Goal: Task Accomplishment & Management: Manage account settings

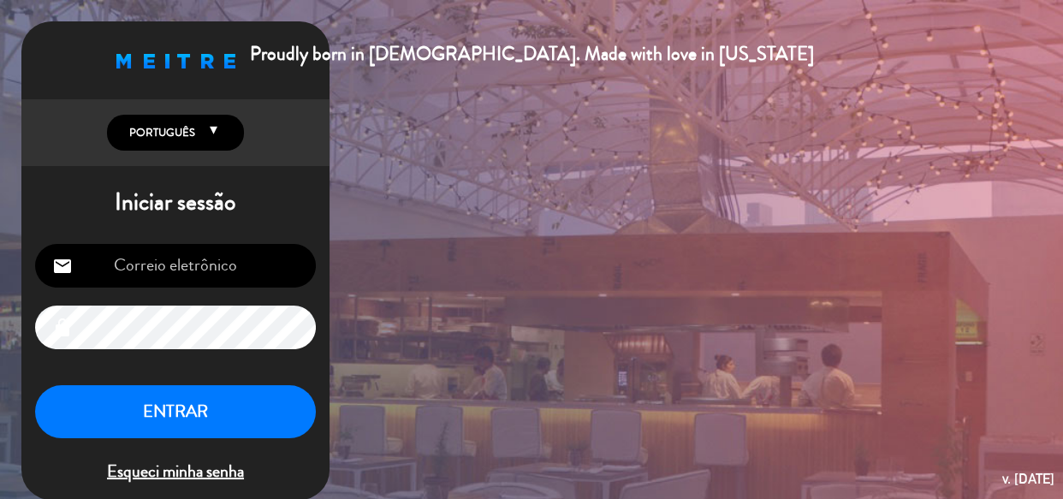
type input "[EMAIL_ADDRESS][DOMAIN_NAME]"
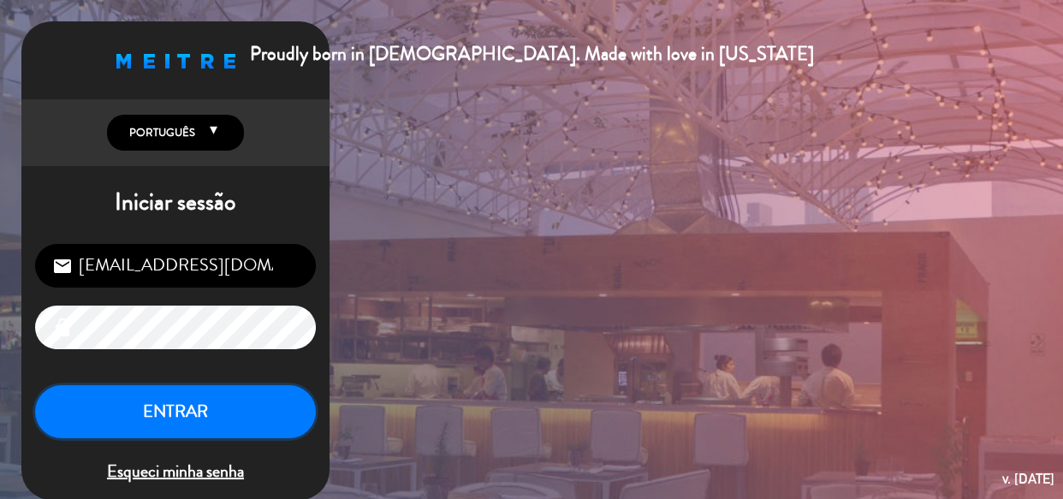
click at [239, 402] on button "ENTRAR" at bounding box center [175, 412] width 281 height 54
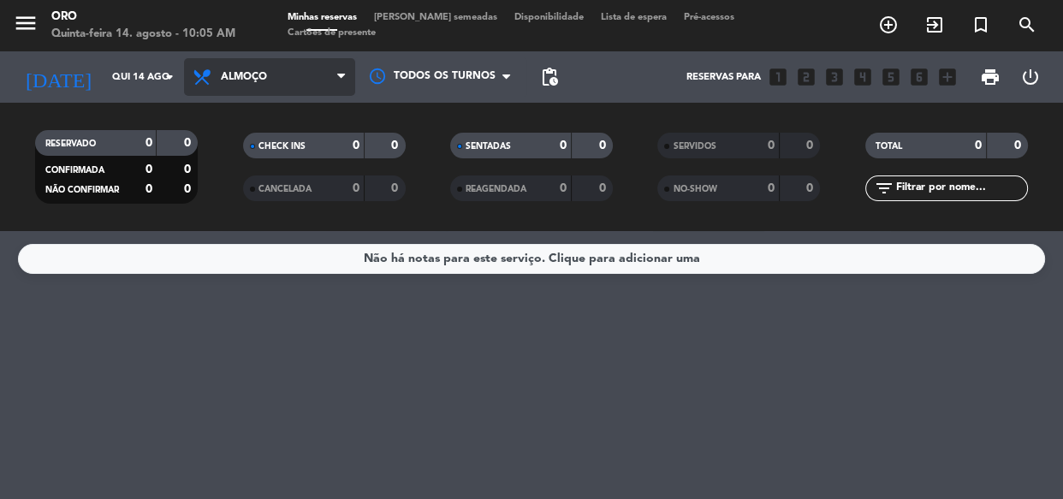
click at [283, 72] on span "Almoço" at bounding box center [269, 77] width 171 height 38
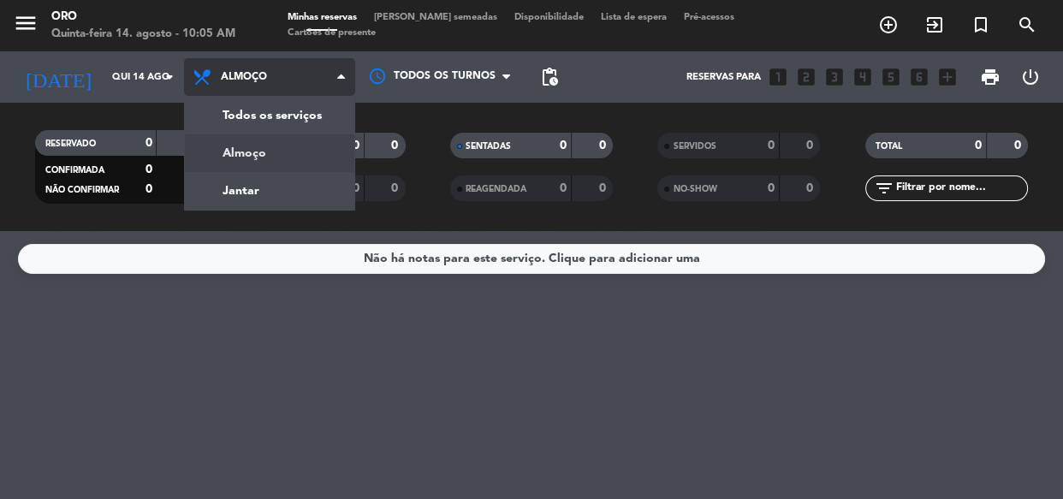
click at [300, 182] on div "menu Oro Quinta-feira 14. agosto - 10:05 AM Minhas reservas Mesas semeadas Disp…" at bounding box center [531, 115] width 1063 height 231
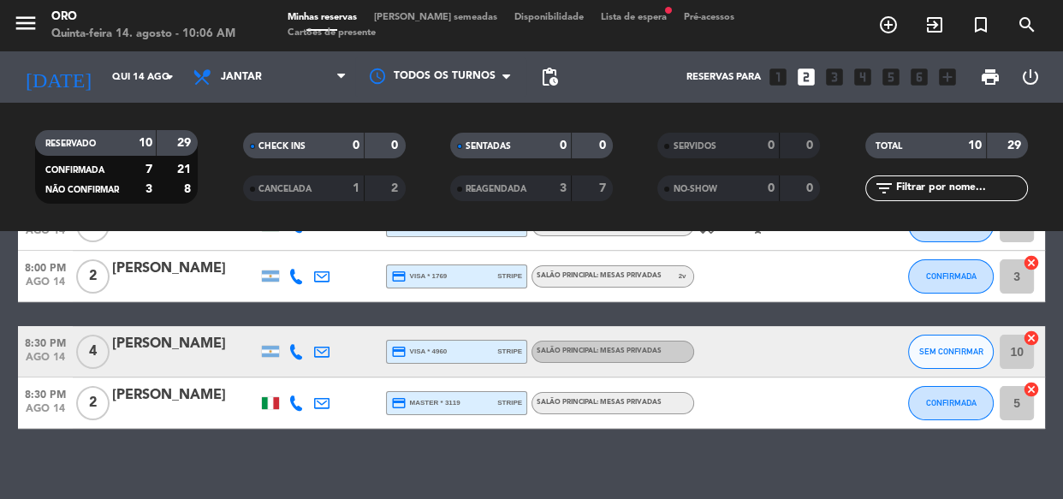
scroll to position [482, 0]
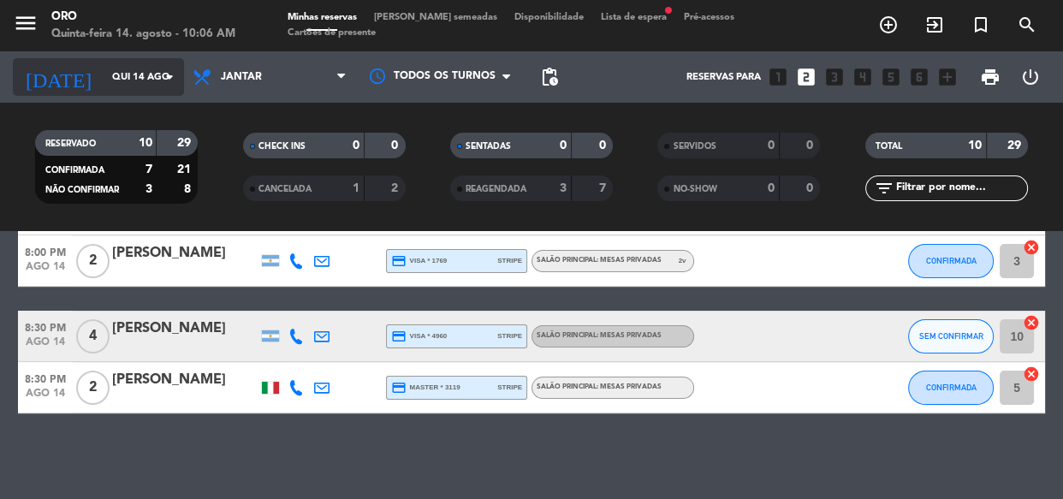
click at [145, 94] on div "[DATE] Qui 14 ago arrow_drop_down" at bounding box center [98, 77] width 171 height 38
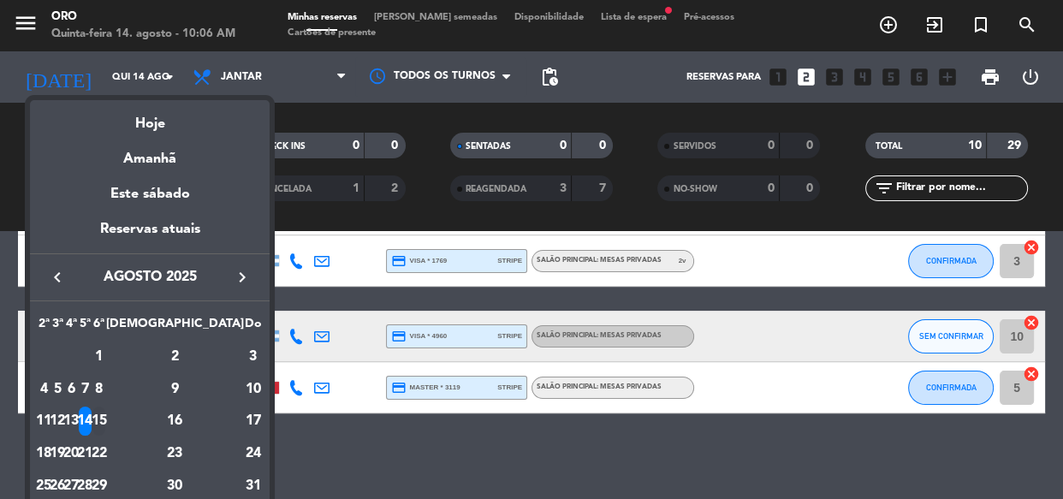
click at [105, 422] on div "15" at bounding box center [98, 421] width 13 height 29
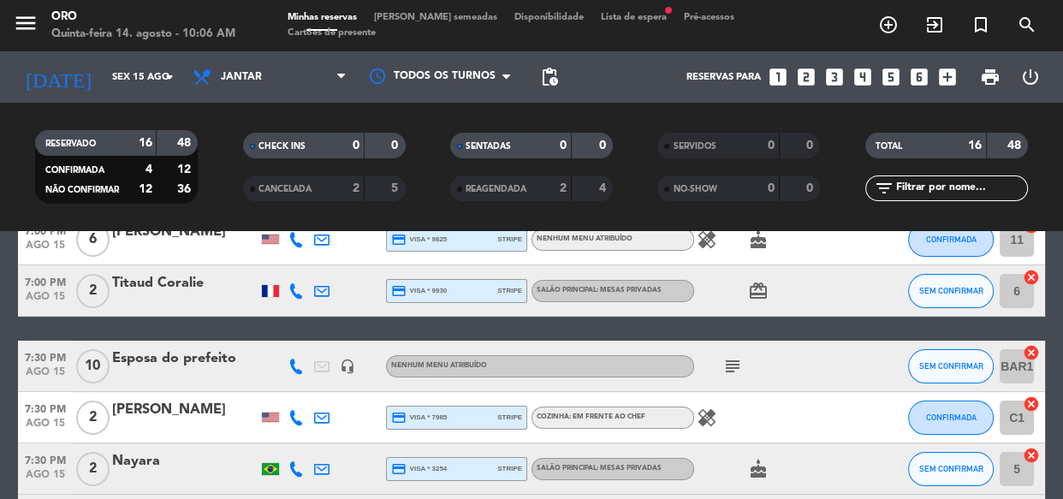
scroll to position [0, 0]
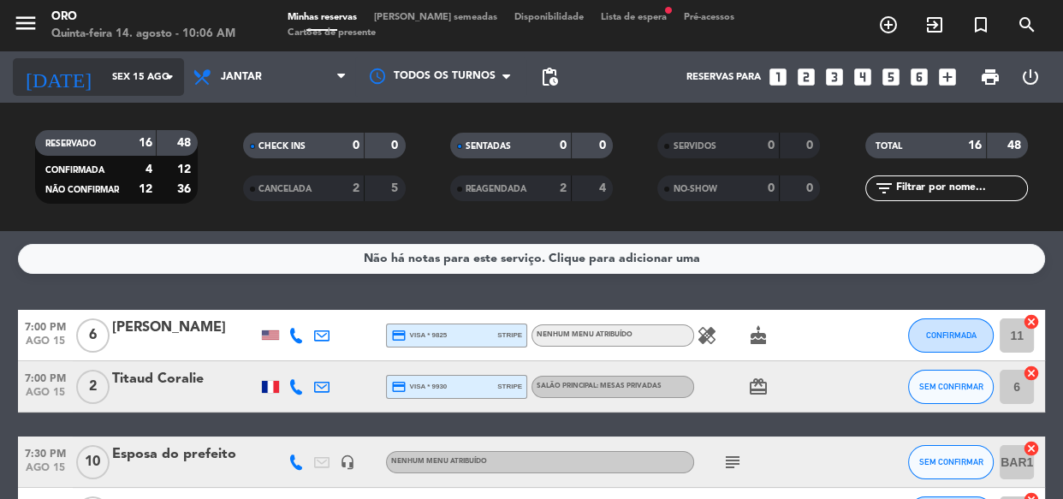
click at [133, 78] on input "Sex 15 ago" at bounding box center [170, 77] width 132 height 28
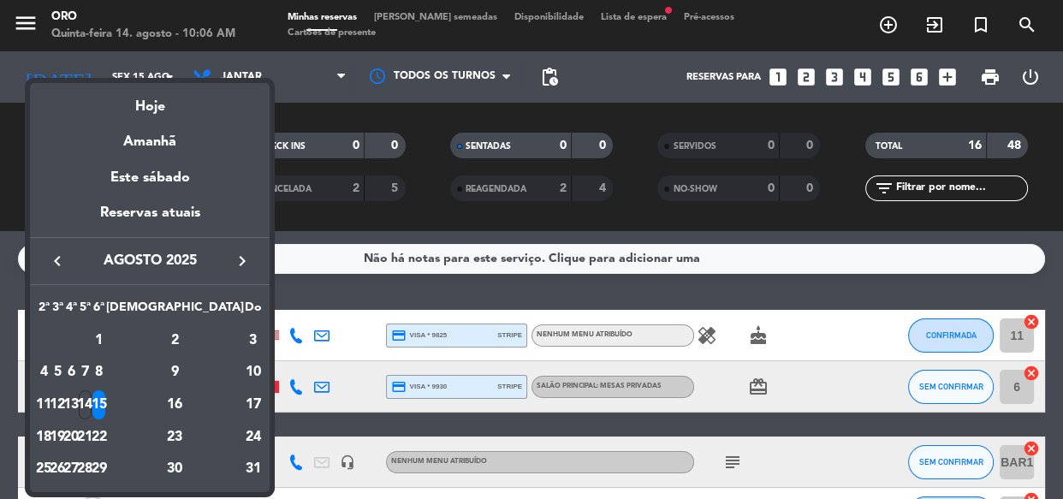
click at [217, 408] on div "16" at bounding box center [175, 404] width 124 height 29
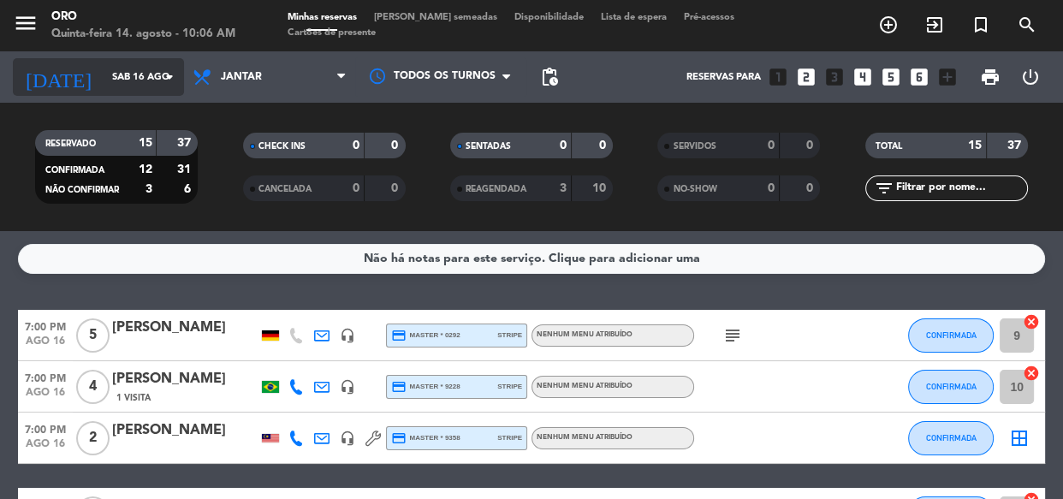
click at [166, 63] on input "Sáb 16 ago" at bounding box center [170, 77] width 132 height 28
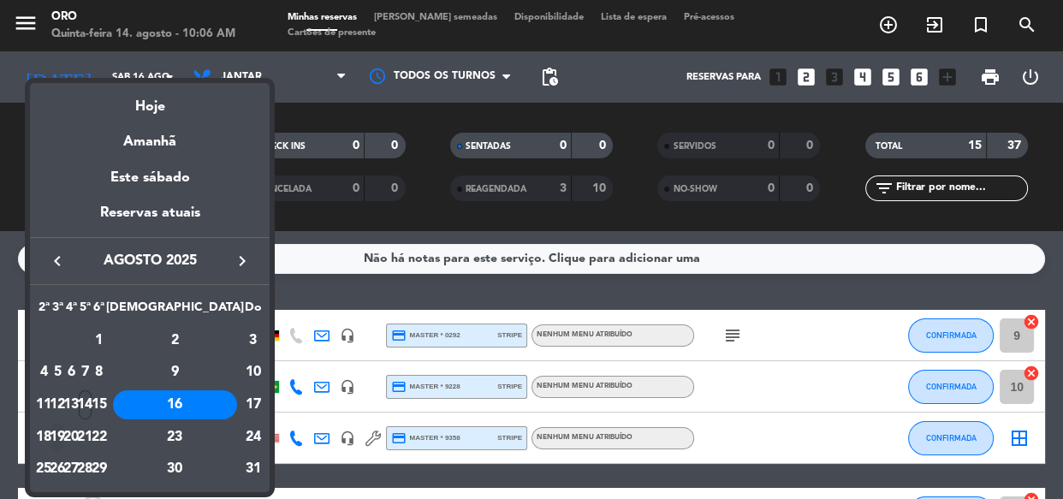
click at [64, 430] on div "19" at bounding box center [57, 437] width 13 height 29
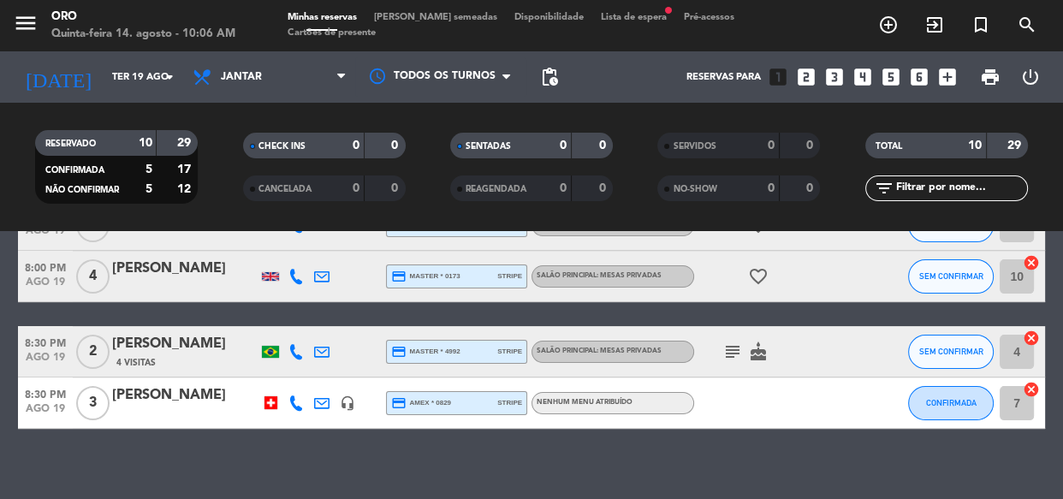
scroll to position [482, 0]
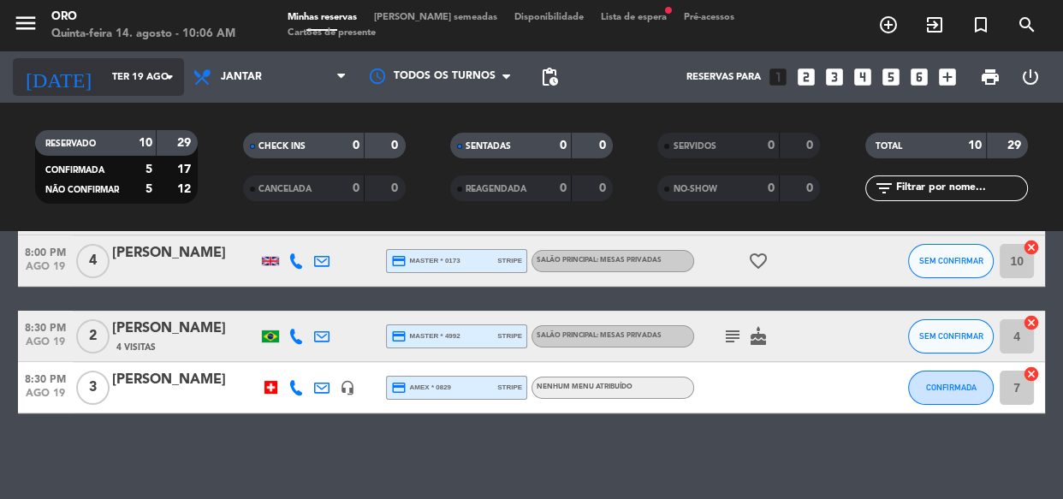
click at [130, 92] on div "[DATE] Ter 19 ago arrow_drop_down" at bounding box center [98, 77] width 171 height 38
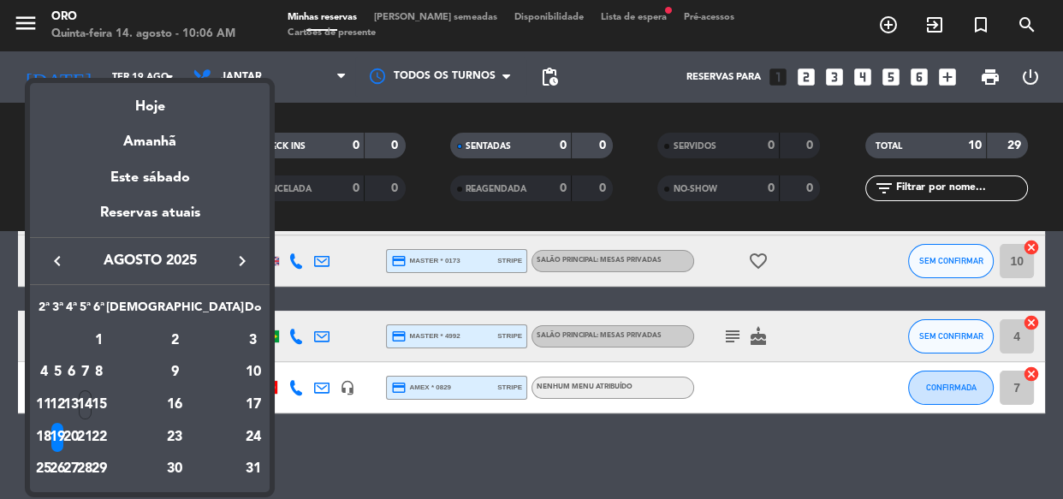
click at [78, 434] on div "20" at bounding box center [71, 437] width 13 height 29
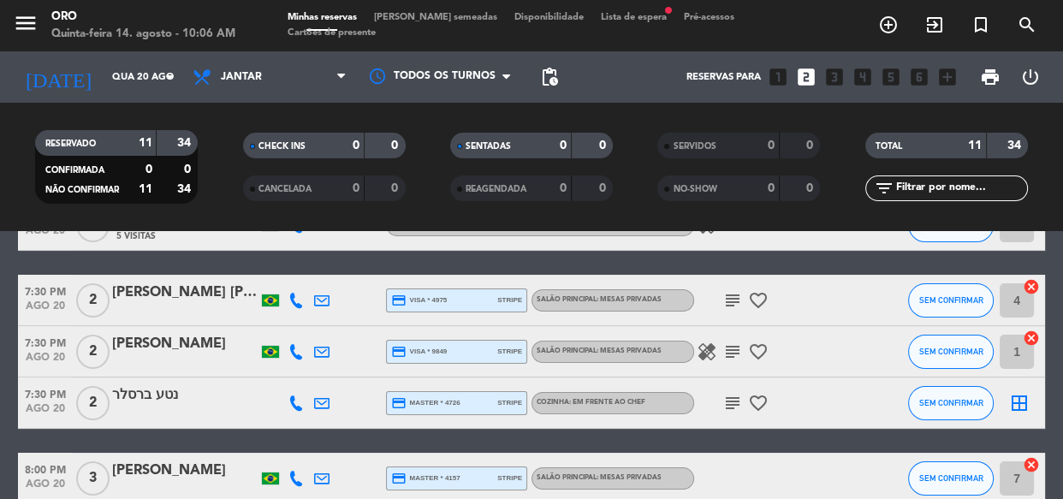
scroll to position [0, 0]
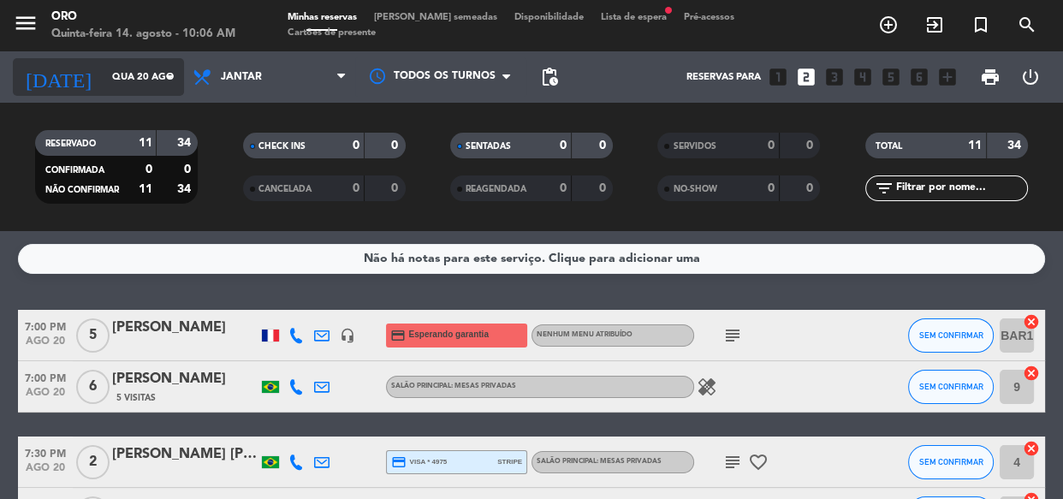
click at [150, 80] on input "Qua 20 ago" at bounding box center [170, 77] width 132 height 28
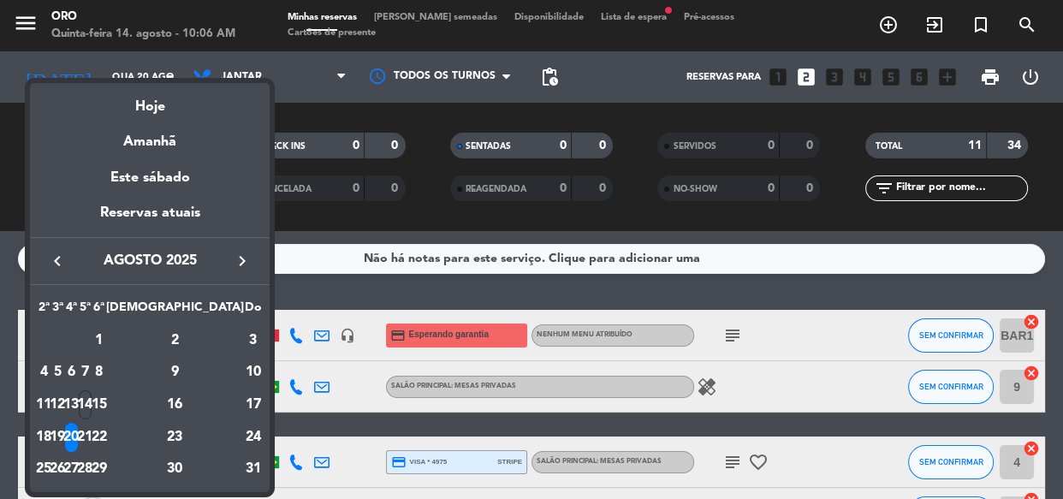
click at [92, 428] on td "21" at bounding box center [85, 437] width 14 height 33
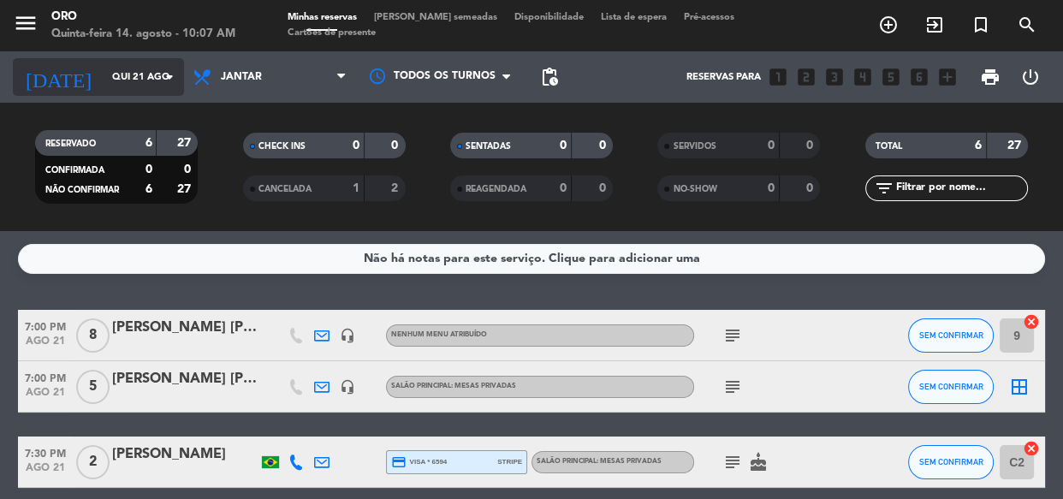
click at [138, 79] on input "Qui 21 ago" at bounding box center [170, 77] width 132 height 28
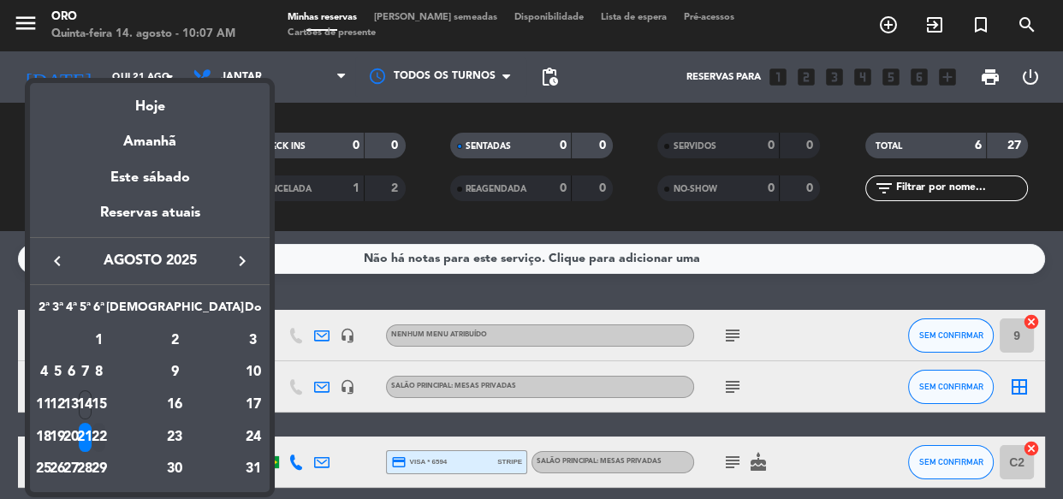
click at [105, 435] on div "22" at bounding box center [98, 437] width 13 height 29
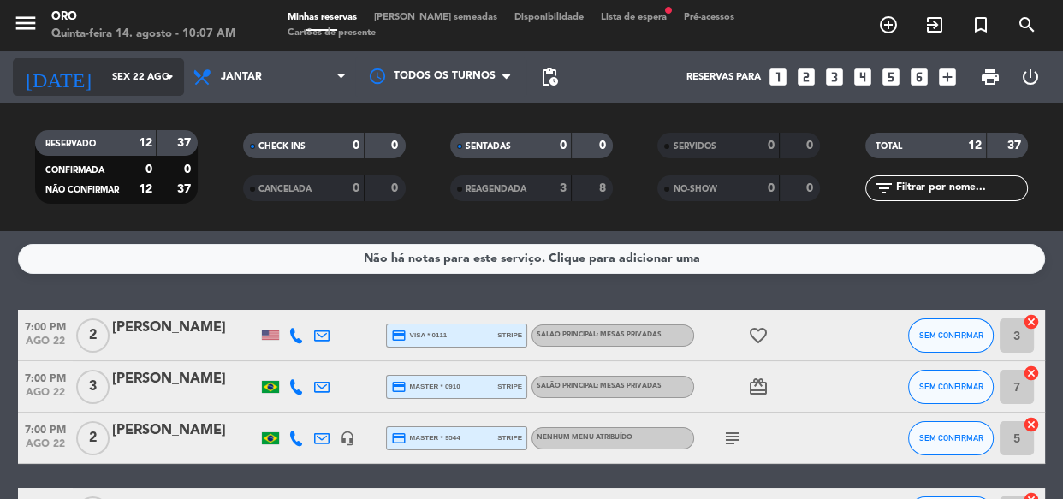
click at [134, 67] on input "Sex 22 ago" at bounding box center [170, 77] width 132 height 28
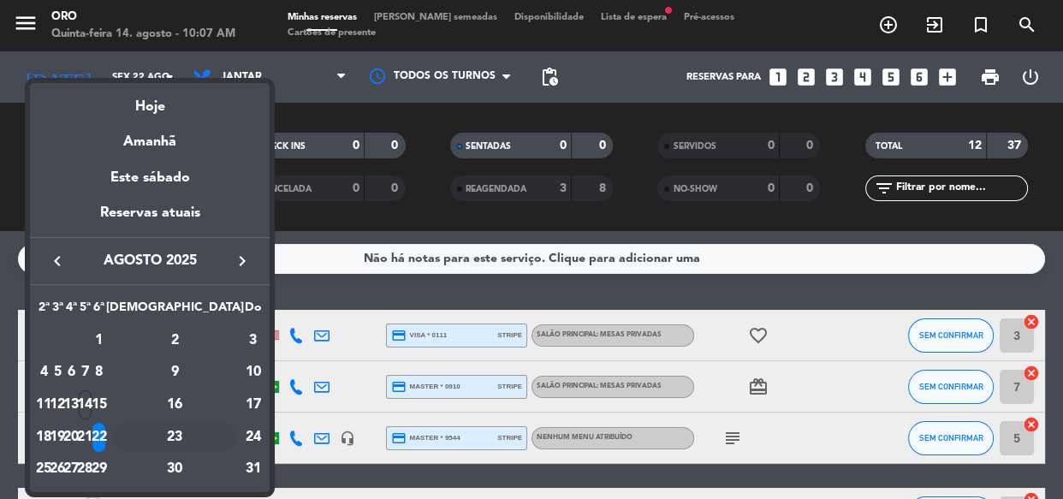
click at [220, 432] on div "23" at bounding box center [175, 437] width 124 height 29
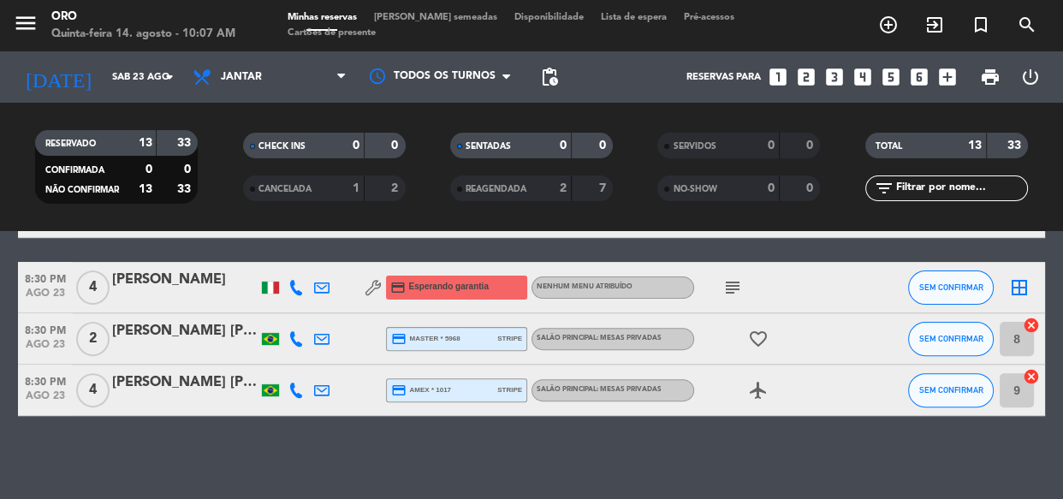
scroll to position [636, 0]
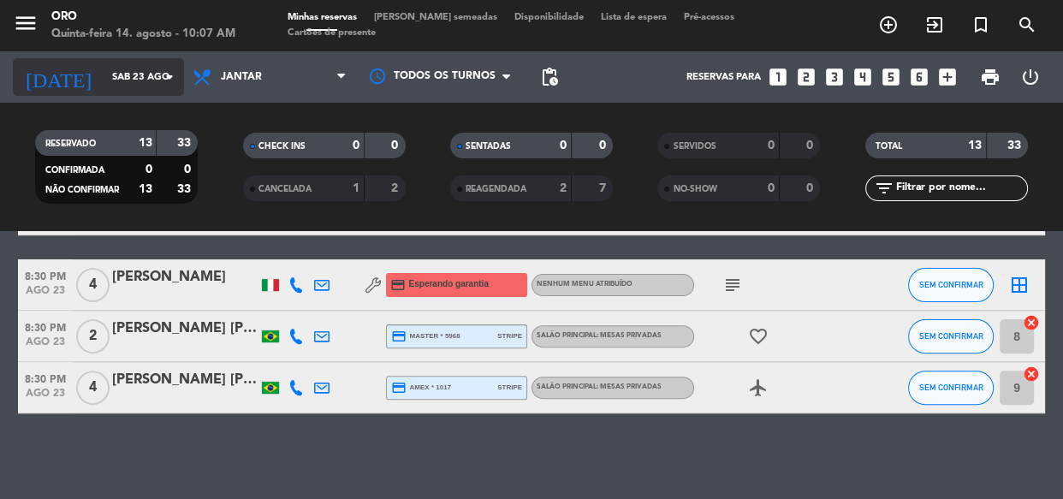
click at [158, 63] on input "Sáb 23 ago" at bounding box center [170, 77] width 132 height 28
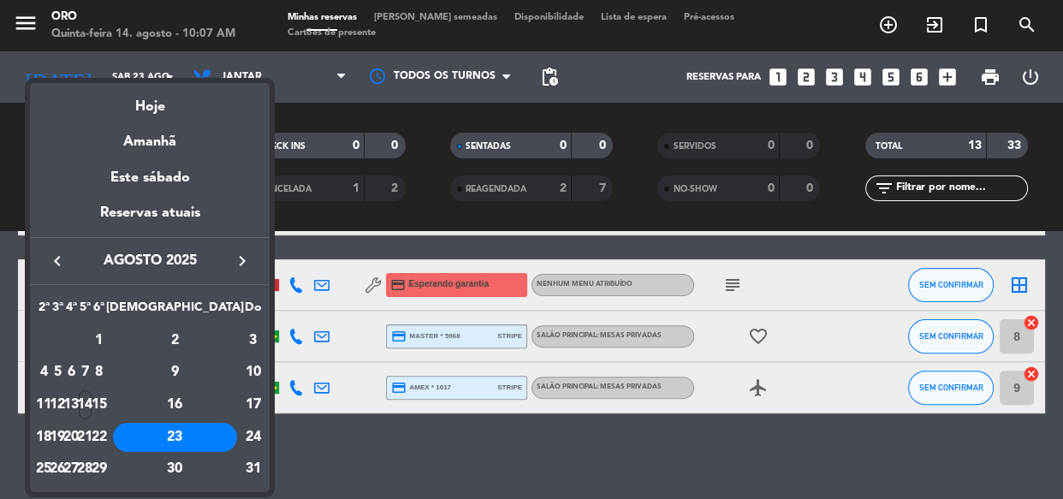
click at [64, 472] on div "26" at bounding box center [57, 469] width 13 height 29
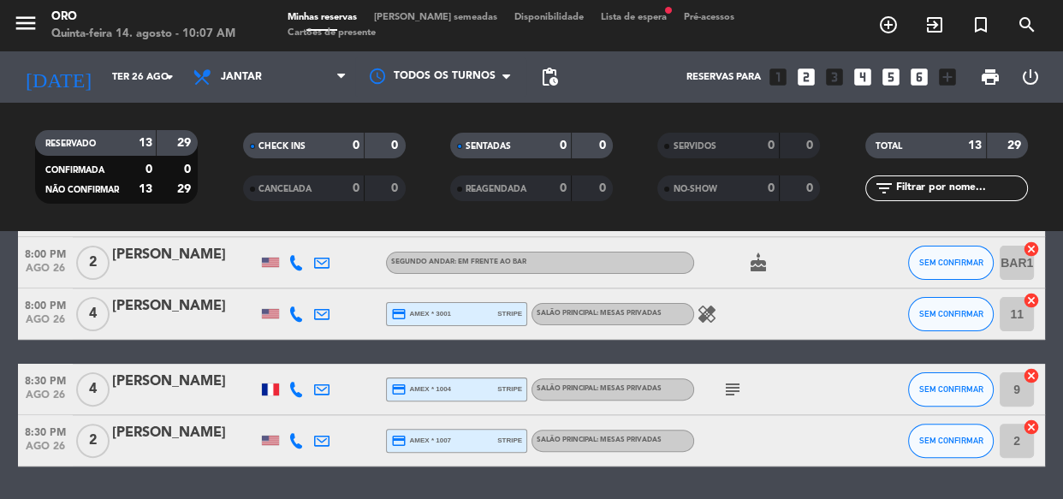
scroll to position [622, 0]
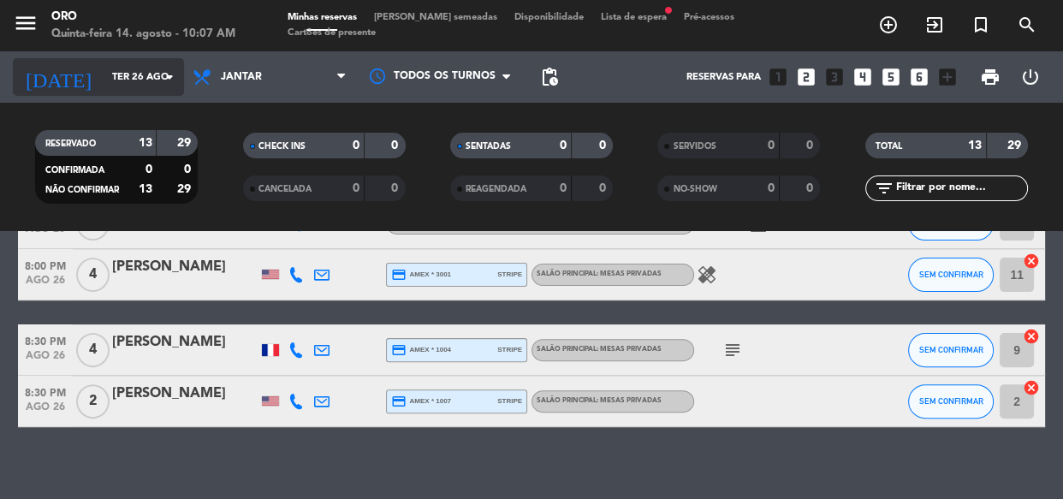
click at [163, 94] on div "[DATE] Ter 26 ago arrow_drop_down" at bounding box center [98, 77] width 171 height 38
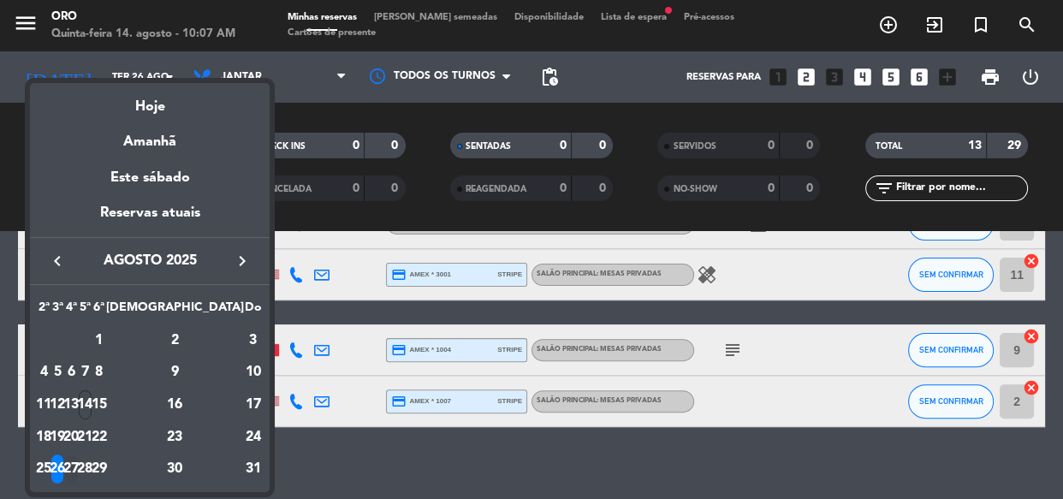
click at [78, 479] on div "27" at bounding box center [71, 469] width 13 height 29
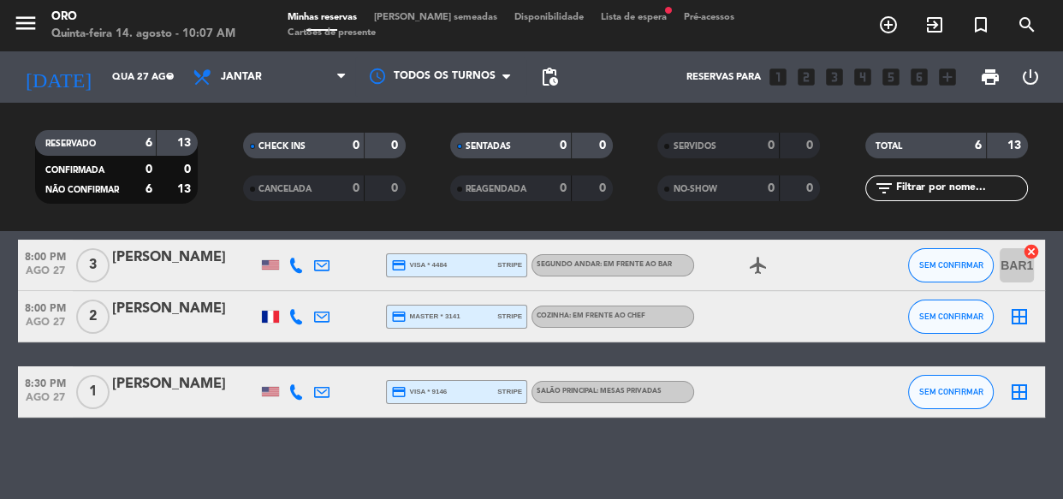
scroll to position [253, 0]
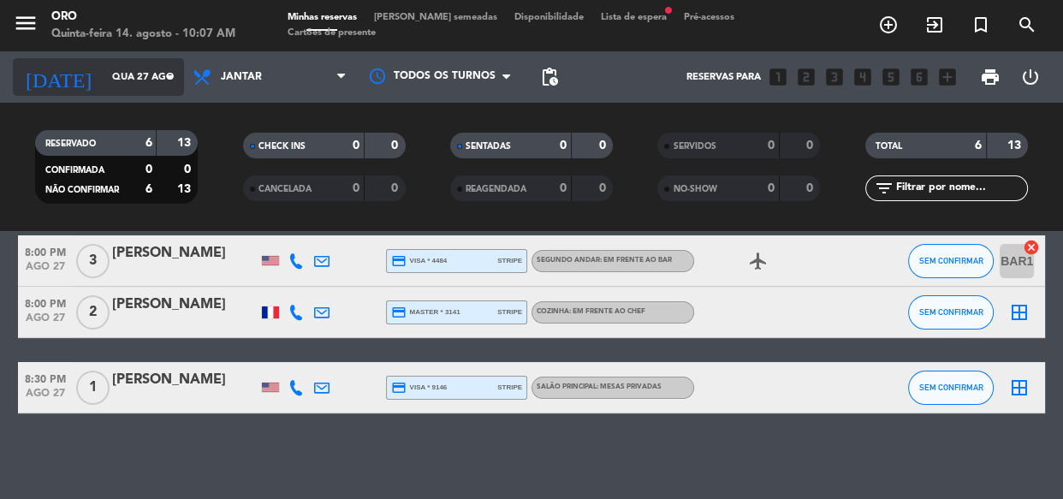
click at [137, 79] on input "Qua 27 ago" at bounding box center [170, 77] width 132 height 28
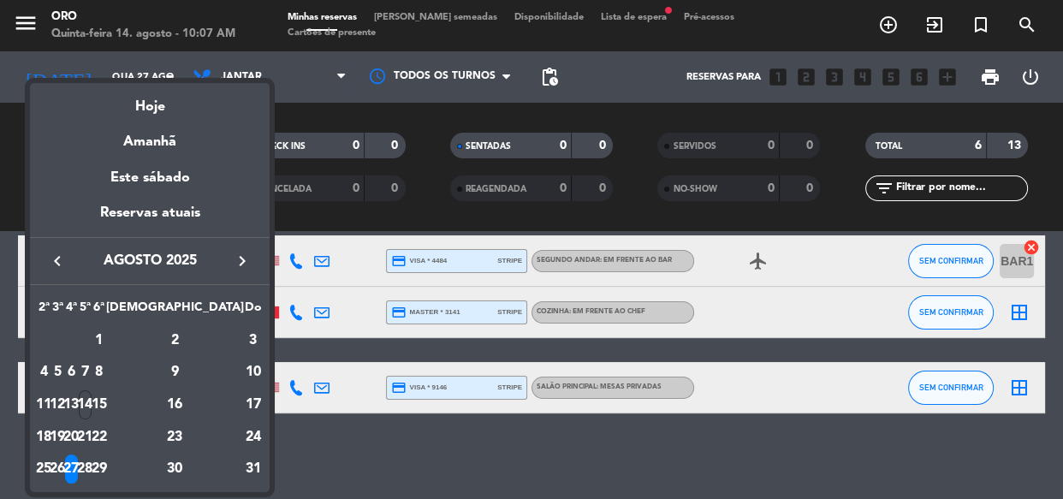
click at [92, 474] on div "28" at bounding box center [85, 469] width 13 height 29
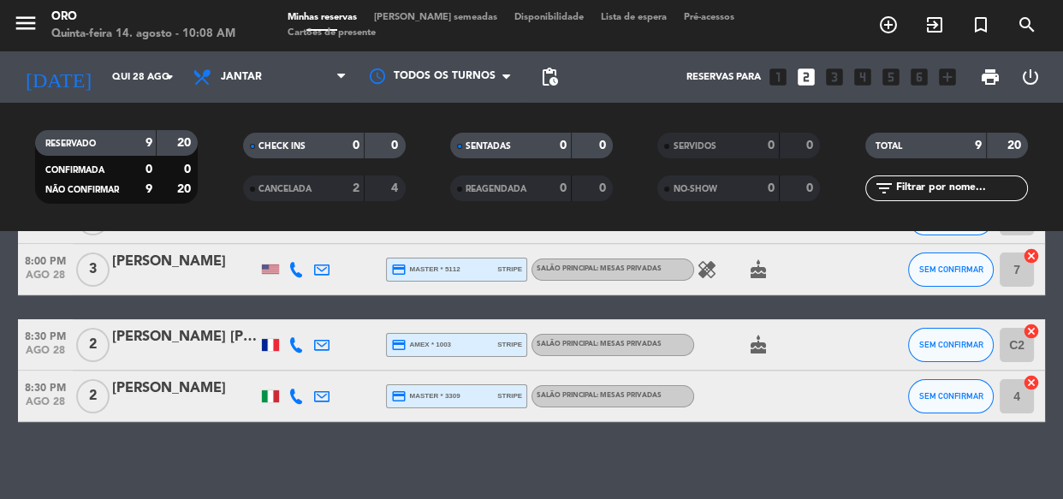
scroll to position [431, 0]
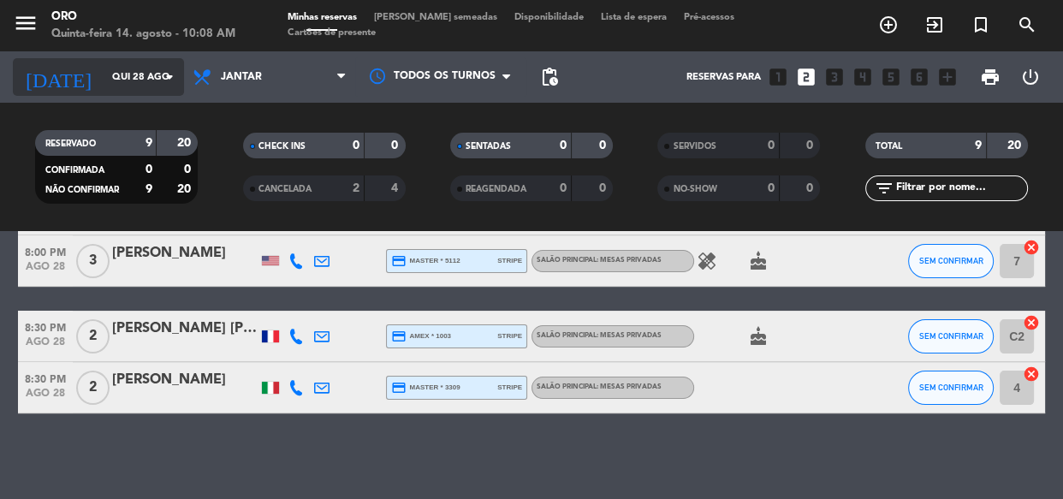
click at [121, 83] on input "Qui 28 ago" at bounding box center [170, 77] width 132 height 28
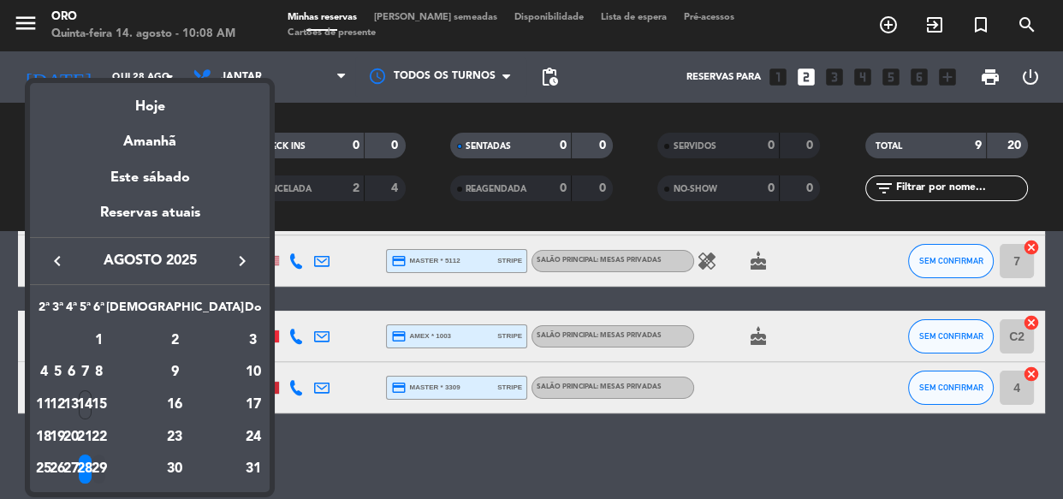
click at [105, 466] on div "29" at bounding box center [98, 469] width 13 height 29
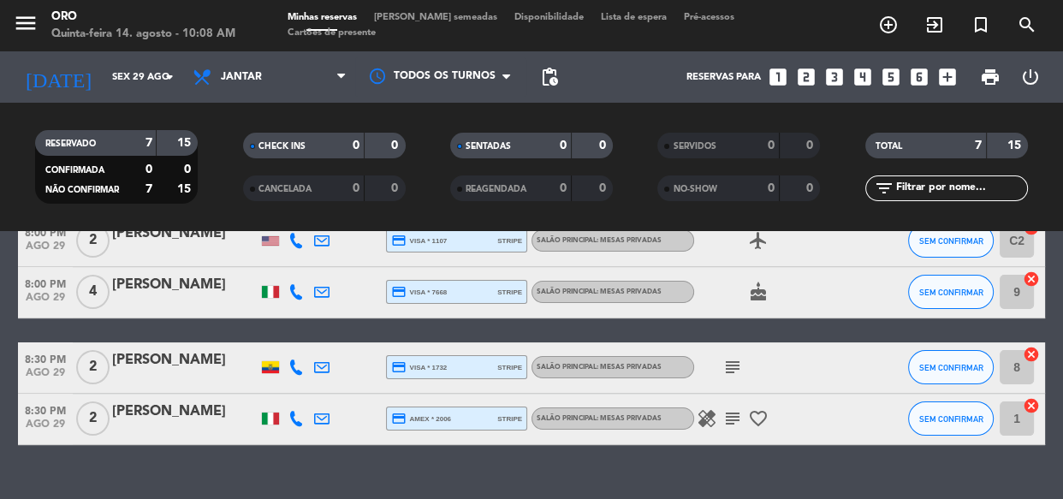
scroll to position [389, 0]
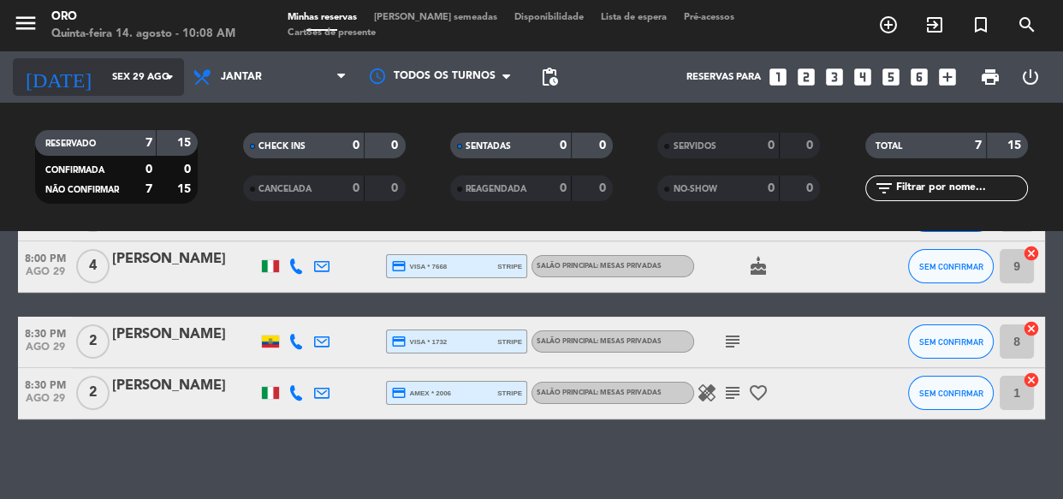
click at [134, 60] on div "[DATE] Sex 29 ago arrow_drop_down" at bounding box center [98, 77] width 171 height 38
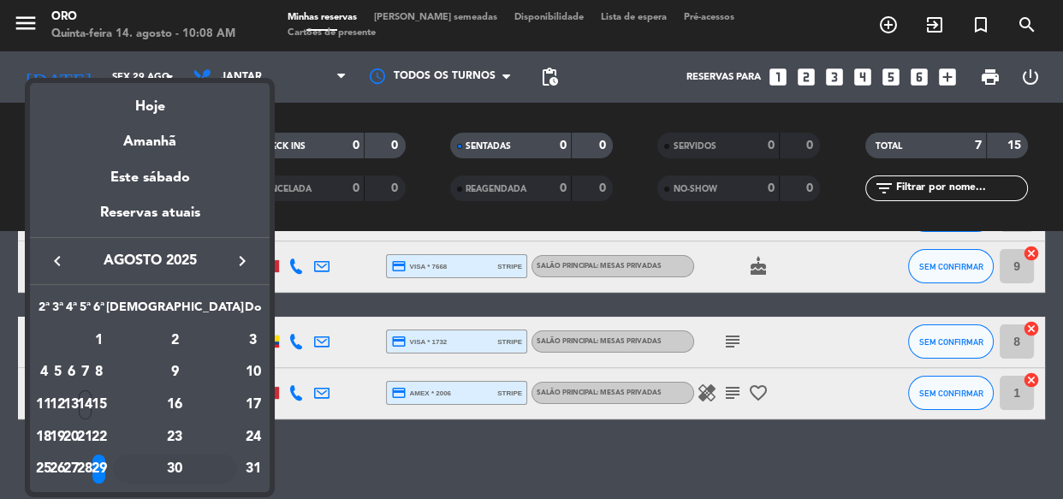
click at [212, 471] on div "30" at bounding box center [175, 469] width 124 height 29
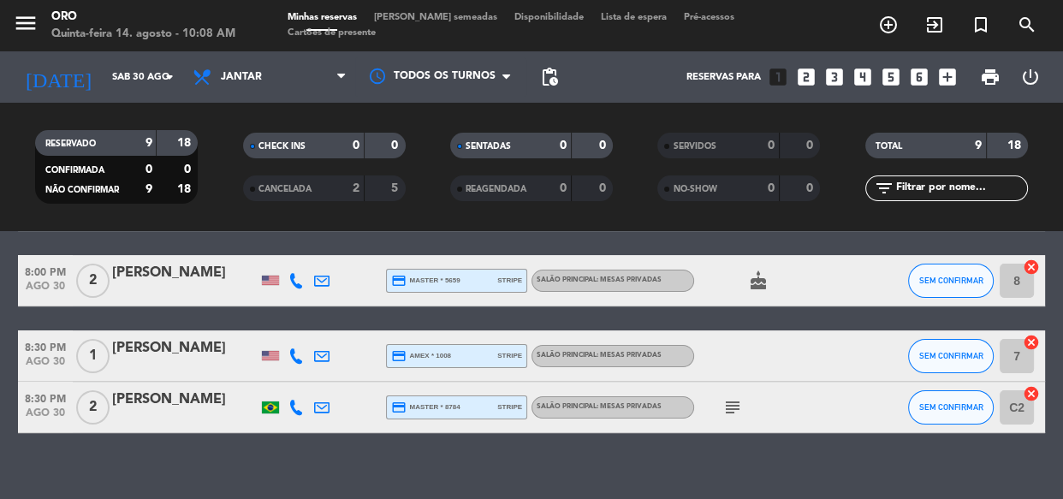
scroll to position [431, 0]
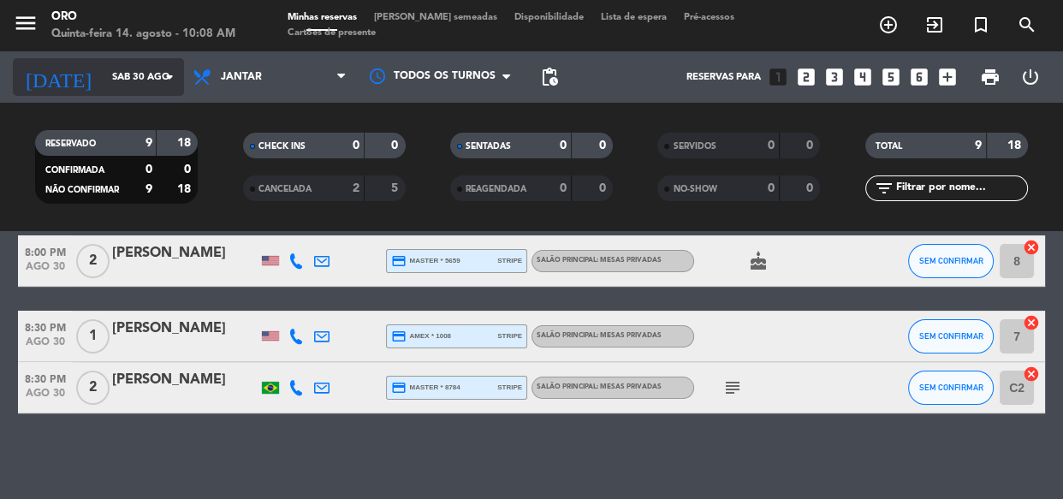
click at [133, 92] on div "[DATE] Sáb 30 ago arrow_drop_down" at bounding box center [98, 77] width 171 height 38
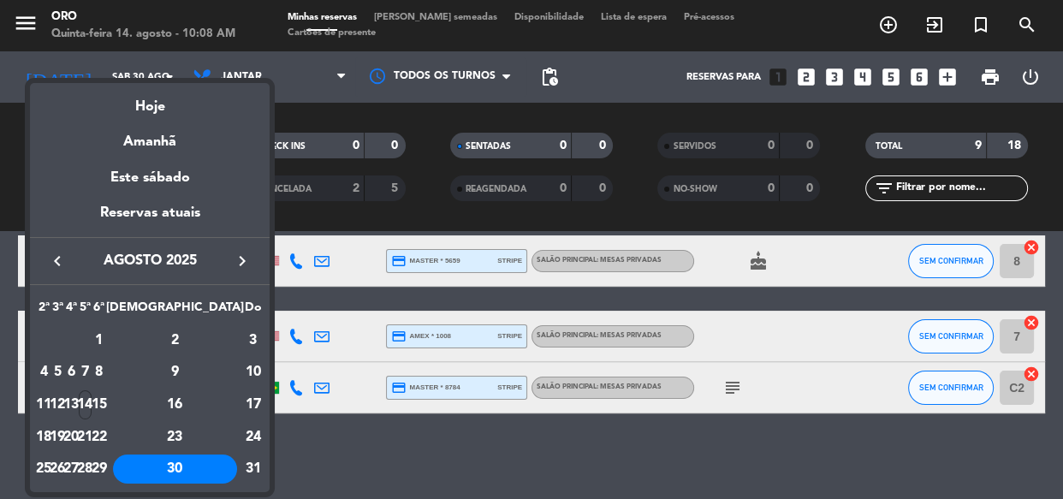
click at [243, 257] on icon "keyboard_arrow_right" at bounding box center [242, 261] width 21 height 21
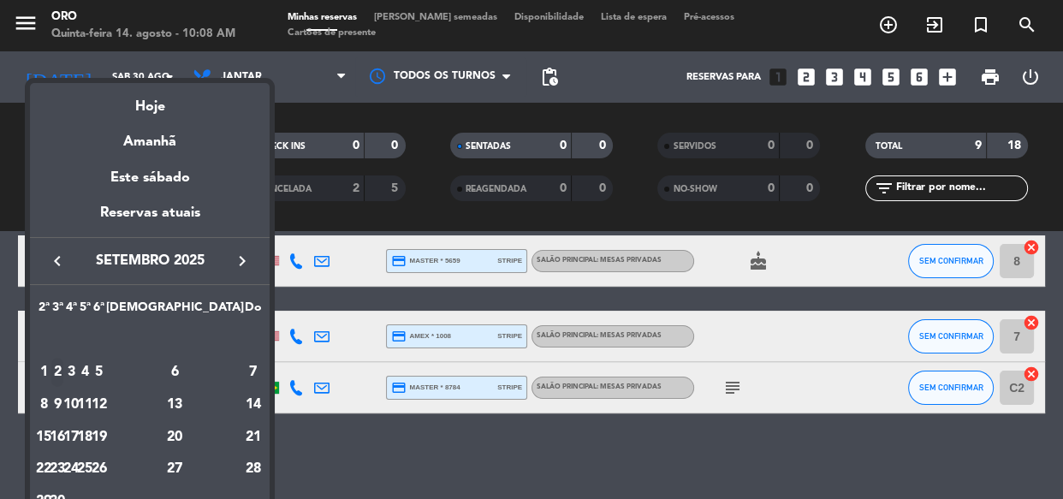
click at [64, 377] on div "2" at bounding box center [57, 372] width 13 height 29
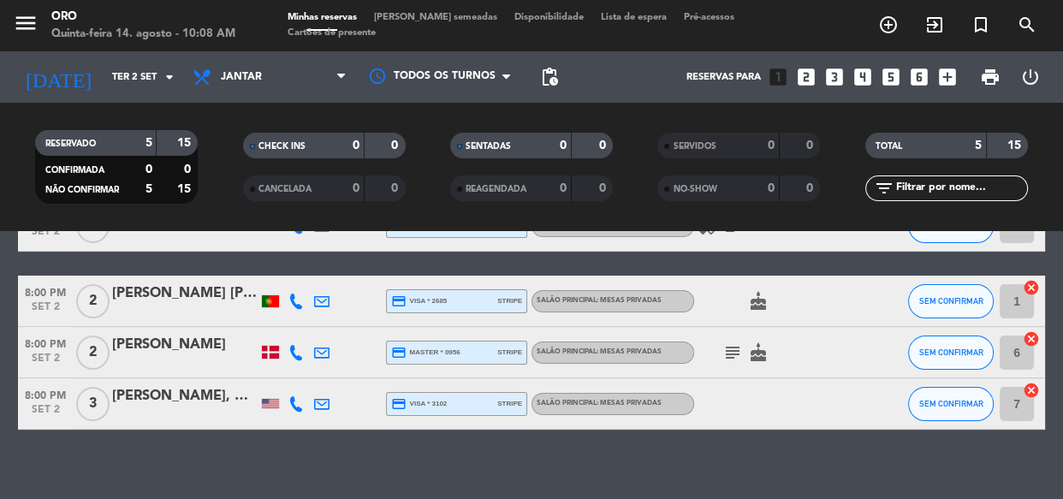
scroll to position [201, 0]
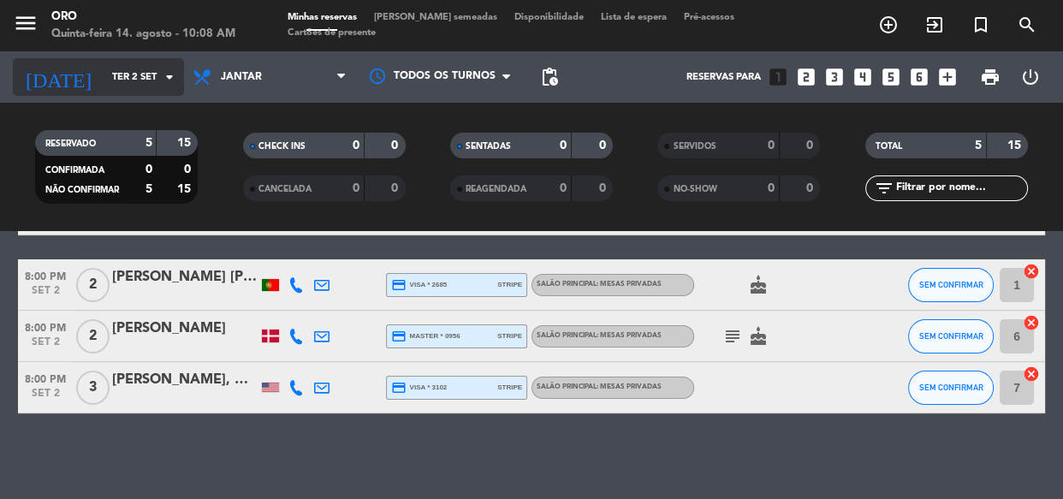
click at [127, 80] on input "Ter 2 set" at bounding box center [170, 77] width 132 height 28
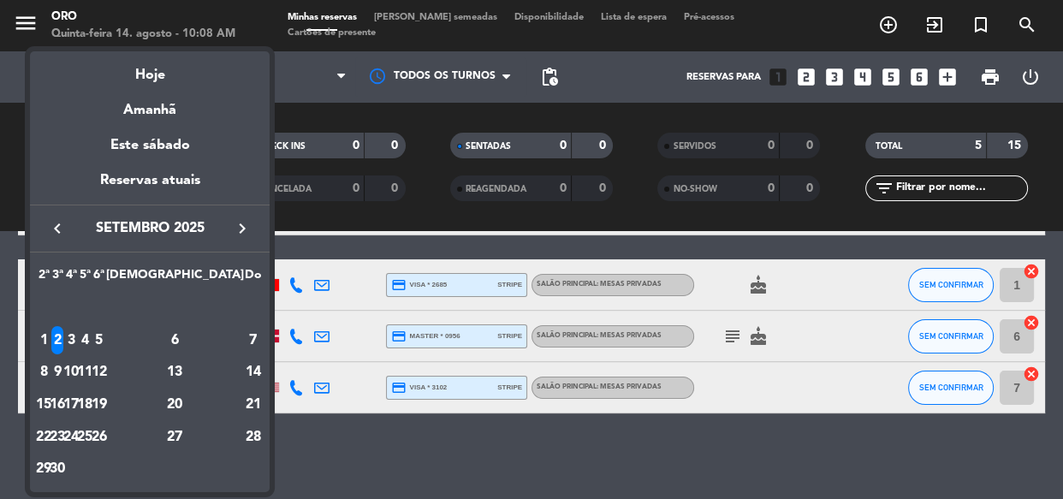
click at [78, 339] on div "3" at bounding box center [71, 340] width 13 height 29
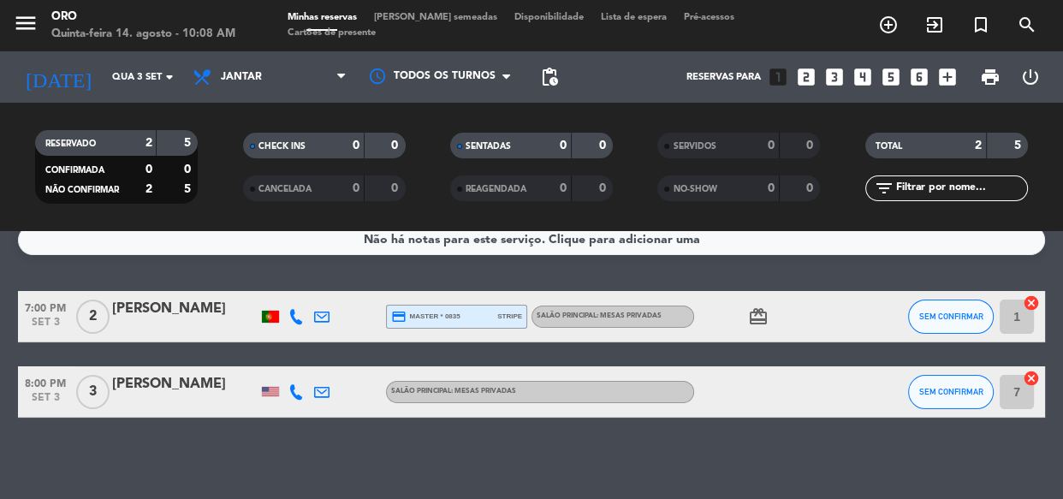
scroll to position [23, 0]
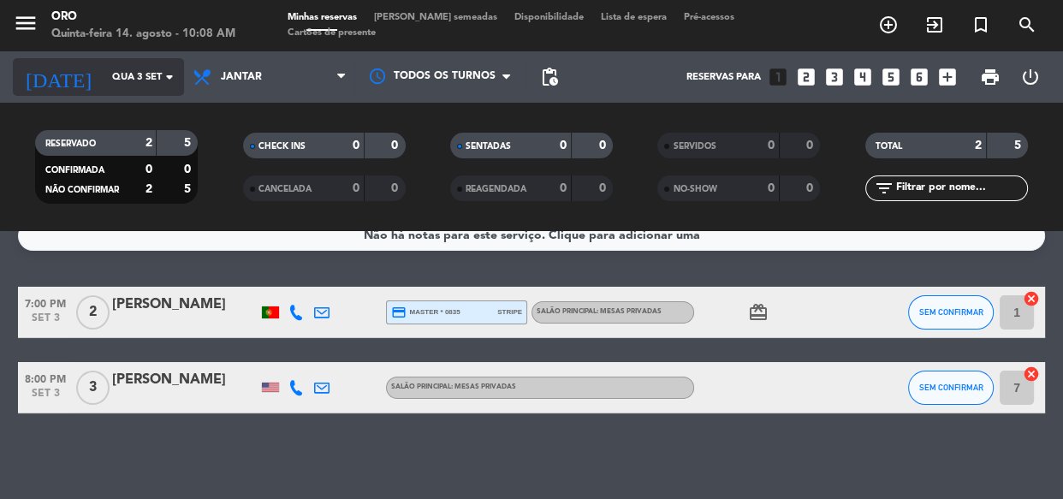
click at [111, 83] on input "Qua 3 set" at bounding box center [170, 77] width 132 height 28
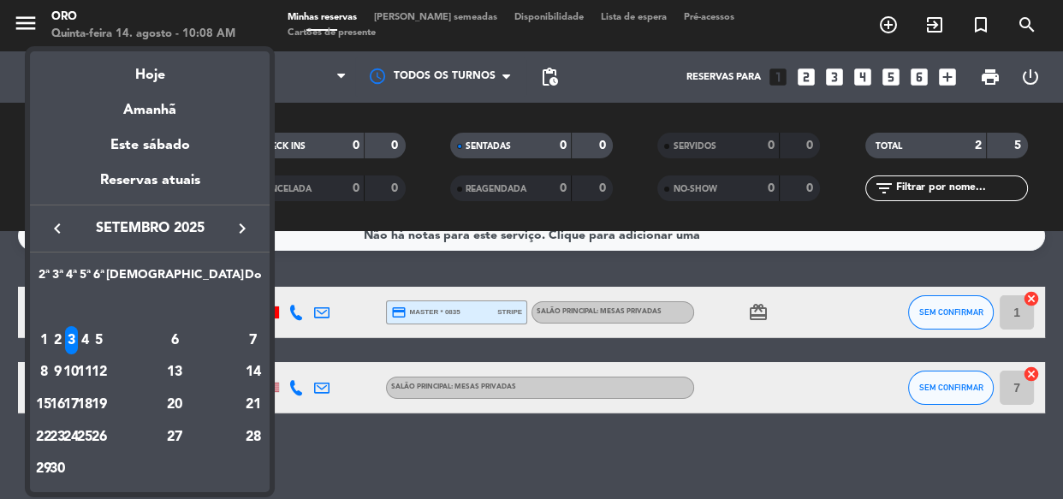
click at [92, 339] on div "4" at bounding box center [85, 340] width 13 height 29
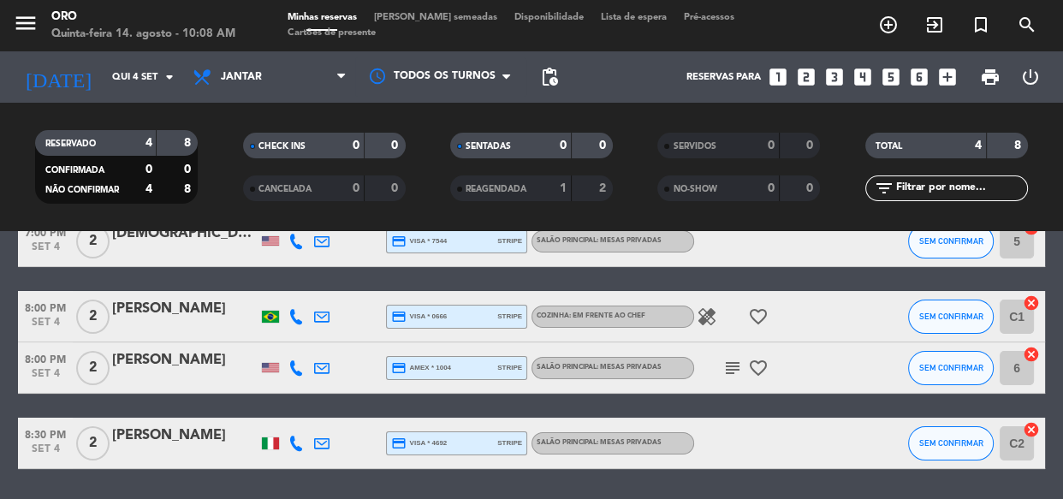
scroll to position [0, 0]
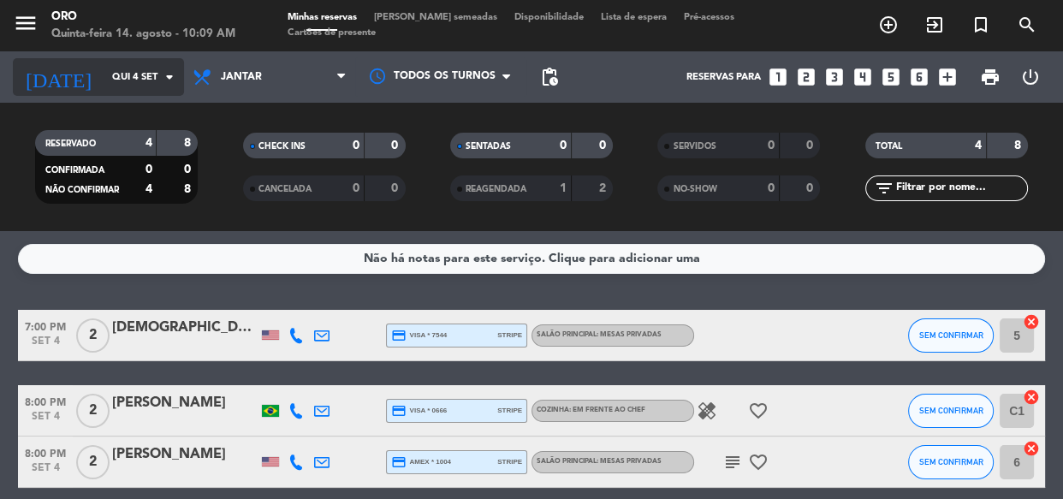
click at [104, 82] on input "Qui 4 set" at bounding box center [170, 77] width 132 height 28
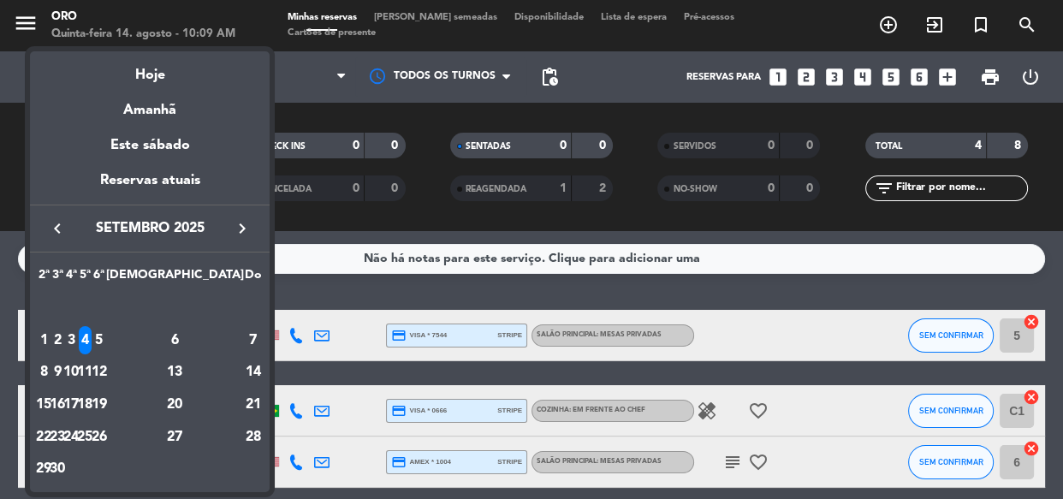
click at [105, 336] on div "5" at bounding box center [98, 340] width 13 height 29
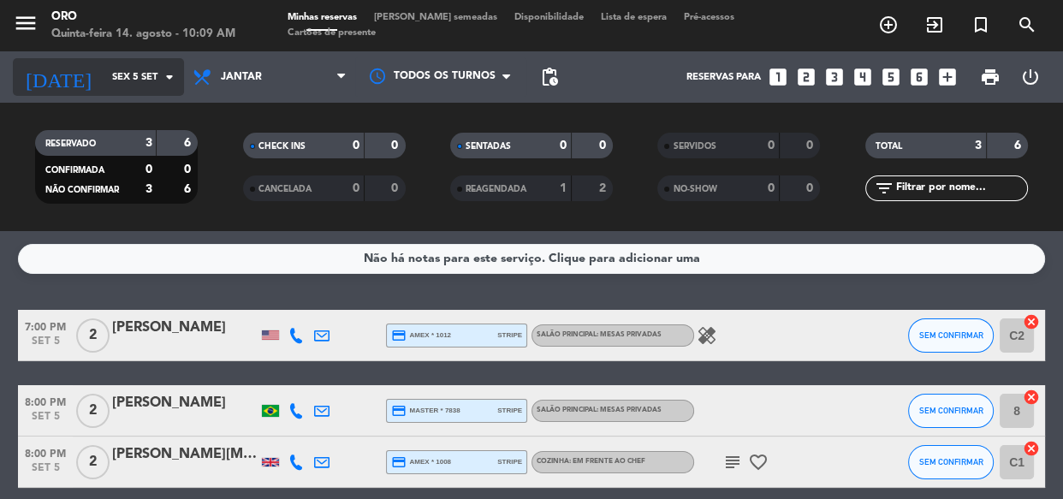
click at [123, 82] on input "Sex 5 set" at bounding box center [170, 77] width 132 height 28
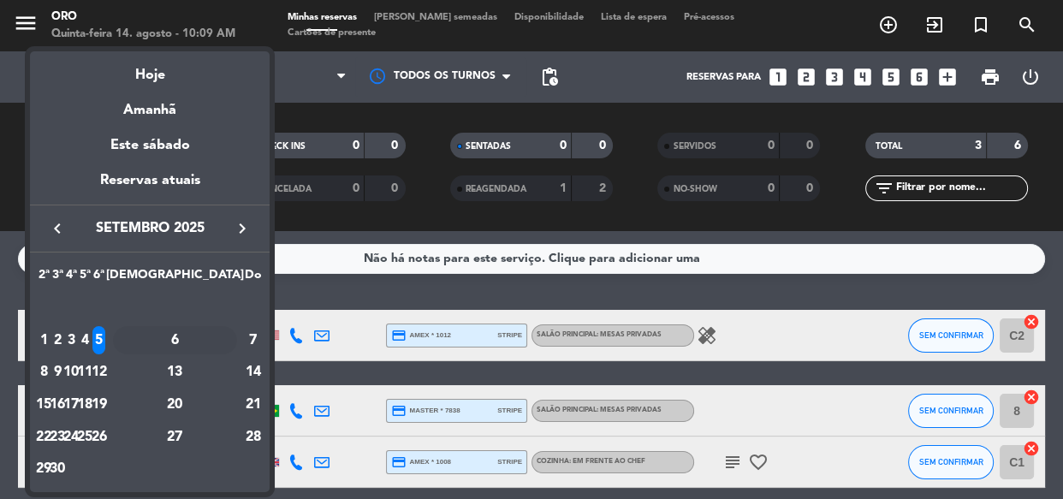
click at [210, 336] on div "6" at bounding box center [175, 340] width 124 height 29
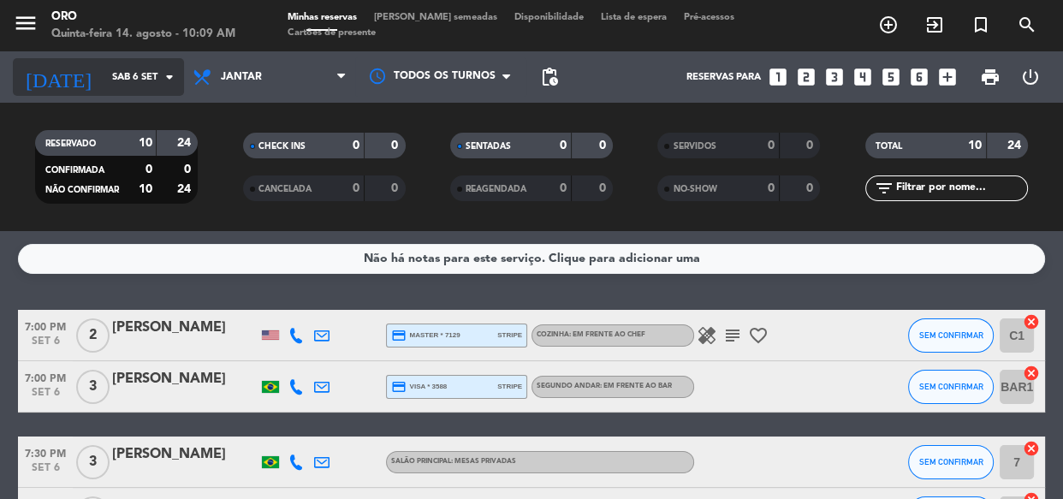
click at [113, 91] on input "Sáb 6 set" at bounding box center [170, 77] width 132 height 28
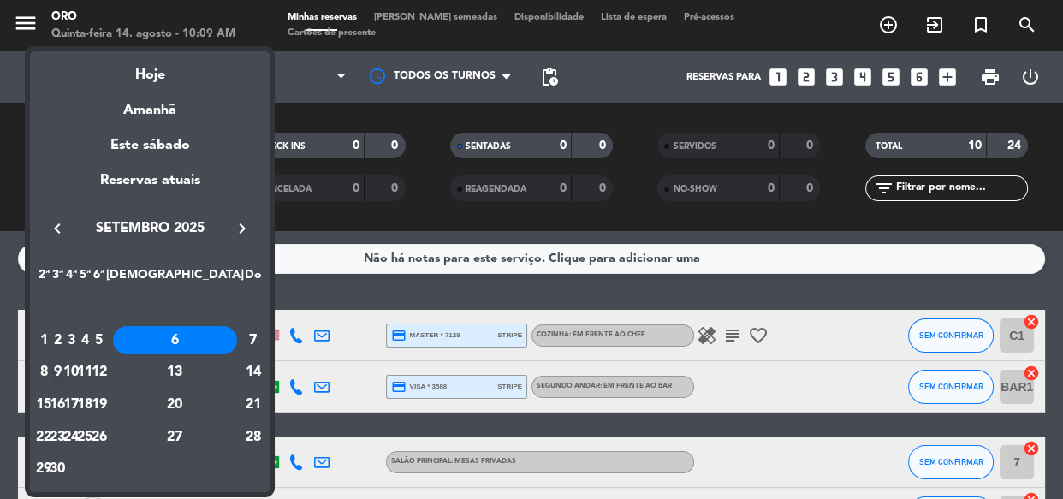
click at [64, 367] on div "9" at bounding box center [57, 372] width 13 height 29
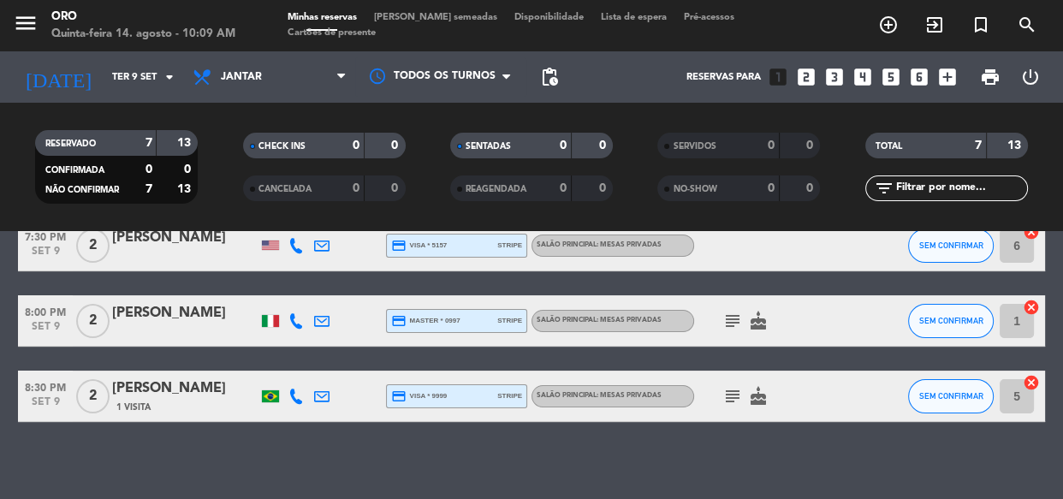
scroll to position [328, 0]
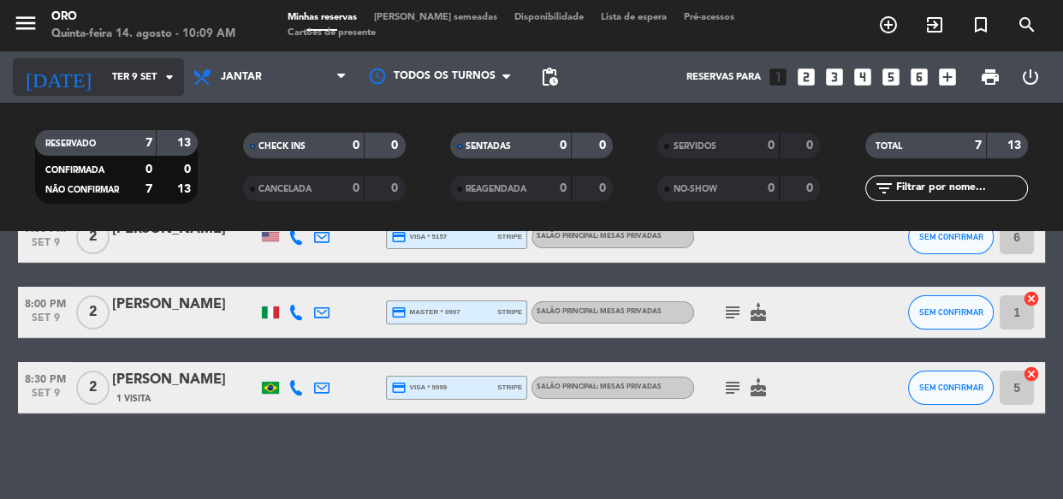
click at [107, 74] on input "Ter 9 set" at bounding box center [170, 77] width 132 height 28
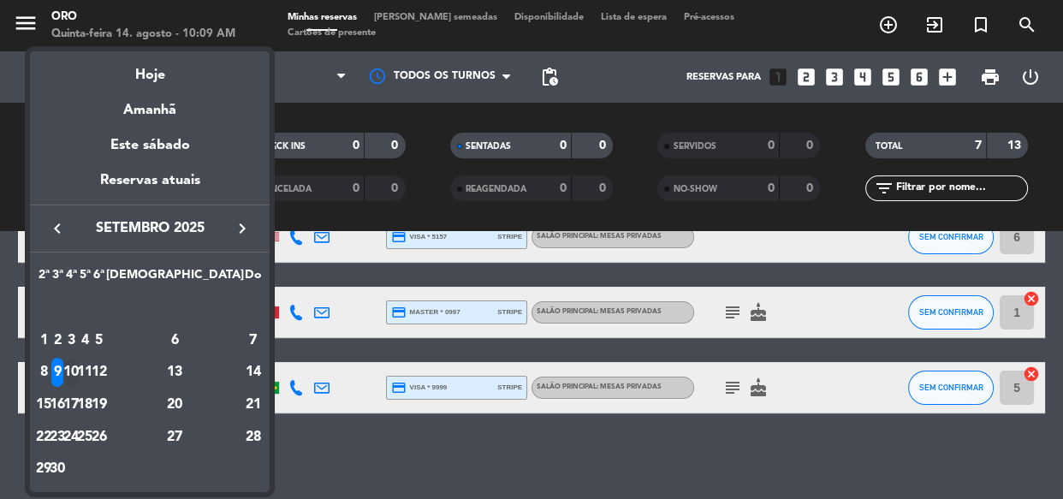
click at [78, 364] on div "10" at bounding box center [71, 372] width 13 height 29
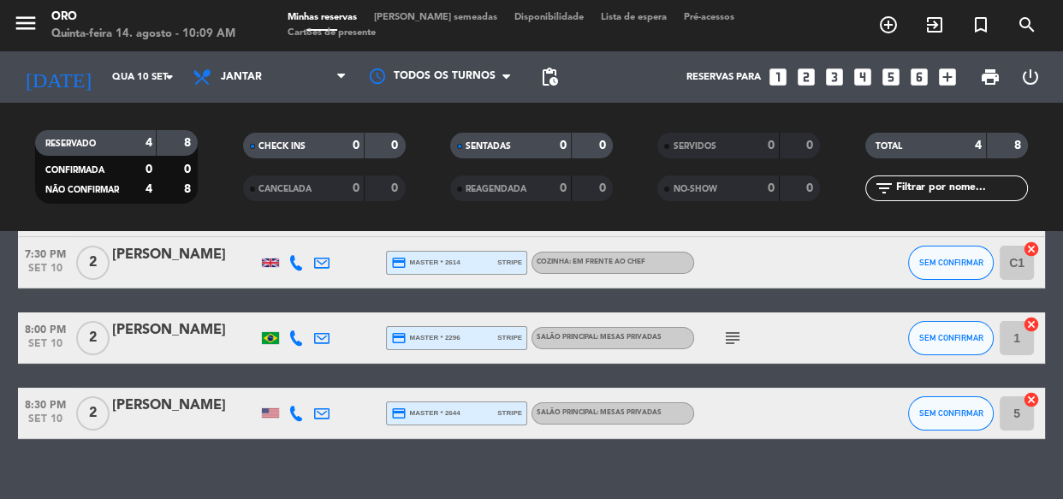
scroll to position [150, 0]
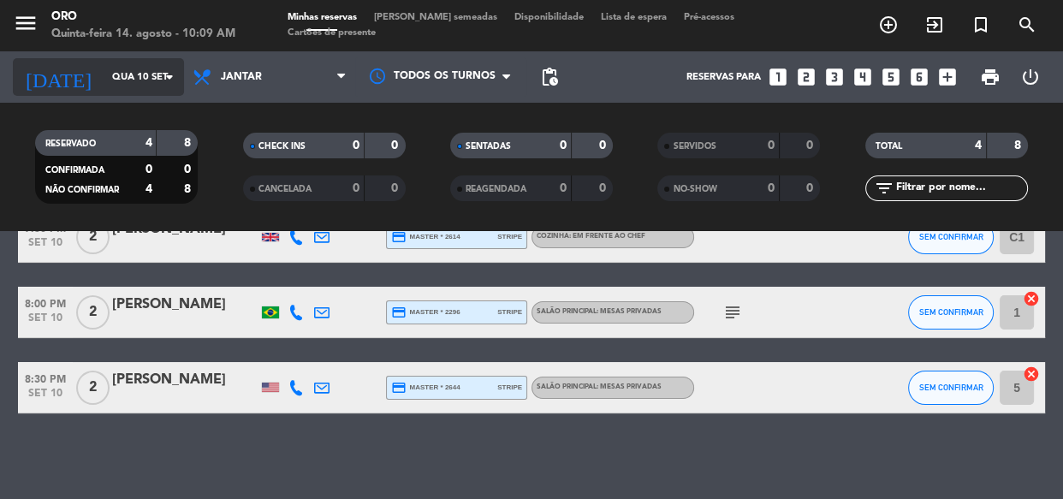
click at [108, 80] on input "Qua 10 set" at bounding box center [170, 77] width 132 height 28
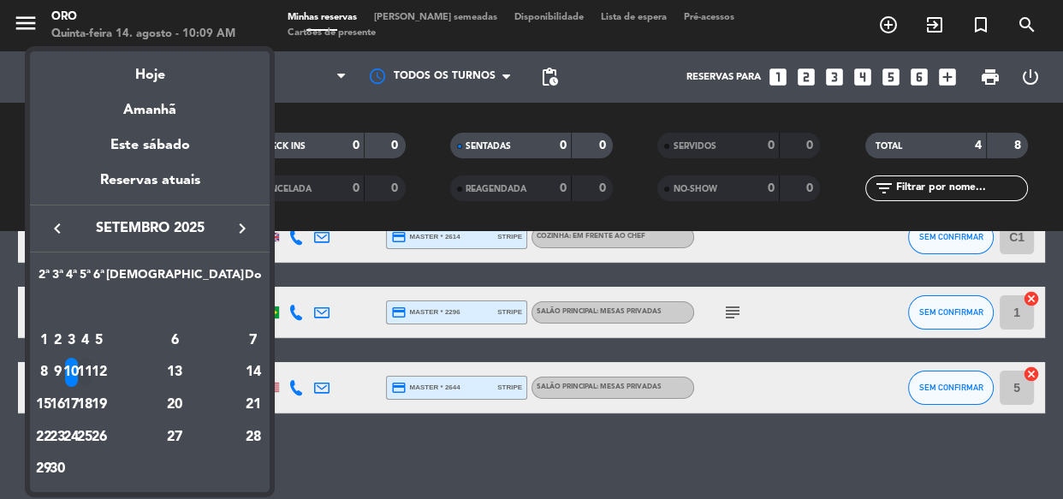
click at [92, 362] on div "11" at bounding box center [85, 372] width 13 height 29
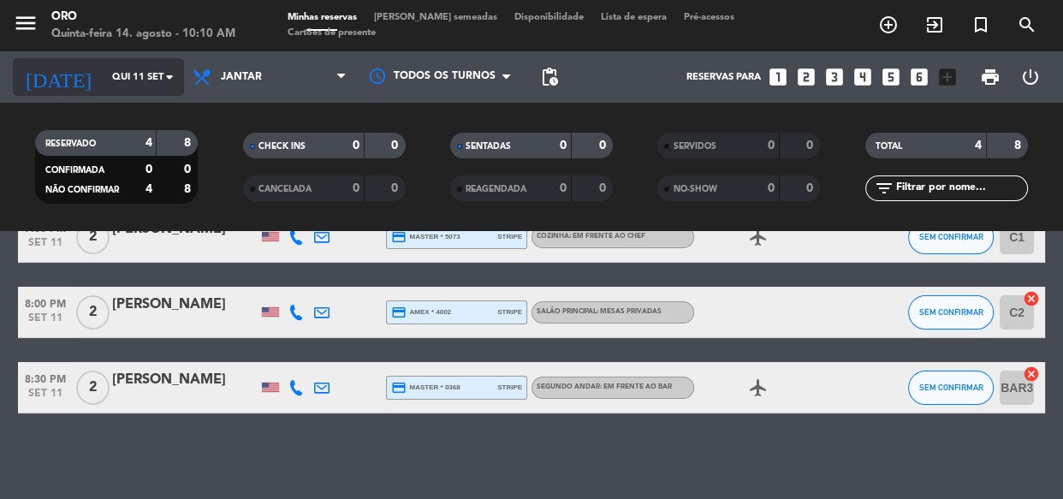
click at [141, 80] on input "Qui 11 set" at bounding box center [170, 77] width 132 height 28
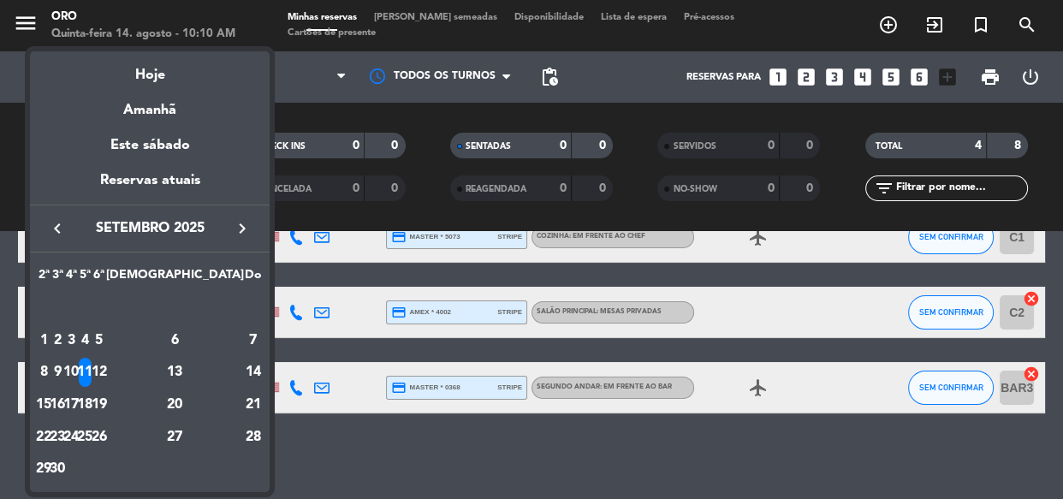
click at [105, 365] on div "12" at bounding box center [98, 372] width 13 height 29
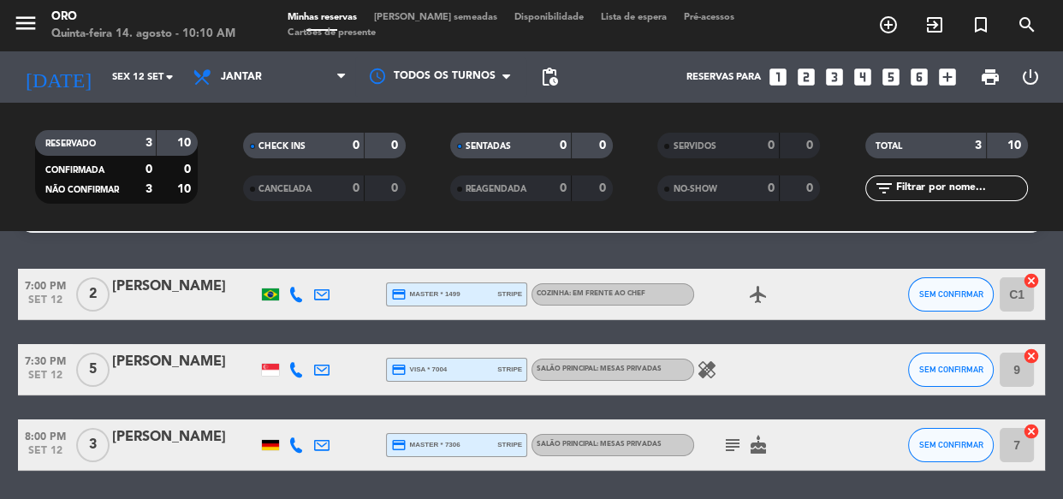
scroll to position [77, 0]
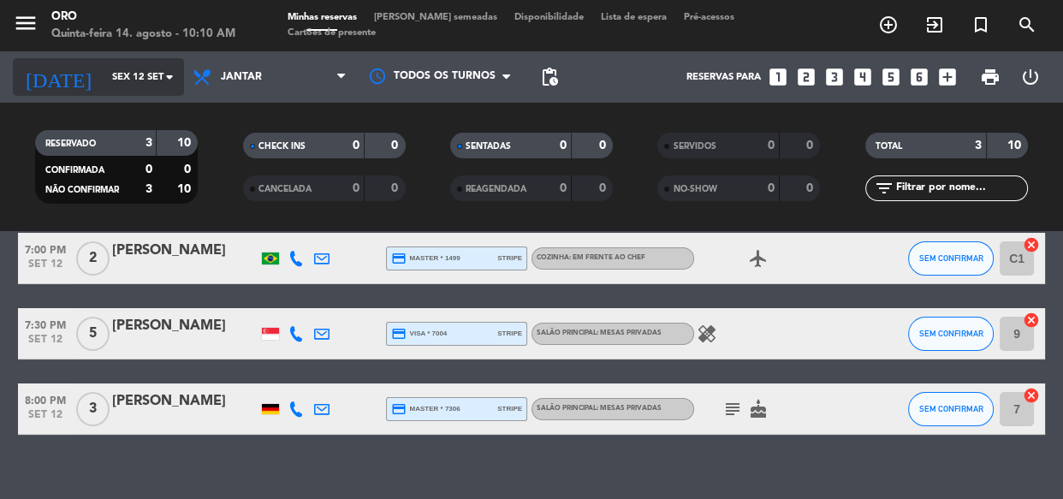
click at [104, 89] on input "Sex 12 set" at bounding box center [170, 77] width 132 height 28
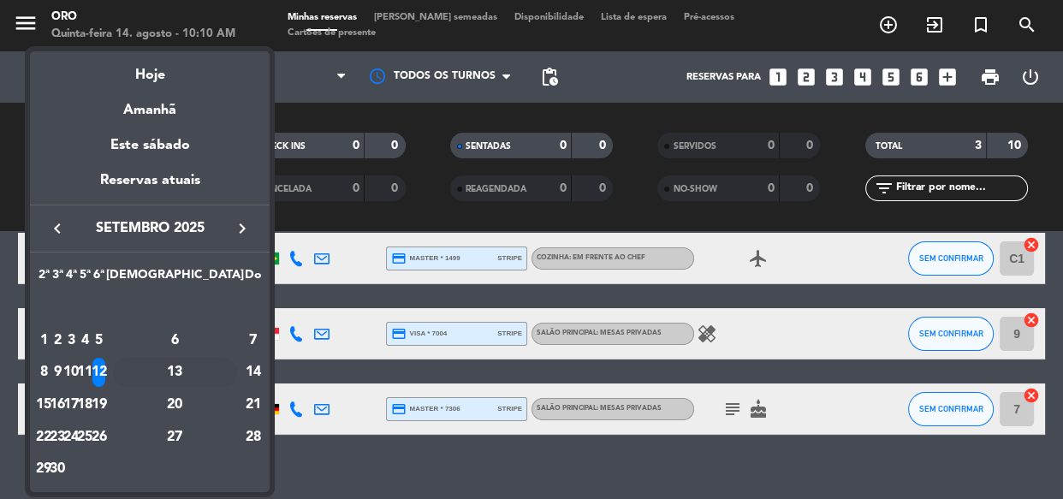
click at [206, 366] on div "13" at bounding box center [175, 372] width 124 height 29
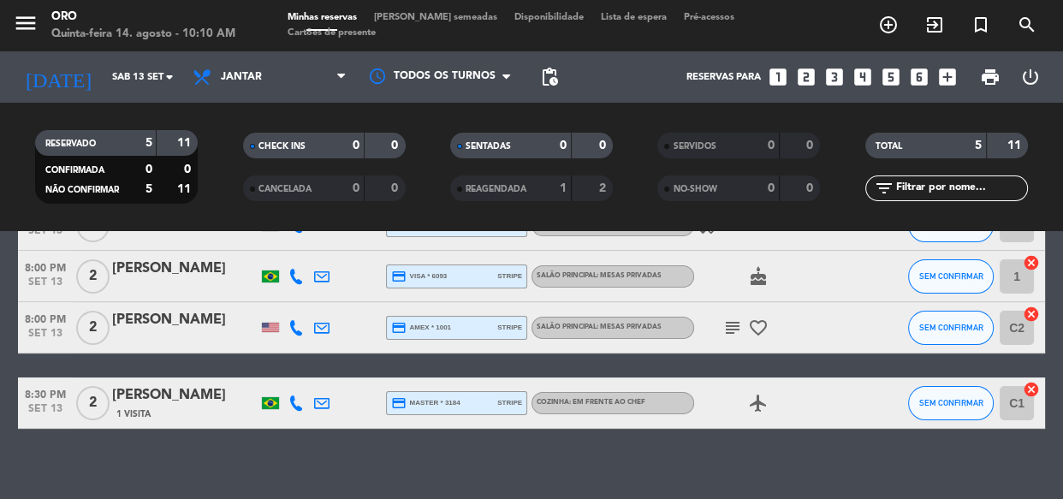
scroll to position [201, 0]
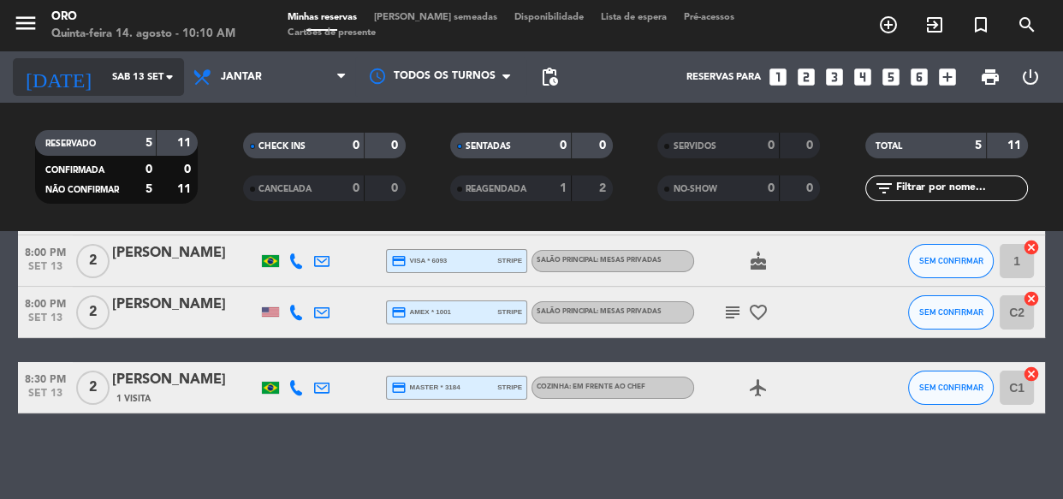
click at [139, 81] on input "Sáb 13 set" at bounding box center [170, 77] width 132 height 28
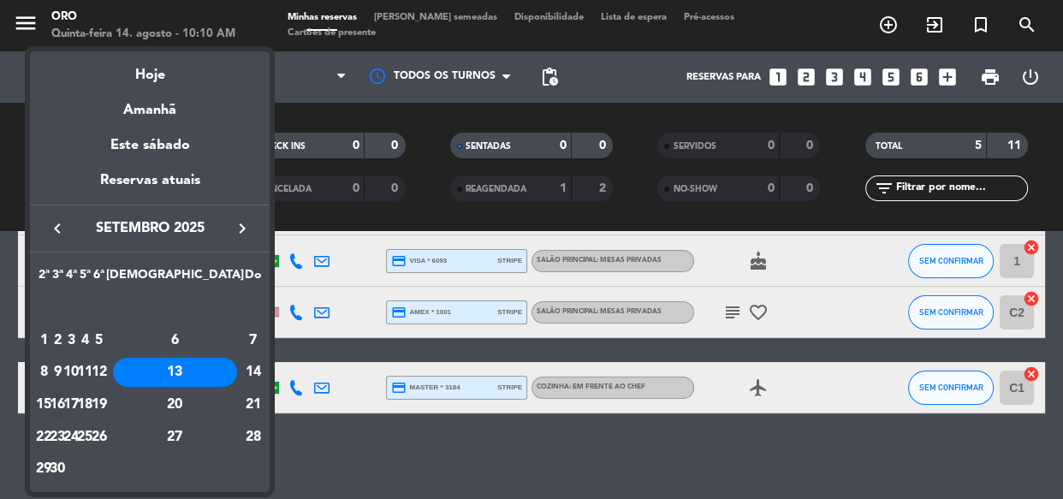
click at [64, 404] on div "16" at bounding box center [57, 404] width 13 height 29
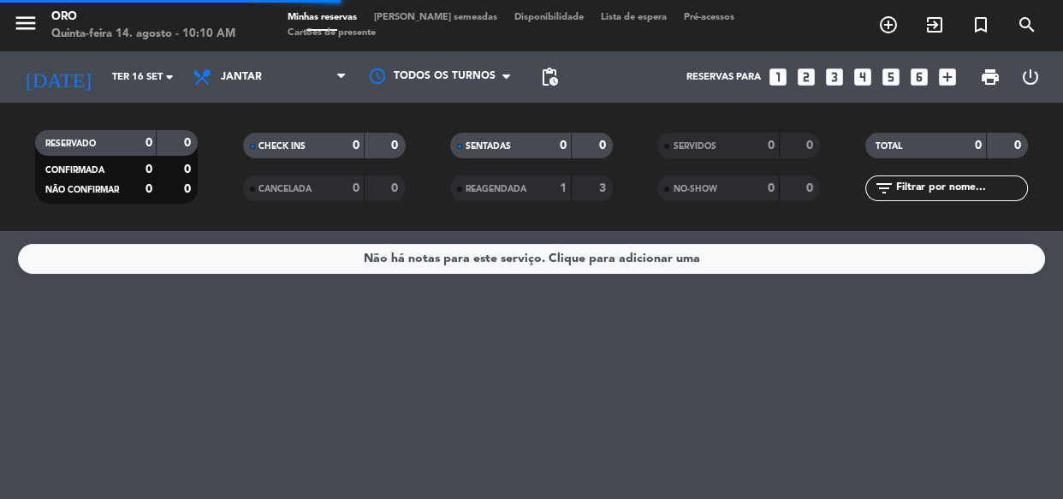
scroll to position [0, 0]
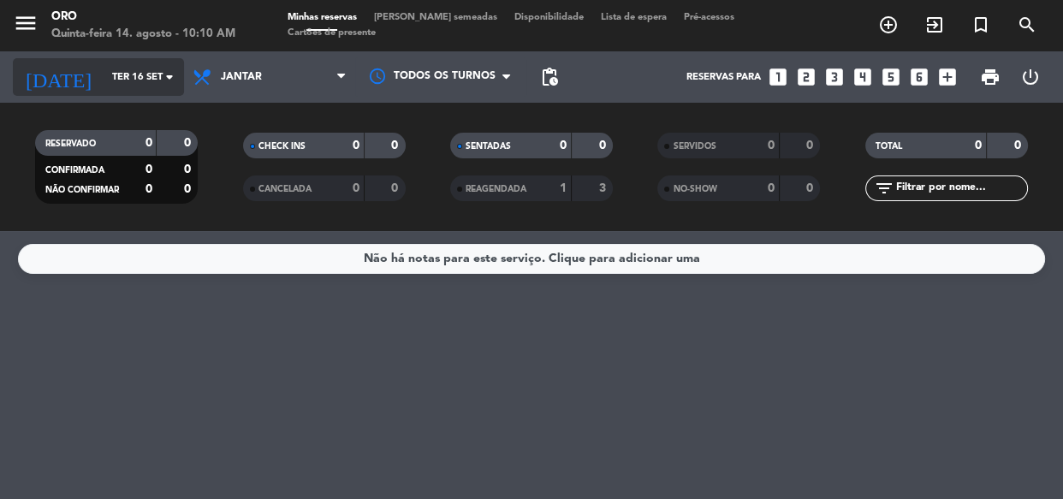
click at [104, 68] on input "Ter 16 set" at bounding box center [170, 77] width 132 height 28
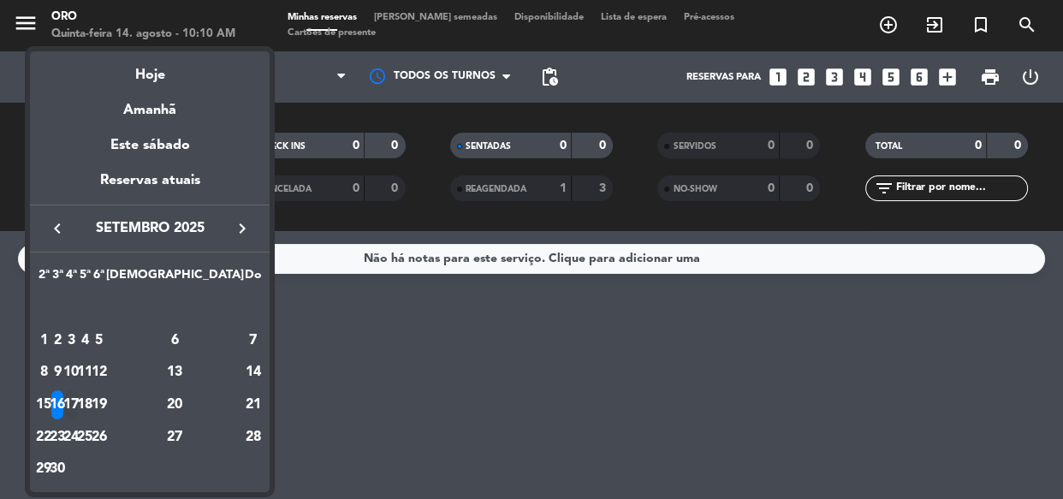
click at [78, 399] on div "17" at bounding box center [71, 404] width 13 height 29
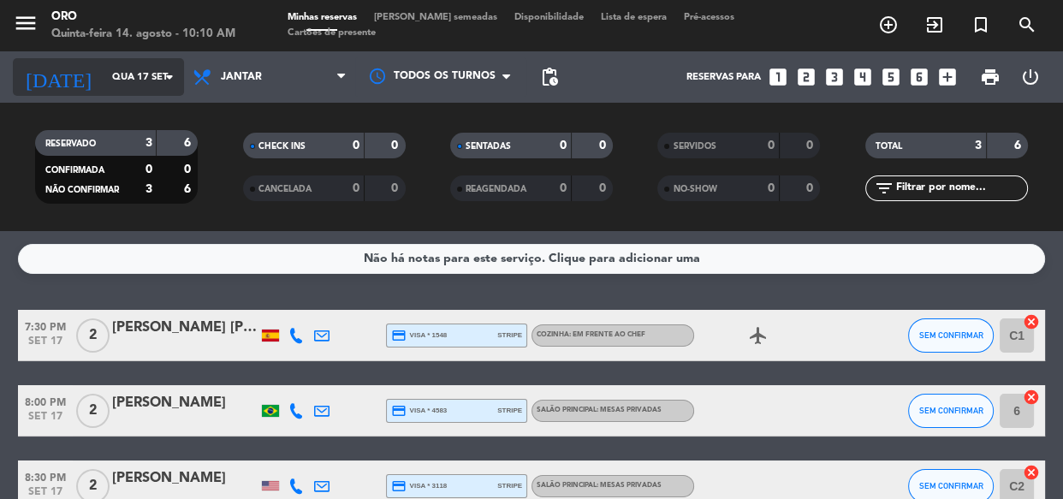
click at [133, 82] on input "Qua 17 set" at bounding box center [170, 77] width 132 height 28
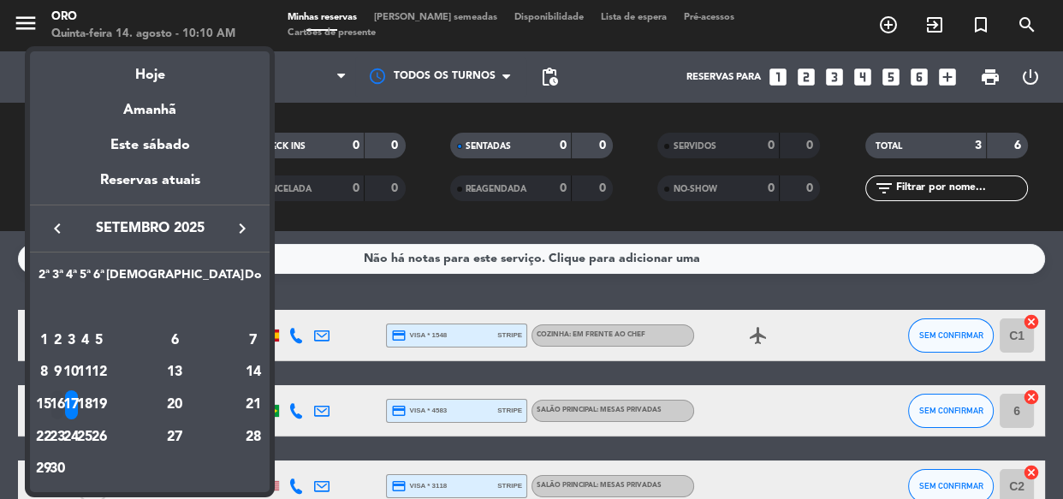
click at [64, 407] on div "16" at bounding box center [57, 404] width 13 height 29
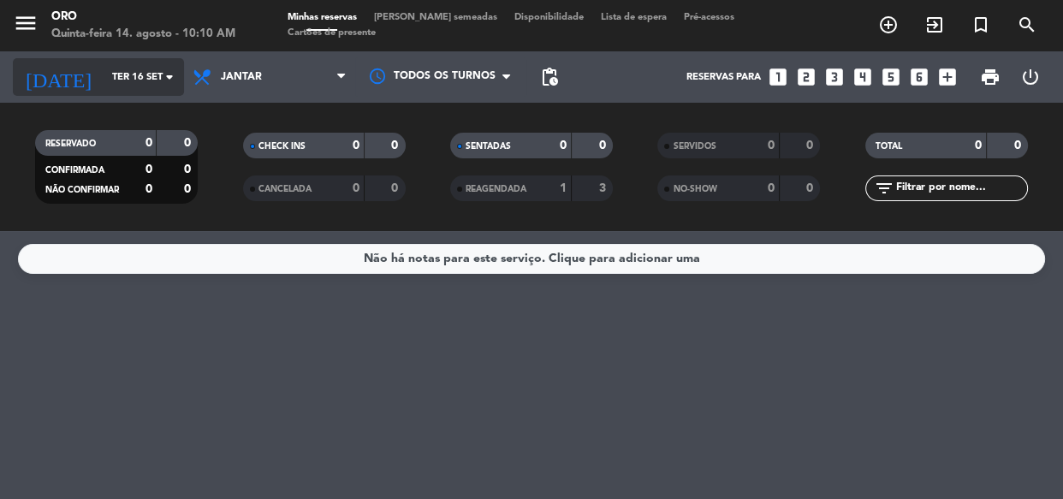
click at [117, 79] on input "Ter 16 set" at bounding box center [170, 77] width 132 height 28
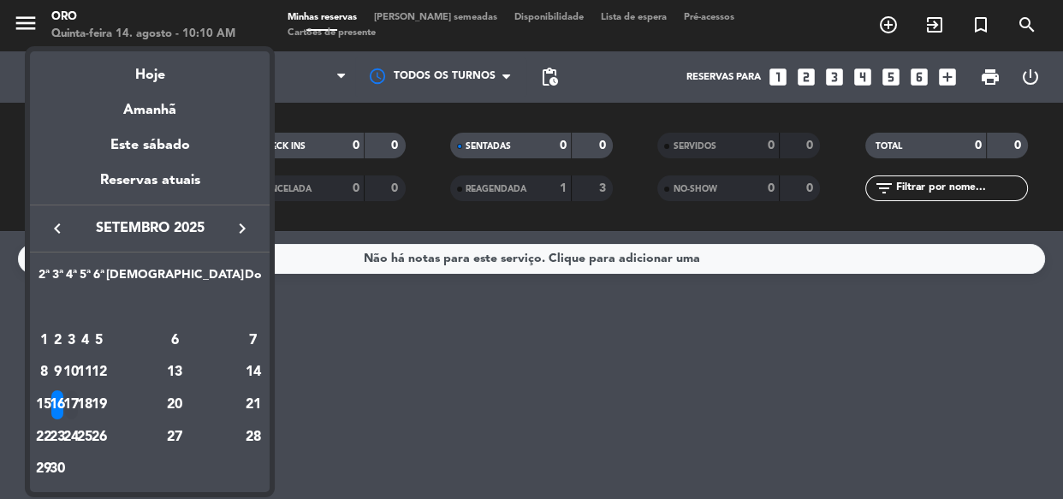
click at [78, 395] on div "17" at bounding box center [71, 404] width 13 height 29
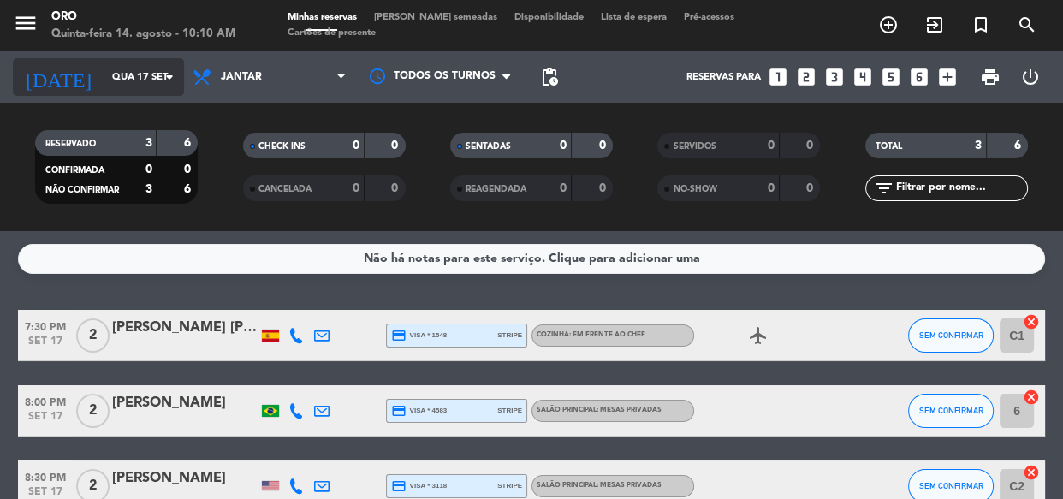
click at [129, 85] on input "Qua 17 set" at bounding box center [170, 77] width 132 height 28
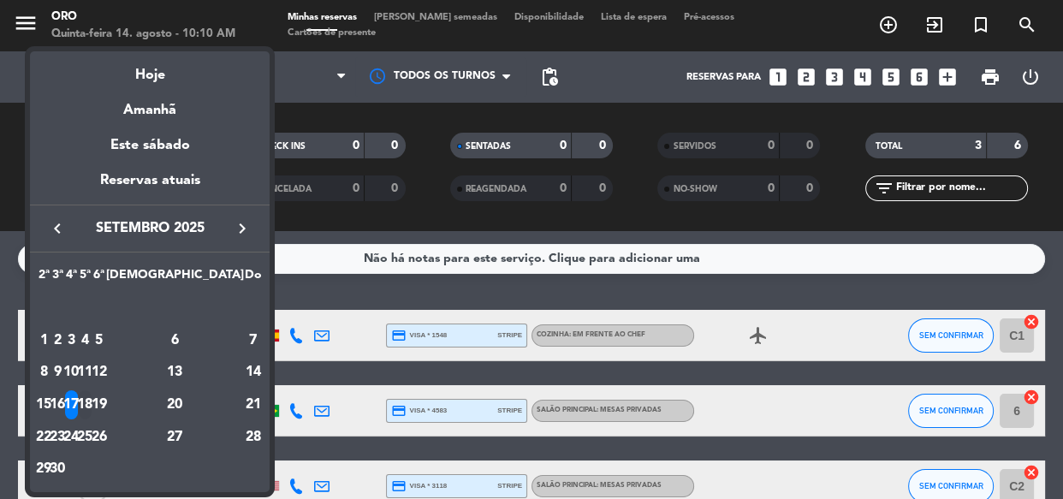
click at [92, 389] on td "18" at bounding box center [85, 405] width 14 height 33
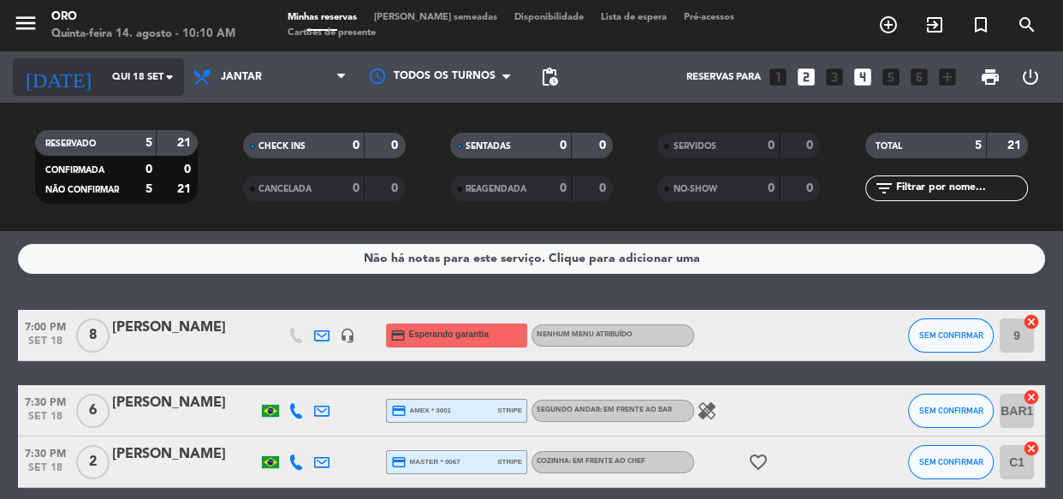
click at [110, 67] on input "Qui 18 set" at bounding box center [170, 77] width 132 height 28
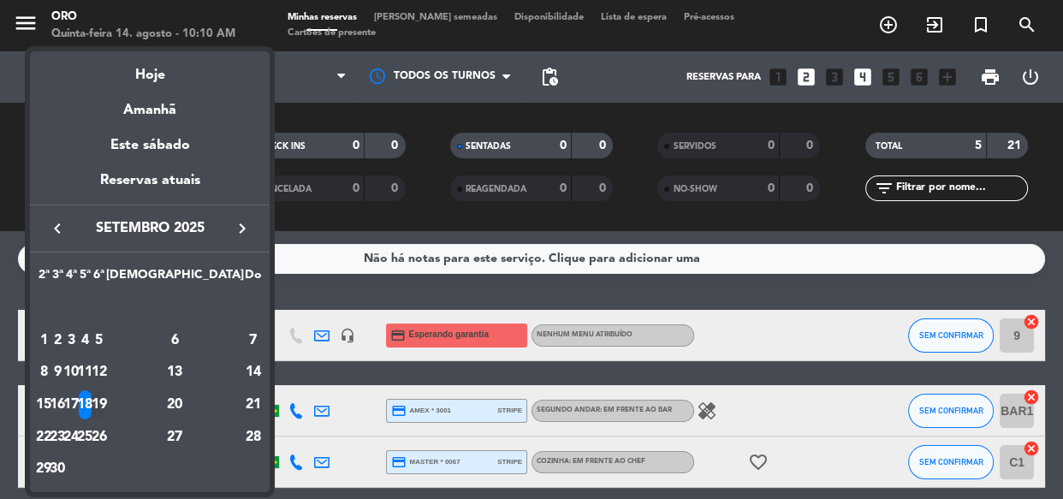
click at [105, 402] on div "19" at bounding box center [98, 404] width 13 height 29
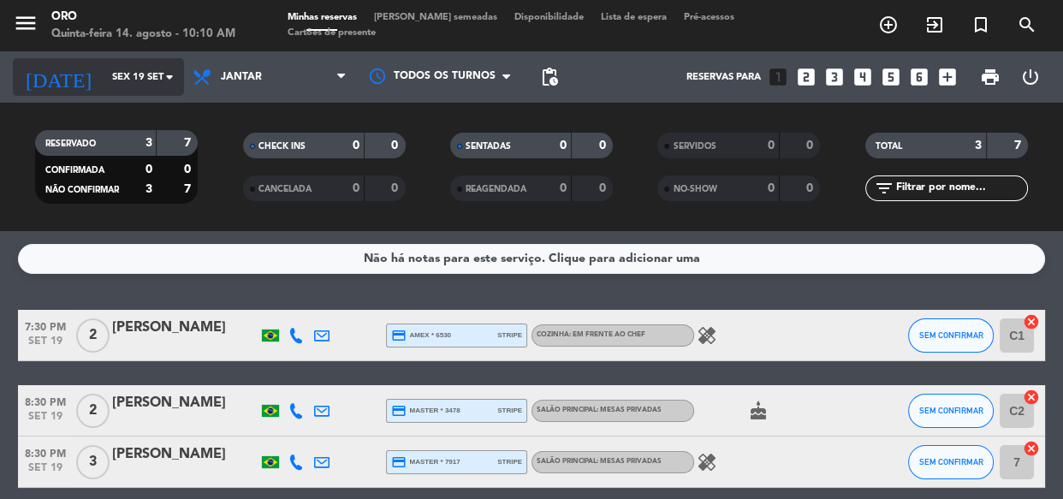
click at [104, 68] on input "Sex 19 set" at bounding box center [170, 77] width 132 height 28
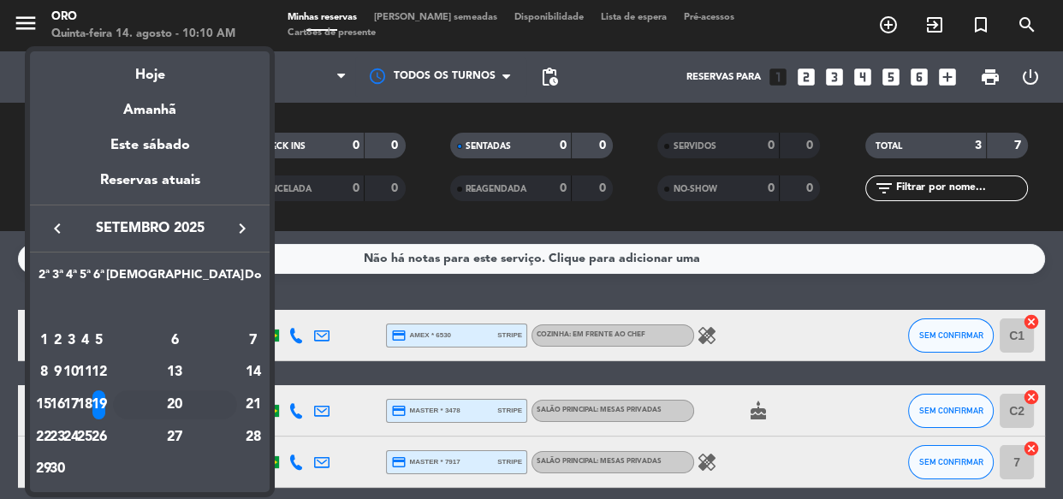
click at [217, 405] on div "20" at bounding box center [175, 404] width 124 height 29
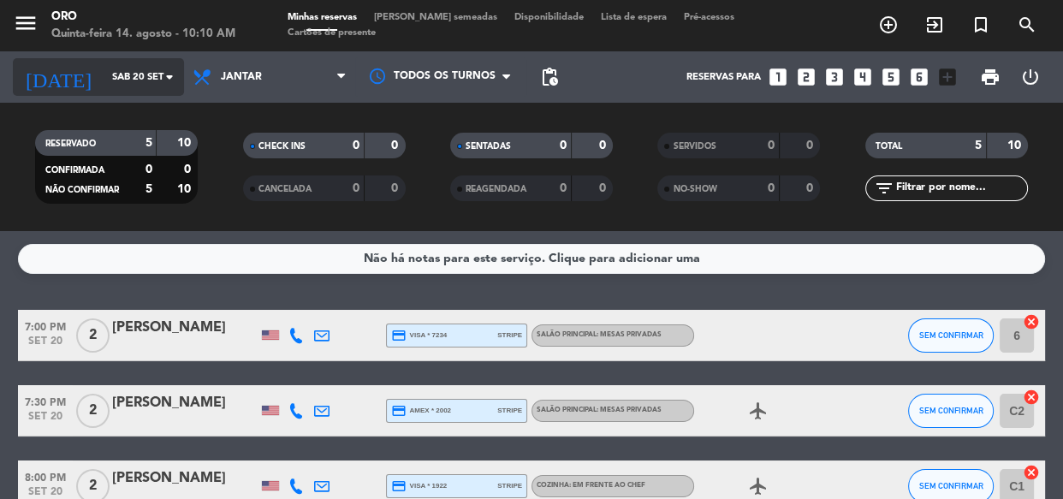
click at [139, 68] on input "Sáb 20 set" at bounding box center [170, 77] width 132 height 28
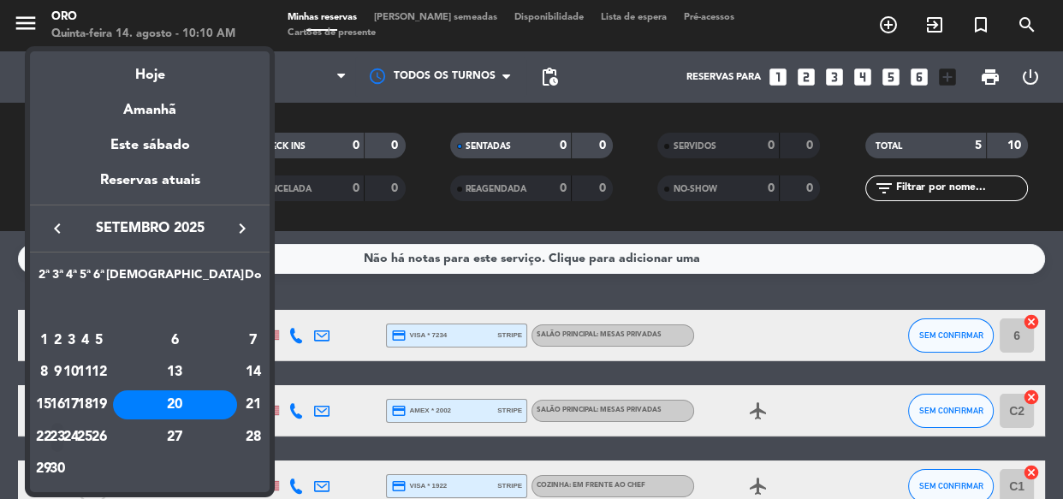
click at [64, 430] on div "23" at bounding box center [57, 437] width 13 height 29
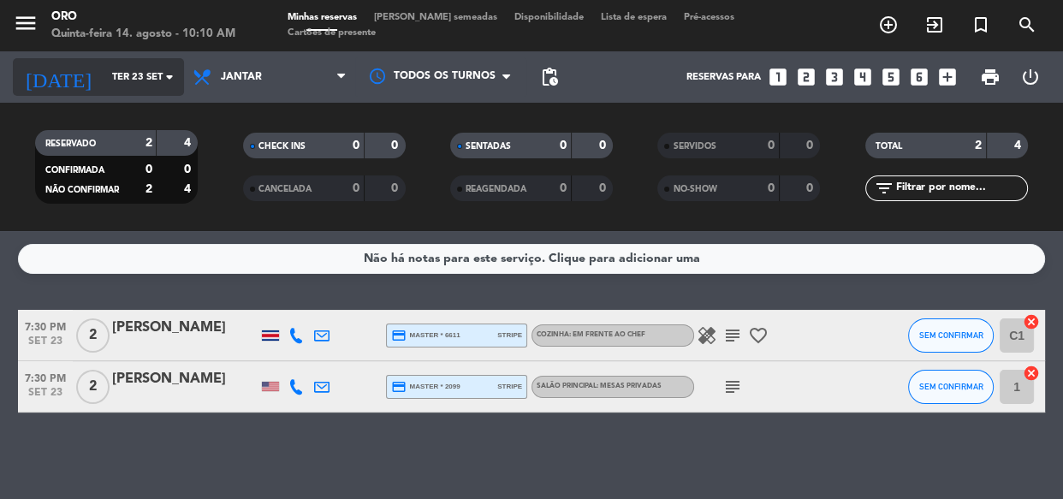
click at [112, 88] on input "Ter 23 set" at bounding box center [170, 77] width 132 height 28
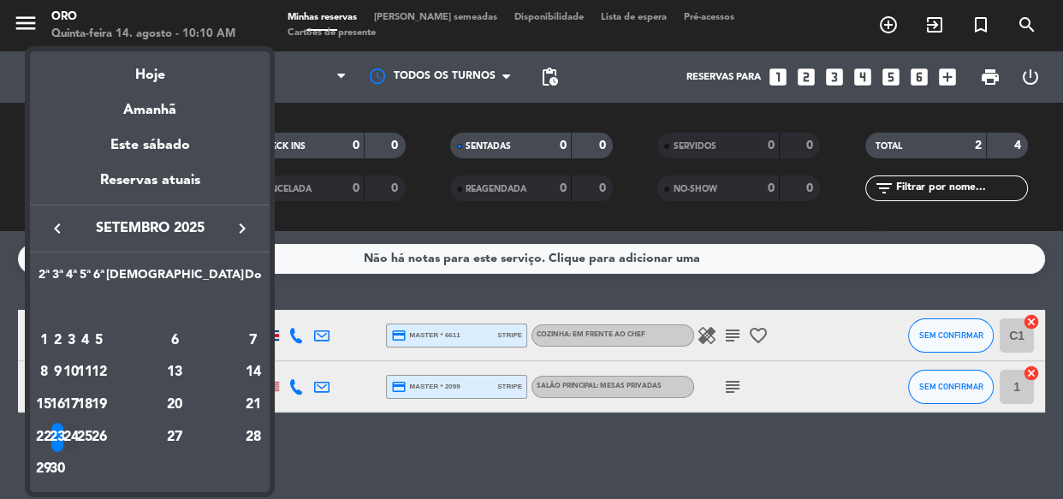
click at [78, 435] on div "24" at bounding box center [71, 437] width 13 height 29
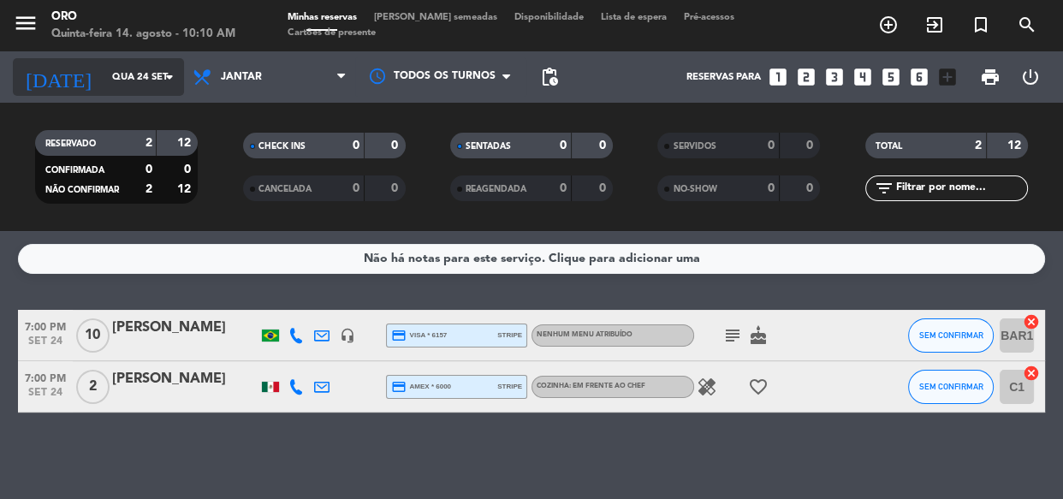
drag, startPoint x: 122, startPoint y: 98, endPoint x: 118, endPoint y: 86, distance: 12.7
click at [120, 95] on div "[DATE] Qua 24 set arrow_drop_down" at bounding box center [98, 76] width 171 height 51
click at [118, 80] on input "Qua 24 set" at bounding box center [170, 77] width 132 height 28
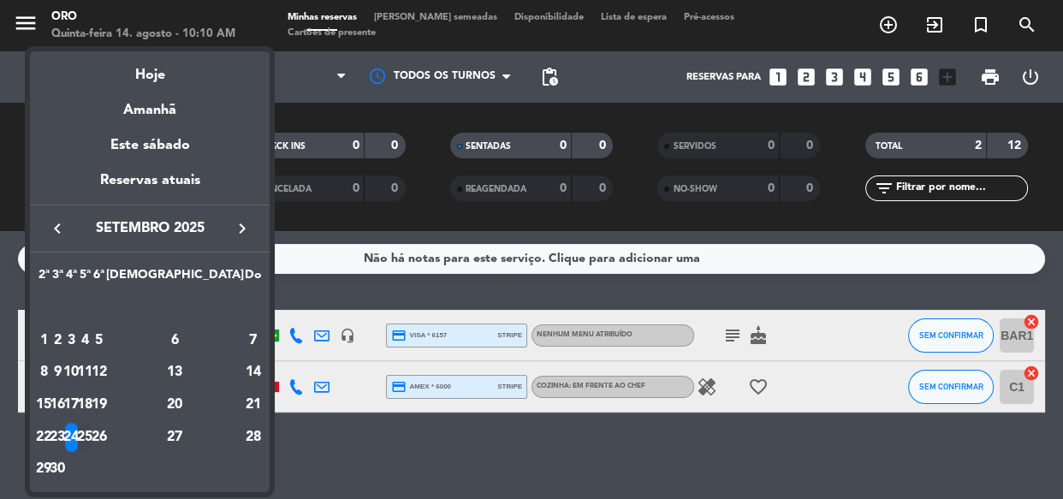
click at [92, 432] on div "25" at bounding box center [85, 437] width 13 height 29
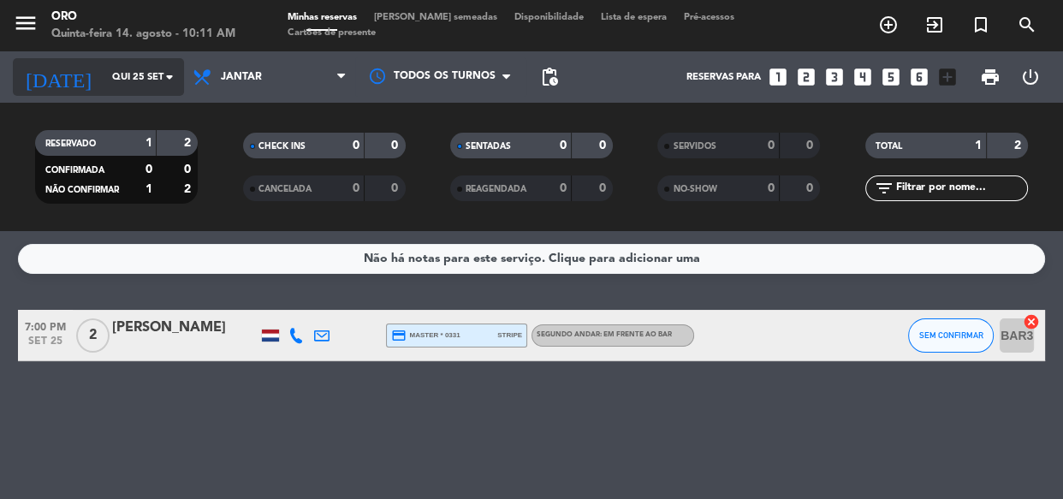
click at [104, 87] on input "Qui 25 set" at bounding box center [170, 77] width 132 height 28
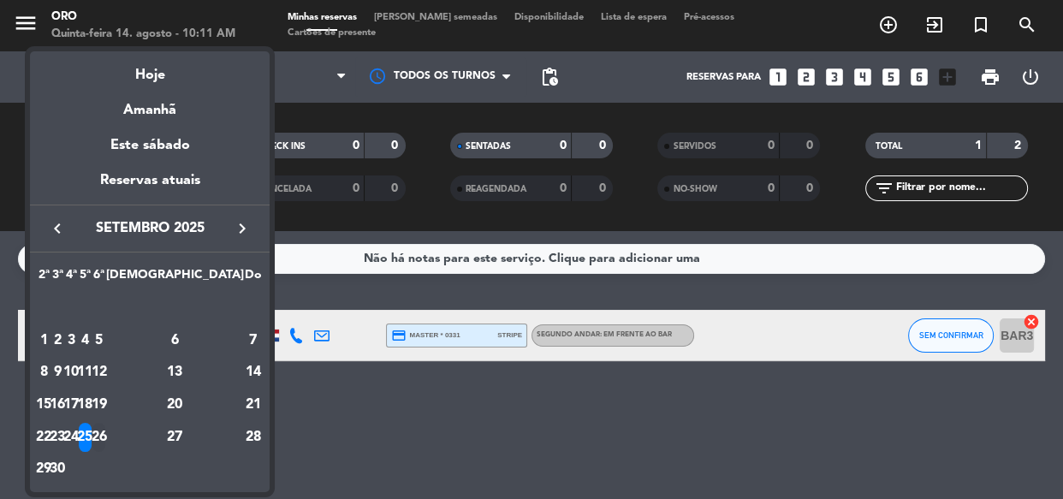
click at [105, 435] on div "26" at bounding box center [98, 437] width 13 height 29
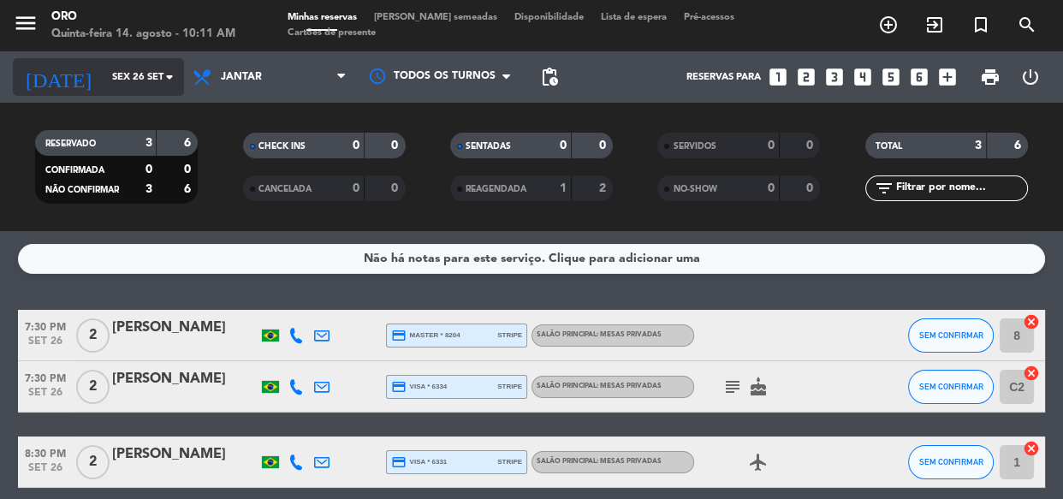
click at [125, 82] on input "Sex 26 set" at bounding box center [170, 77] width 132 height 28
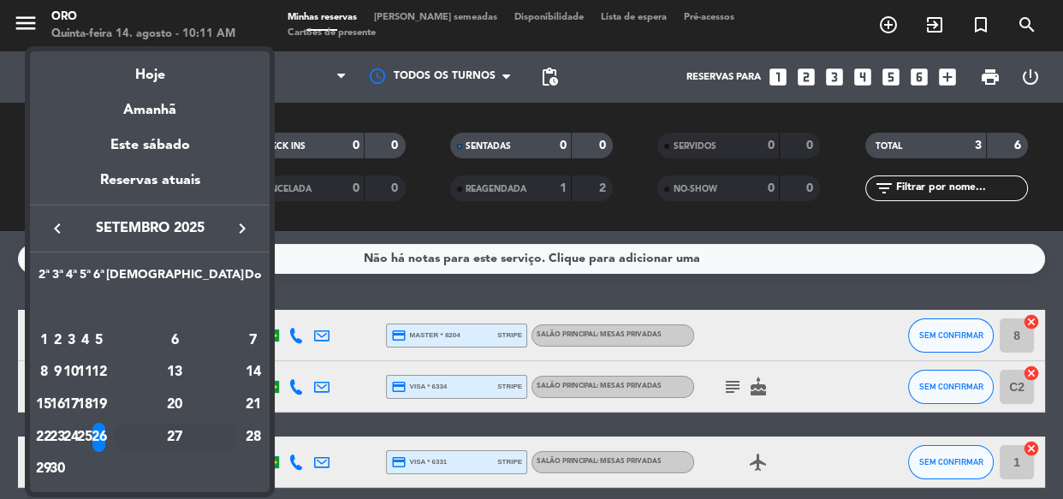
click at [216, 432] on div "27" at bounding box center [175, 437] width 124 height 29
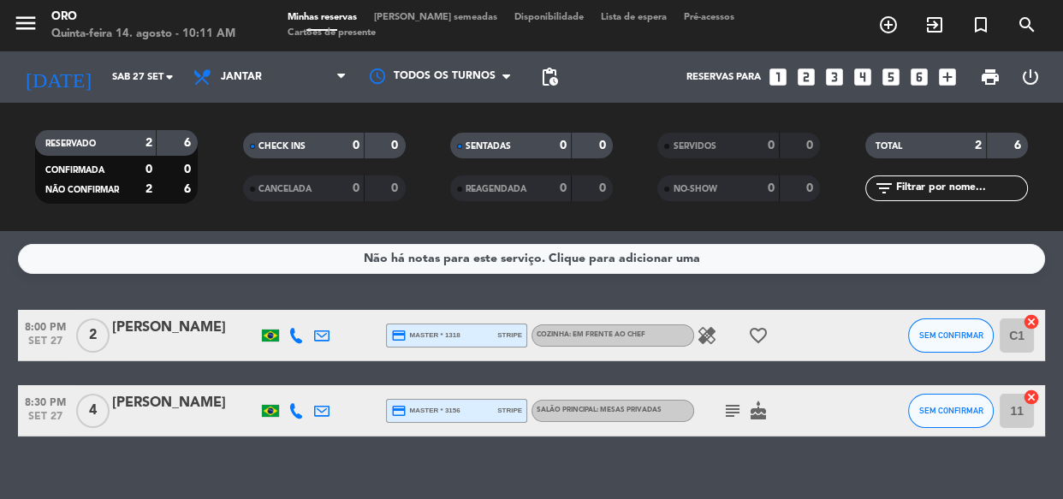
scroll to position [23, 0]
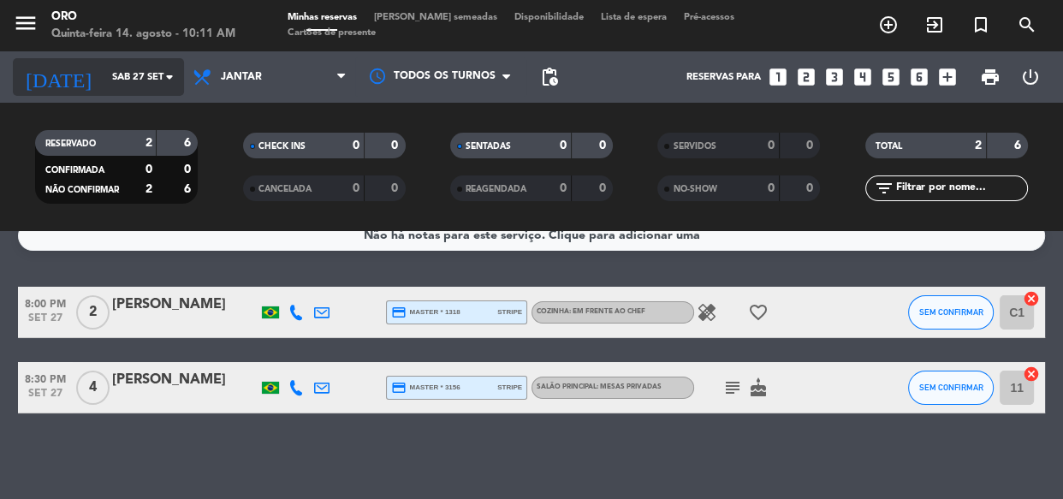
click at [120, 84] on input "Sáb 27 set" at bounding box center [170, 77] width 132 height 28
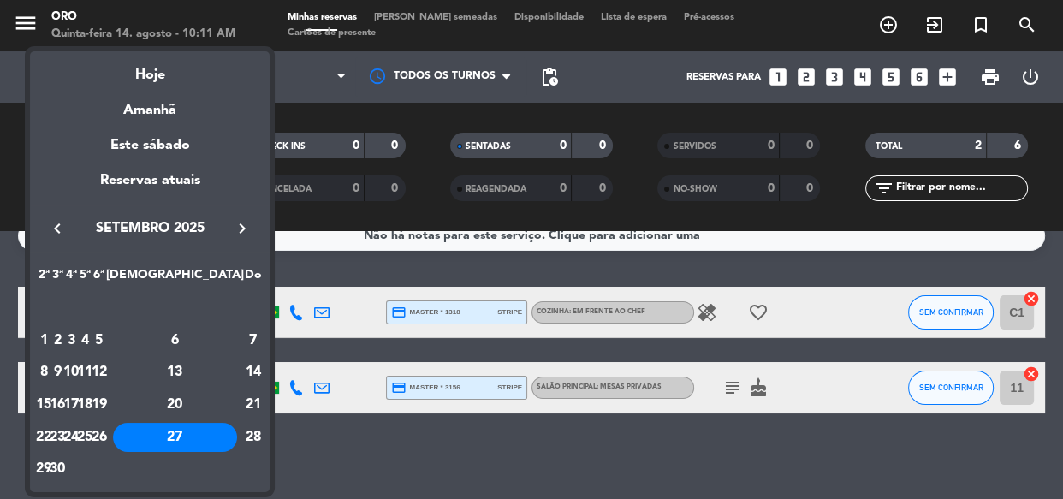
click at [64, 464] on div "30" at bounding box center [57, 469] width 13 height 29
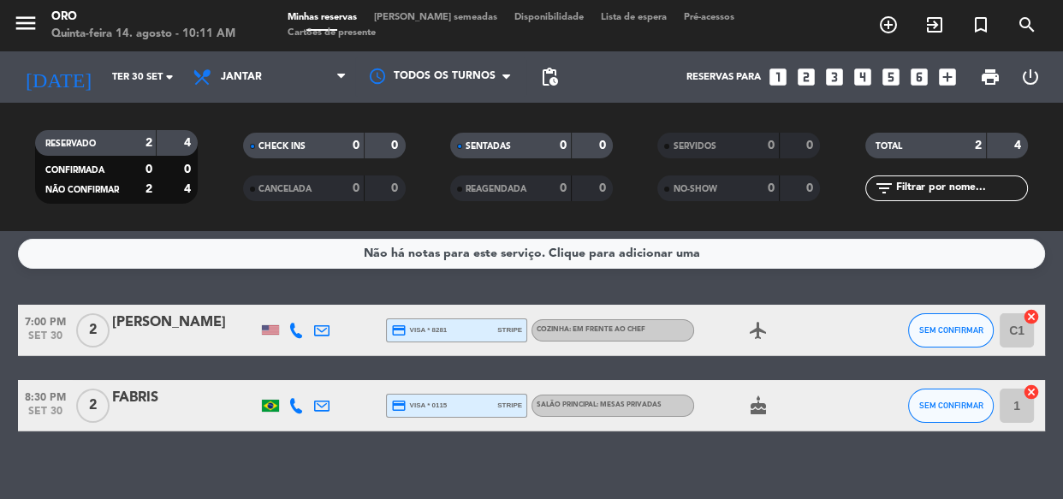
scroll to position [0, 0]
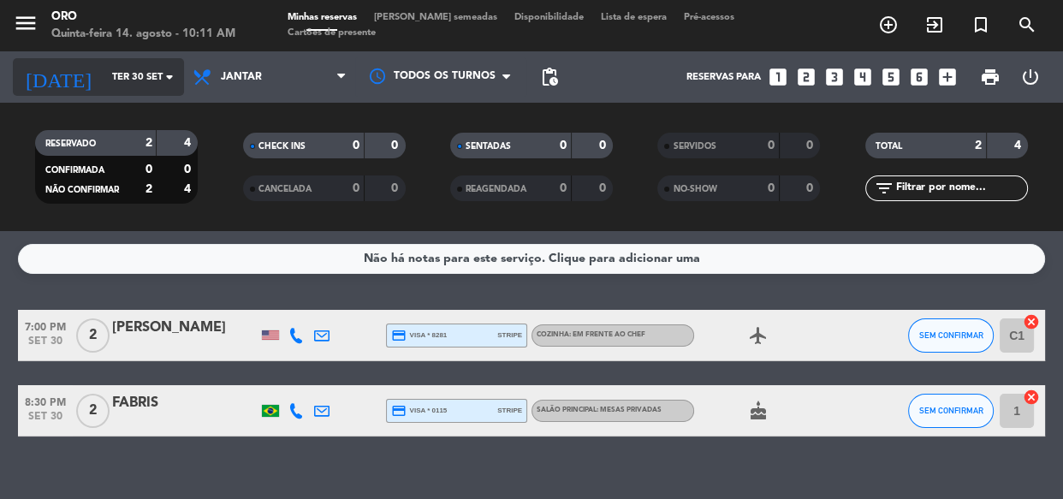
click at [119, 79] on input "Ter 30 set" at bounding box center [170, 77] width 132 height 28
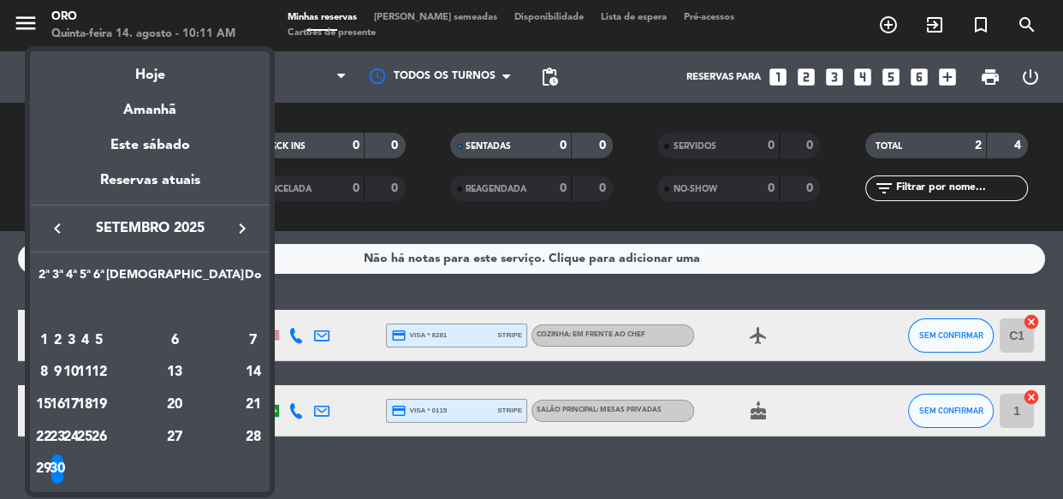
click at [236, 238] on icon "keyboard_arrow_right" at bounding box center [242, 228] width 21 height 21
click at [78, 342] on div "1" at bounding box center [71, 340] width 13 height 29
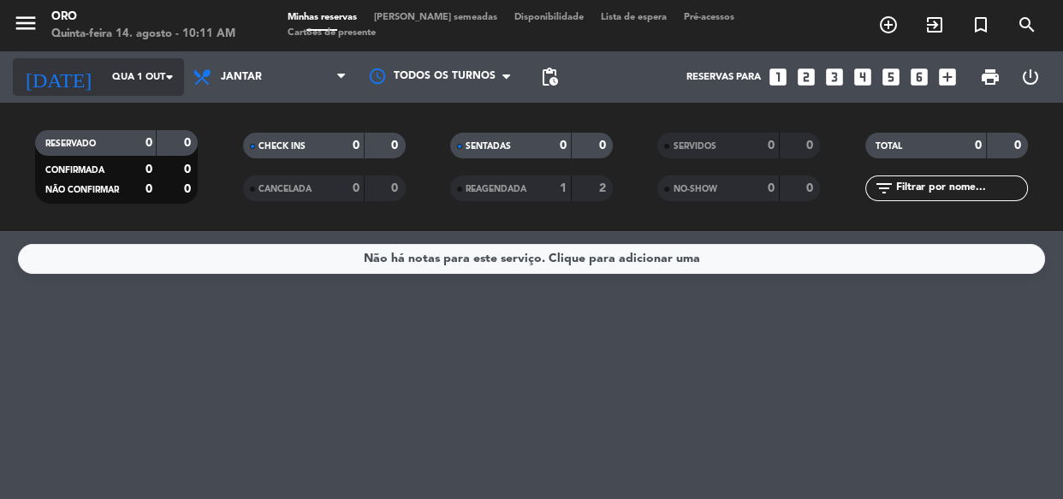
click at [143, 65] on input "Qua 1 out" at bounding box center [170, 77] width 132 height 28
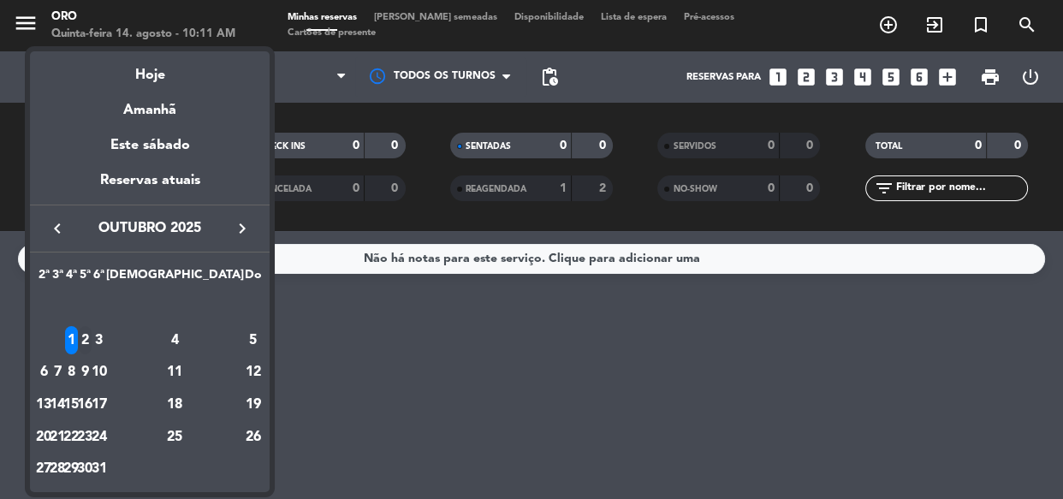
click at [92, 334] on div "2" at bounding box center [85, 340] width 13 height 29
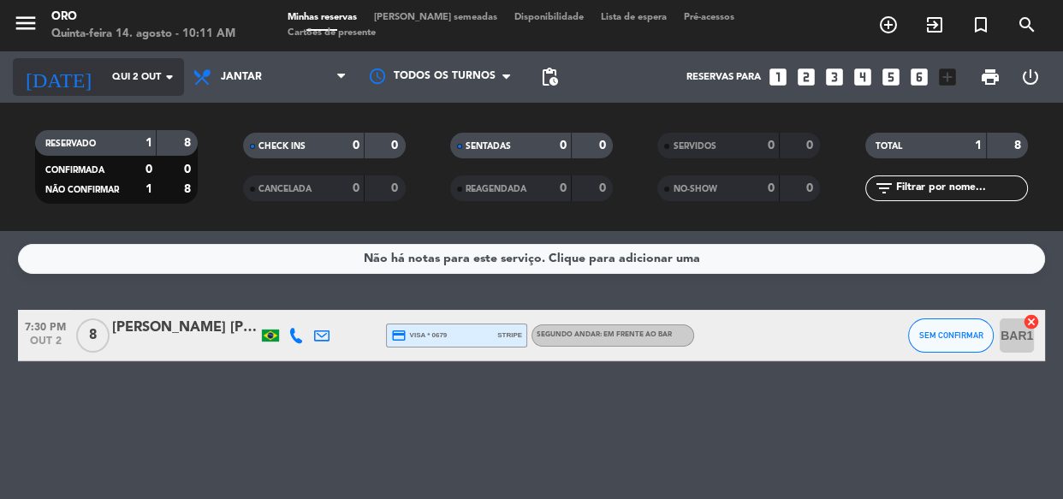
click at [118, 86] on input "Qui 2 out" at bounding box center [170, 77] width 132 height 28
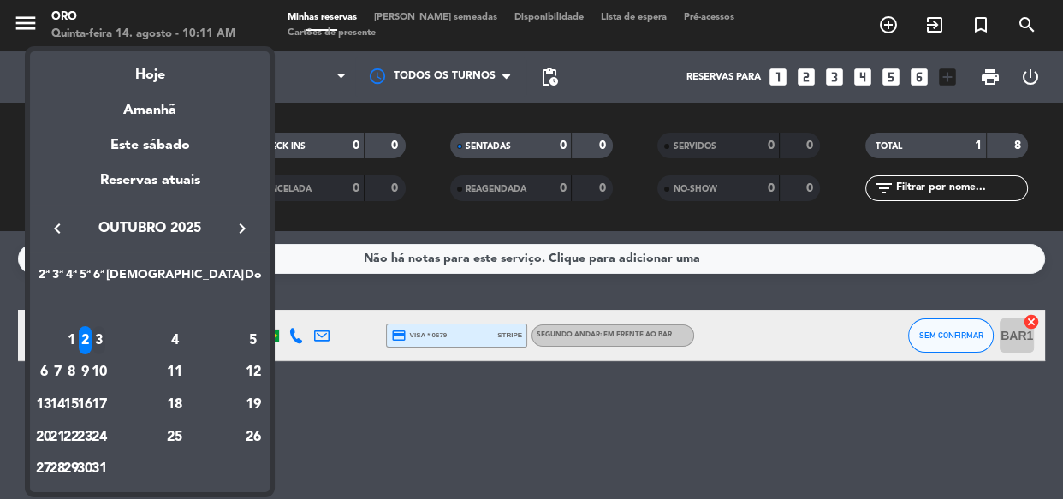
click at [105, 334] on div "3" at bounding box center [98, 340] width 13 height 29
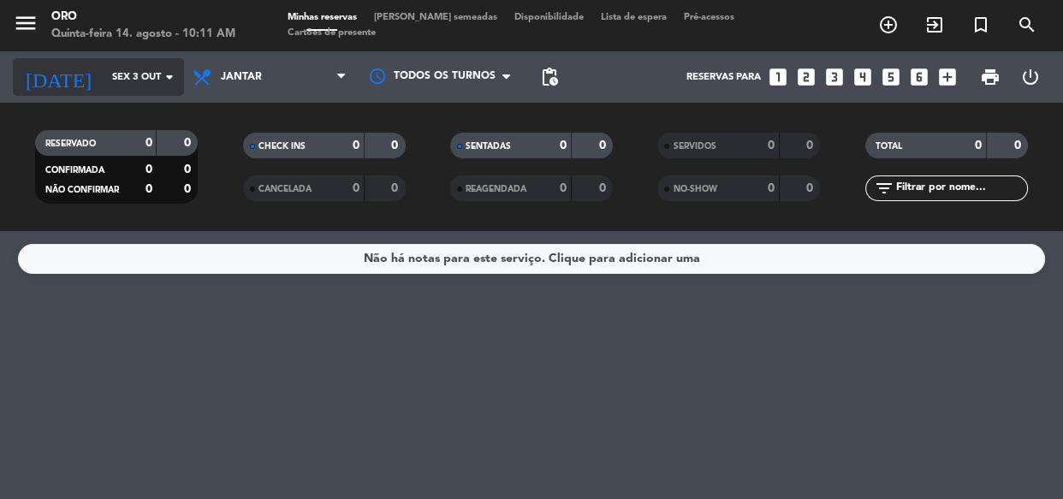
click at [140, 59] on div "[DATE] Sex 3 out arrow_drop_down" at bounding box center [98, 77] width 171 height 38
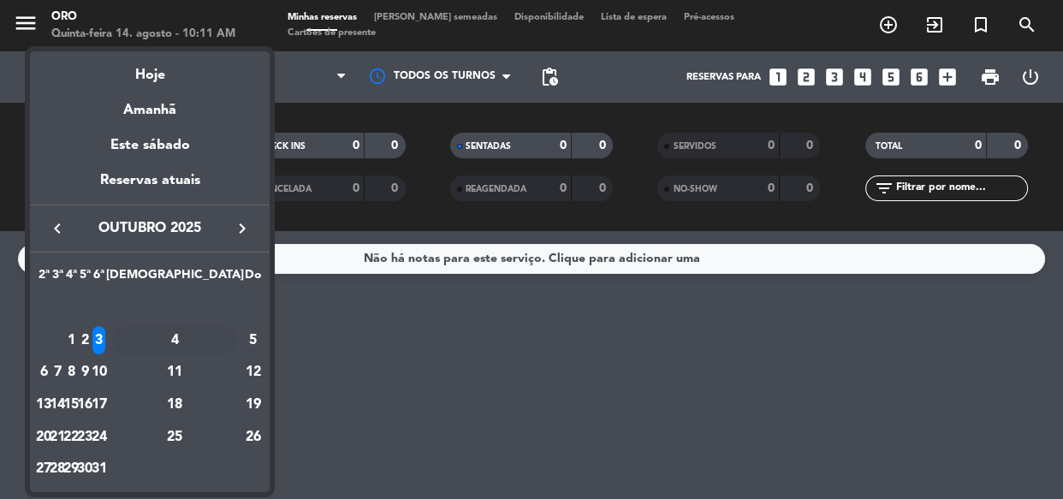
click at [215, 336] on div "4" at bounding box center [175, 340] width 124 height 29
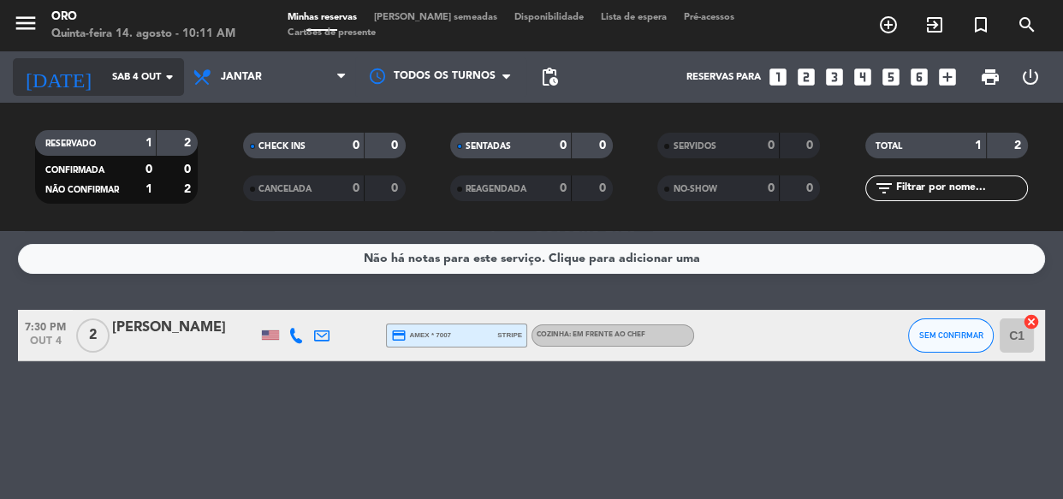
click at [112, 71] on input "Sáb 4 out" at bounding box center [170, 77] width 132 height 28
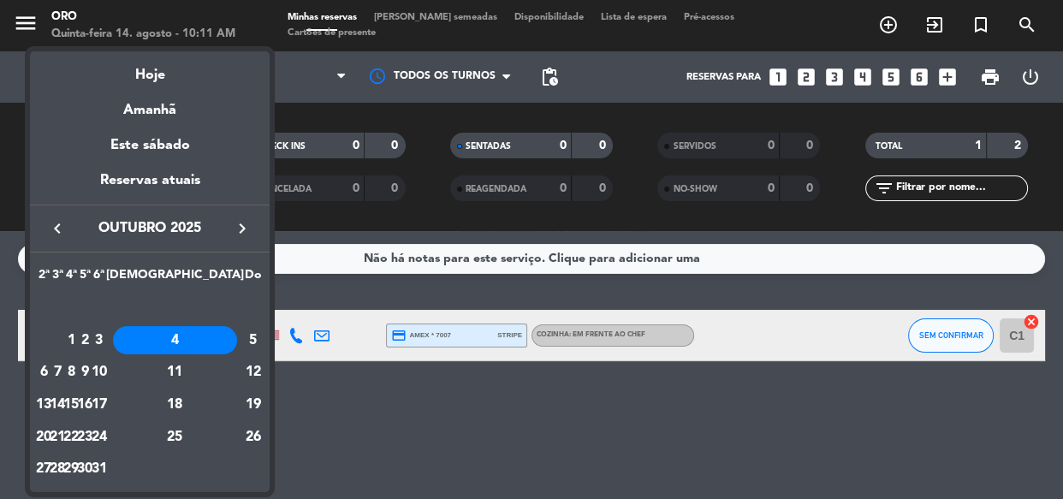
click at [64, 367] on div "7" at bounding box center [57, 372] width 13 height 29
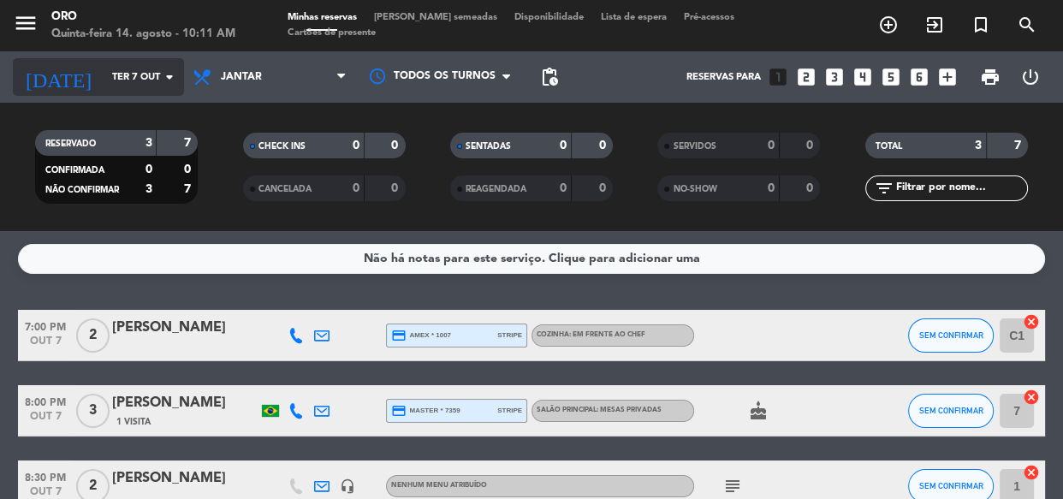
click at [104, 81] on input "Ter 7 out" at bounding box center [170, 77] width 132 height 28
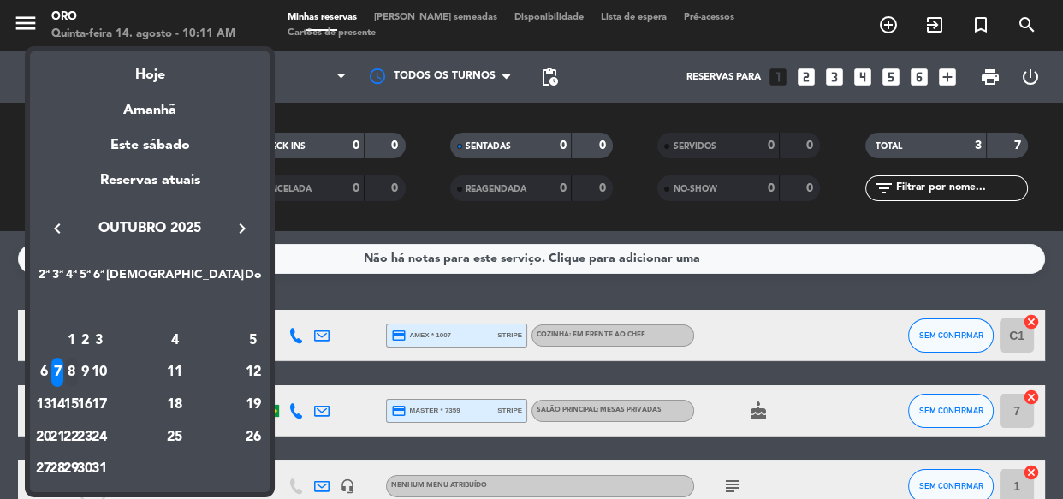
click at [78, 376] on div "8" at bounding box center [71, 372] width 13 height 29
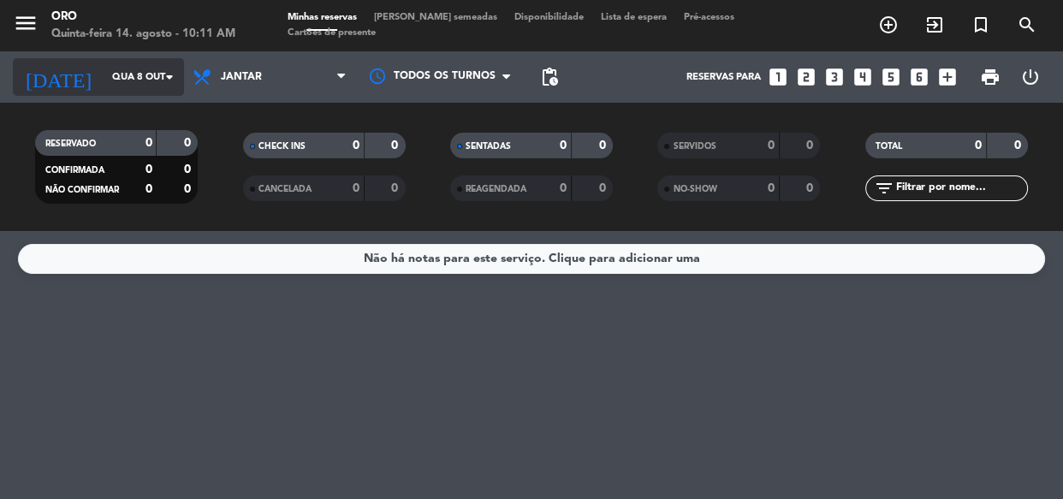
click at [143, 68] on input "Qua 8 out" at bounding box center [170, 77] width 132 height 28
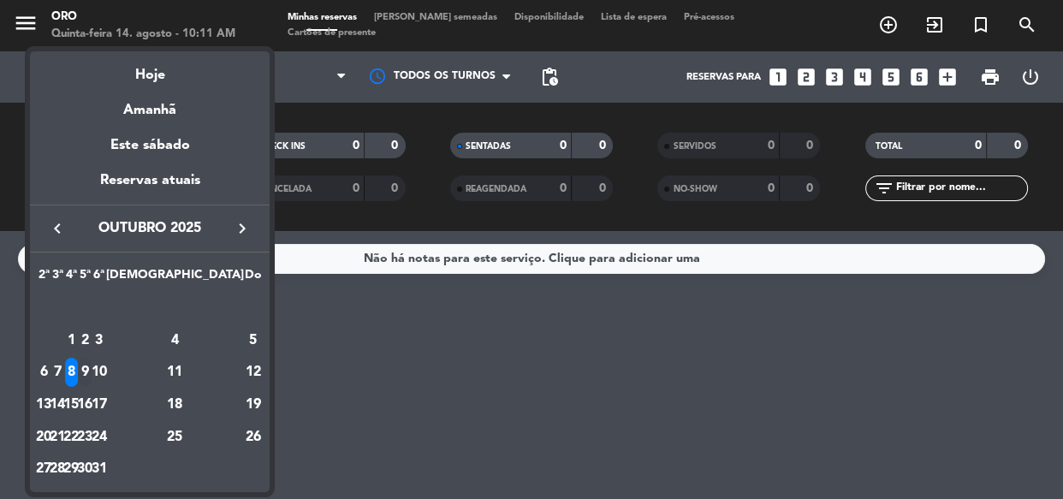
click at [92, 367] on div "9" at bounding box center [85, 372] width 13 height 29
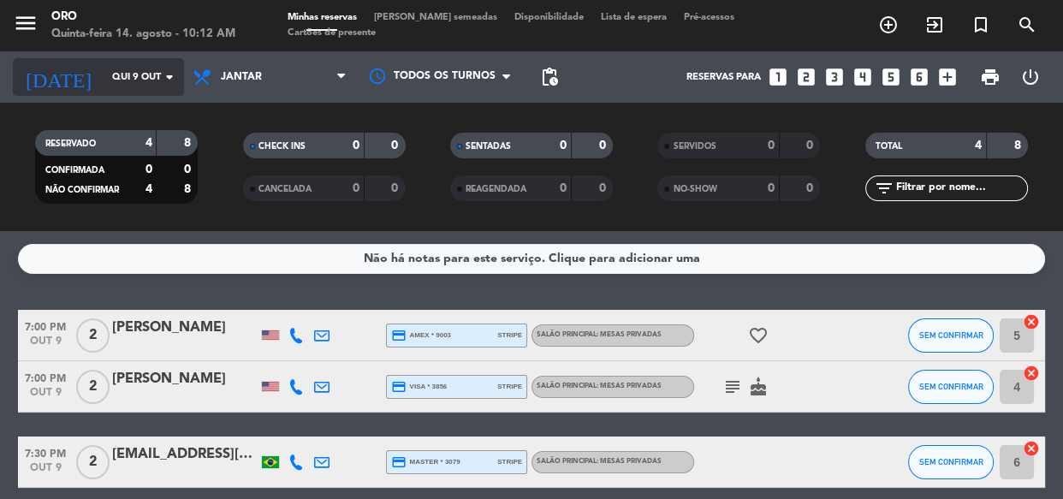
click at [104, 88] on input "Qui 9 out" at bounding box center [170, 77] width 132 height 28
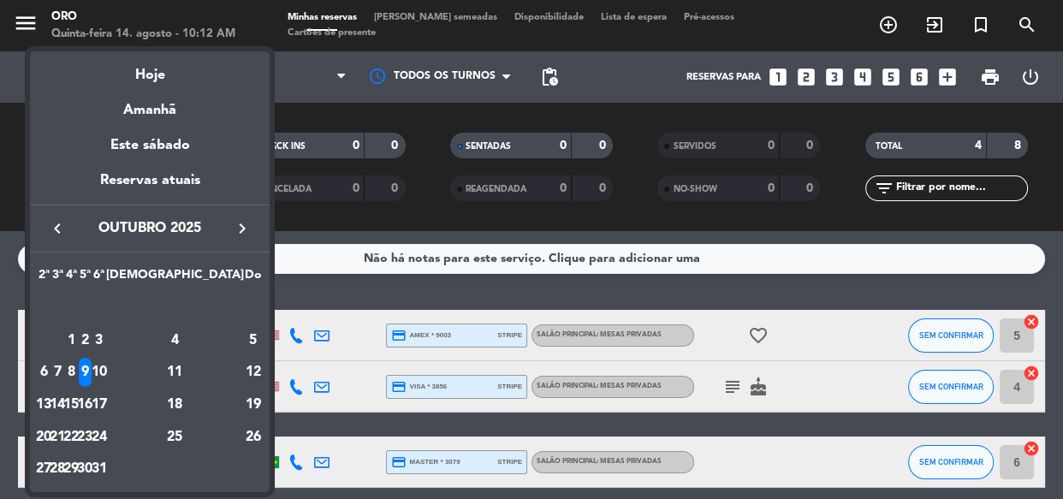
click at [105, 372] on div "10" at bounding box center [98, 372] width 13 height 29
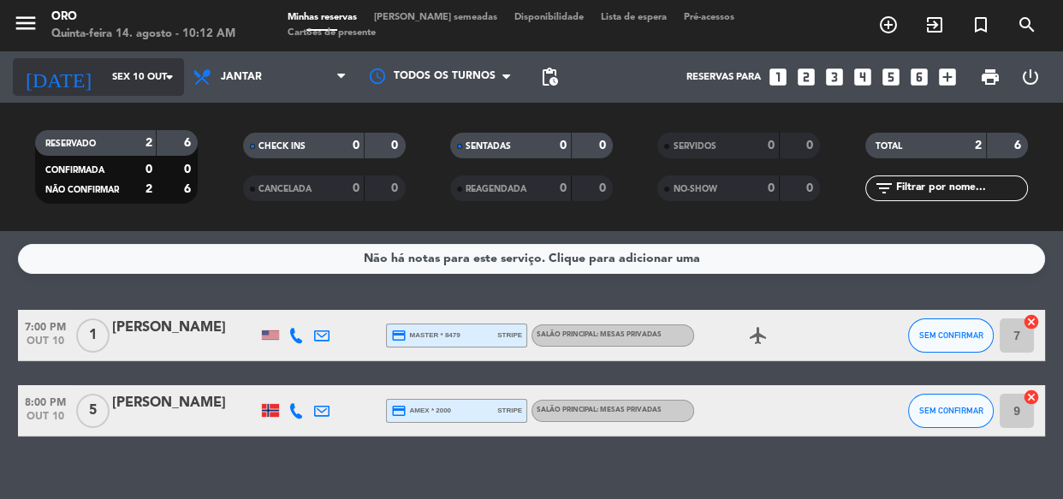
click at [140, 67] on input "Sex 10 out" at bounding box center [170, 77] width 132 height 28
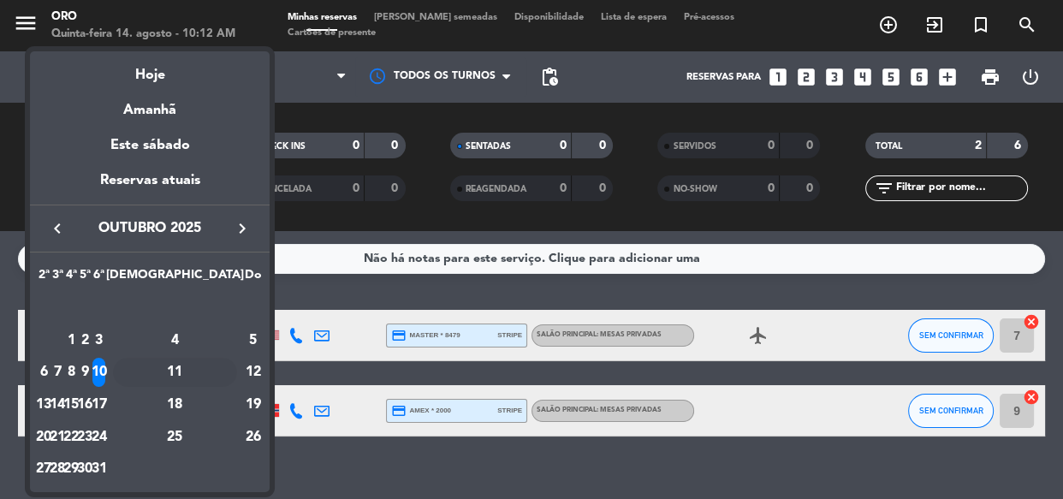
click at [206, 369] on div "11" at bounding box center [175, 372] width 124 height 29
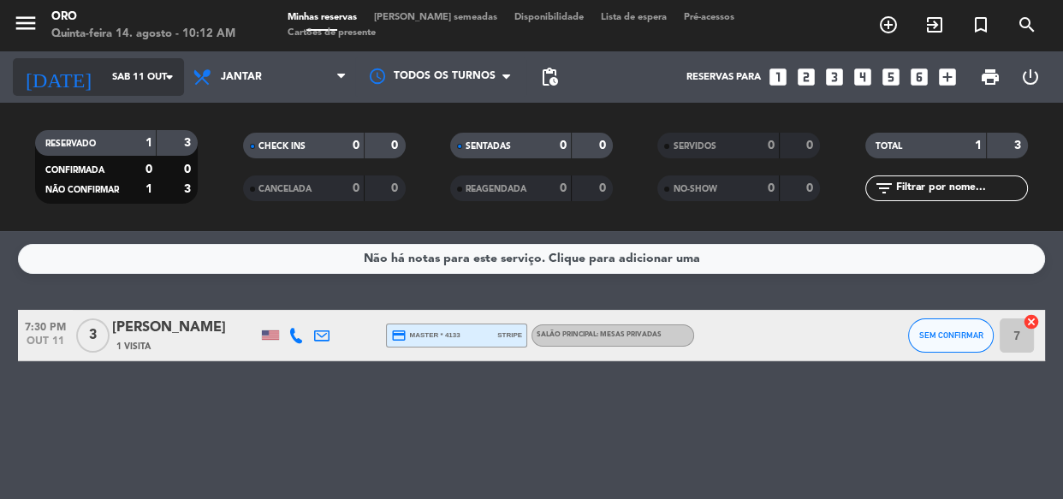
click at [114, 68] on input "Sáb 11 out" at bounding box center [170, 77] width 132 height 28
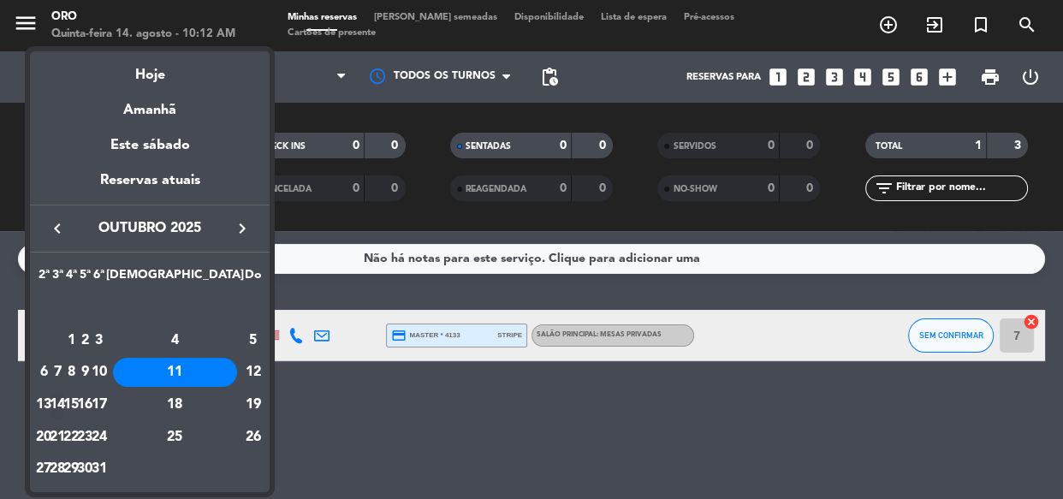
click at [64, 402] on div "14" at bounding box center [57, 404] width 13 height 29
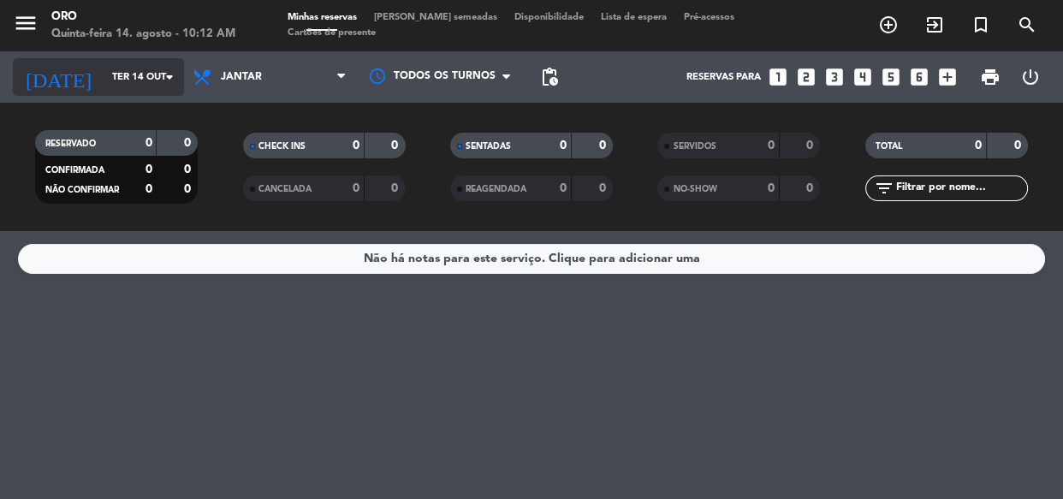
click at [104, 63] on input "Ter 14 out" at bounding box center [170, 77] width 132 height 28
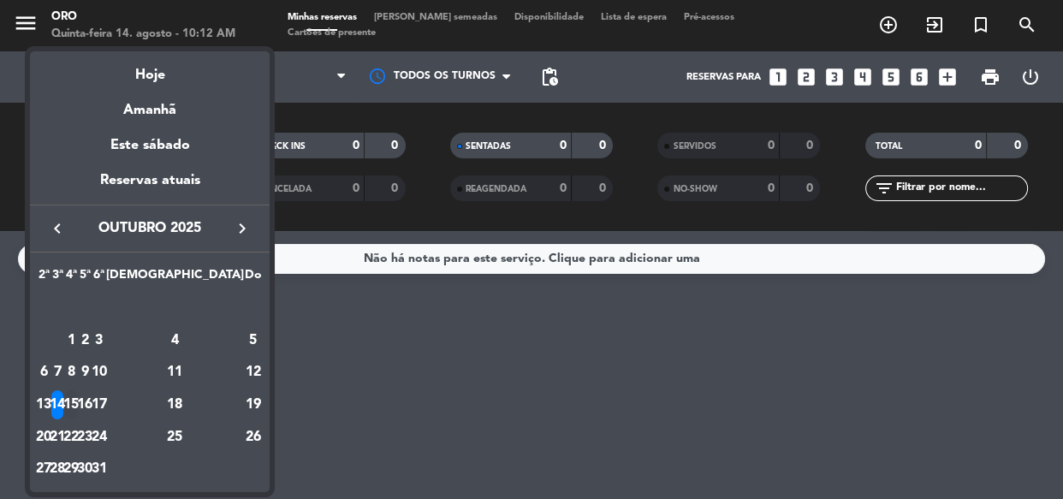
click at [78, 407] on div "15" at bounding box center [71, 404] width 13 height 29
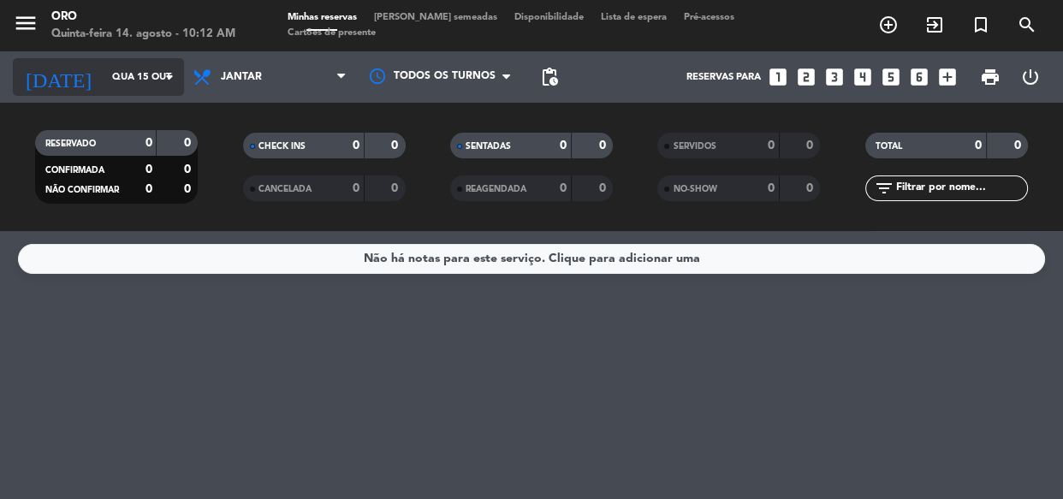
click at [133, 76] on input "Qua 15 out" at bounding box center [170, 77] width 132 height 28
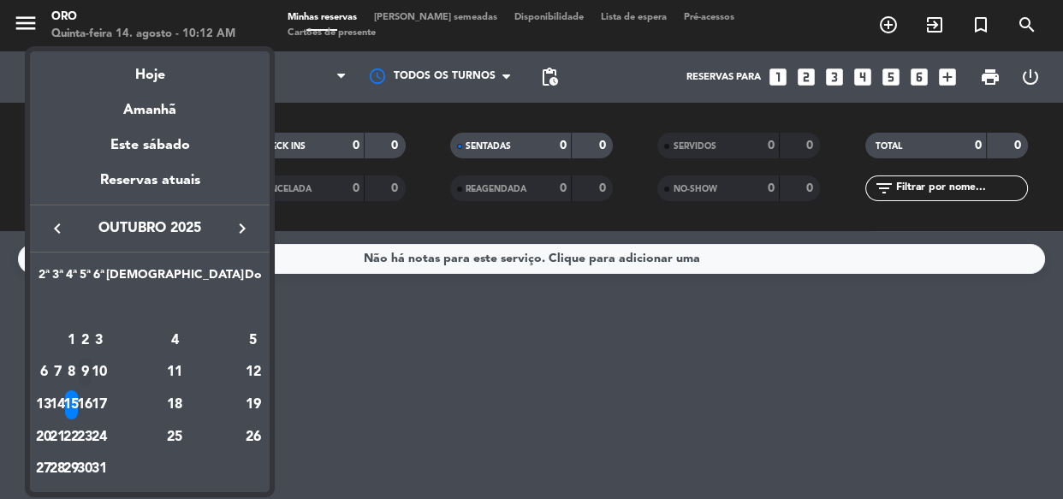
click at [92, 387] on td "9" at bounding box center [85, 372] width 14 height 33
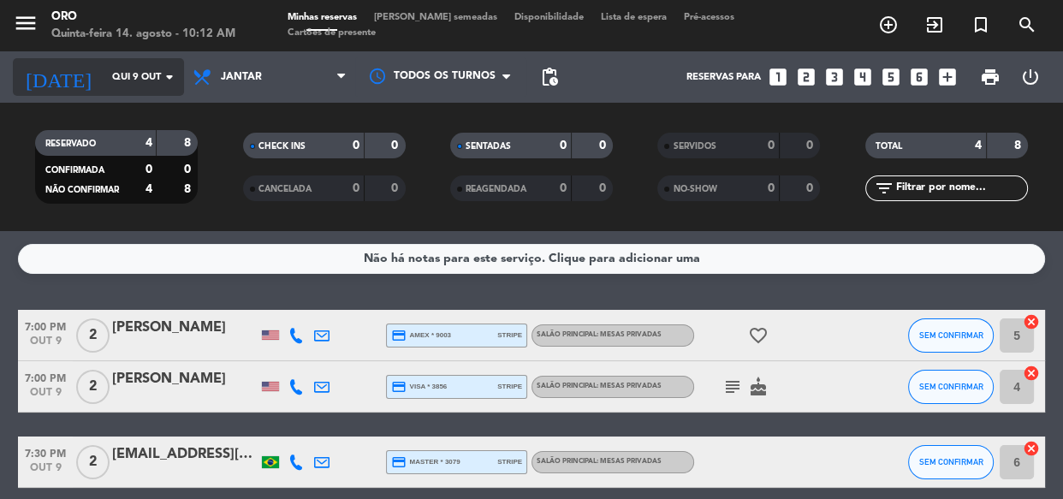
click at [122, 82] on input "Qui 9 out" at bounding box center [170, 77] width 132 height 28
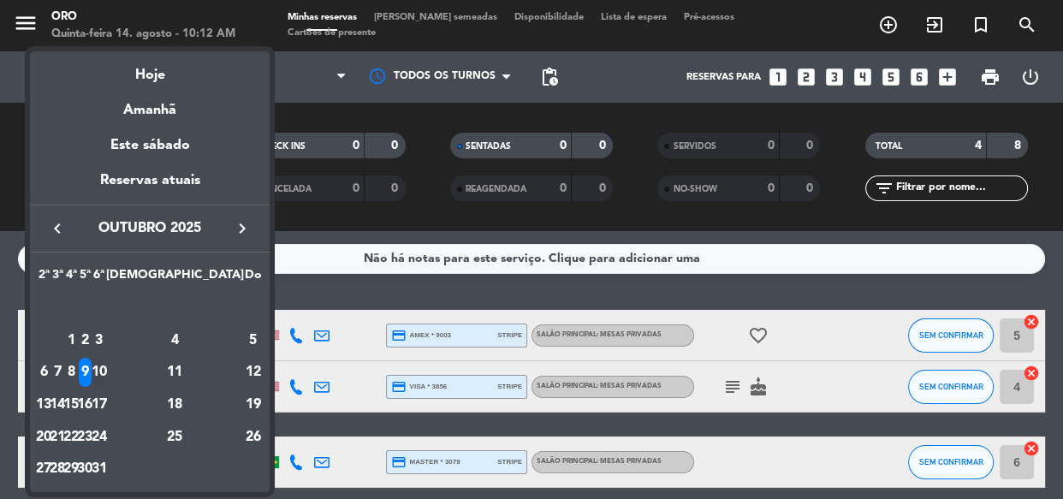
click at [105, 368] on div "10" at bounding box center [98, 372] width 13 height 29
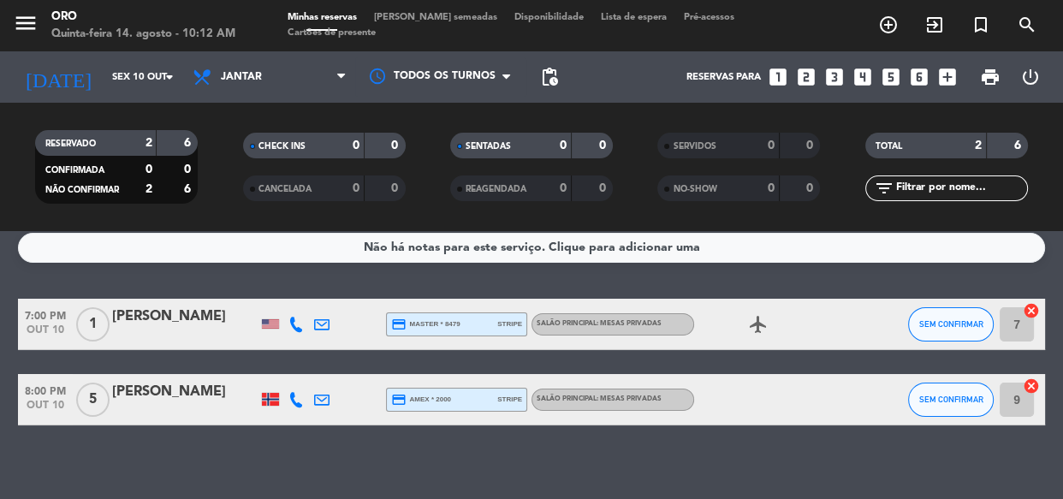
scroll to position [23, 0]
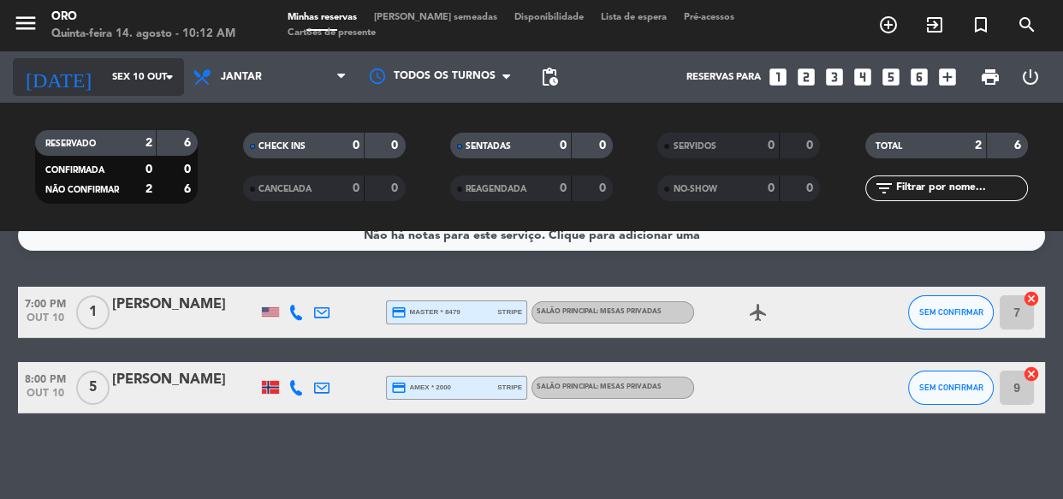
click at [104, 86] on input "Sex 10 out" at bounding box center [170, 77] width 132 height 28
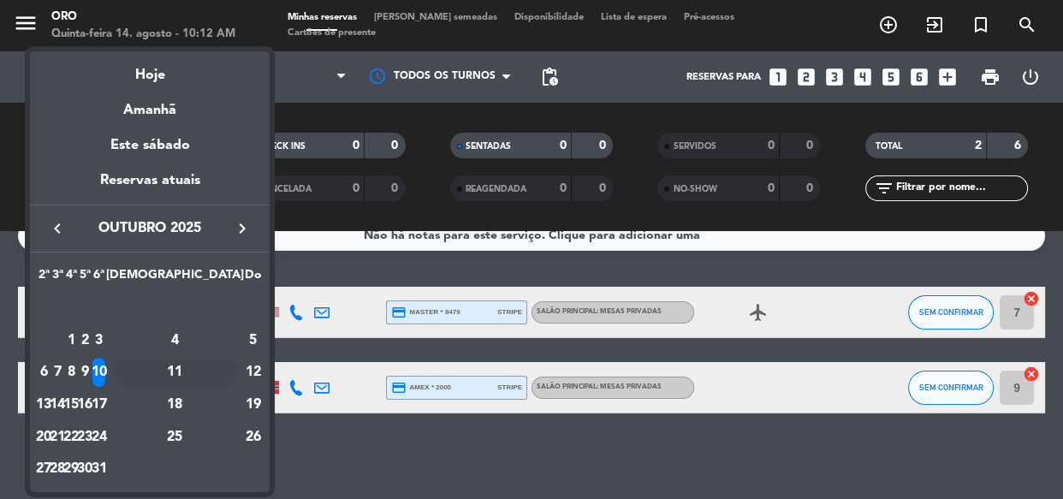
click at [213, 372] on div "11" at bounding box center [175, 372] width 124 height 29
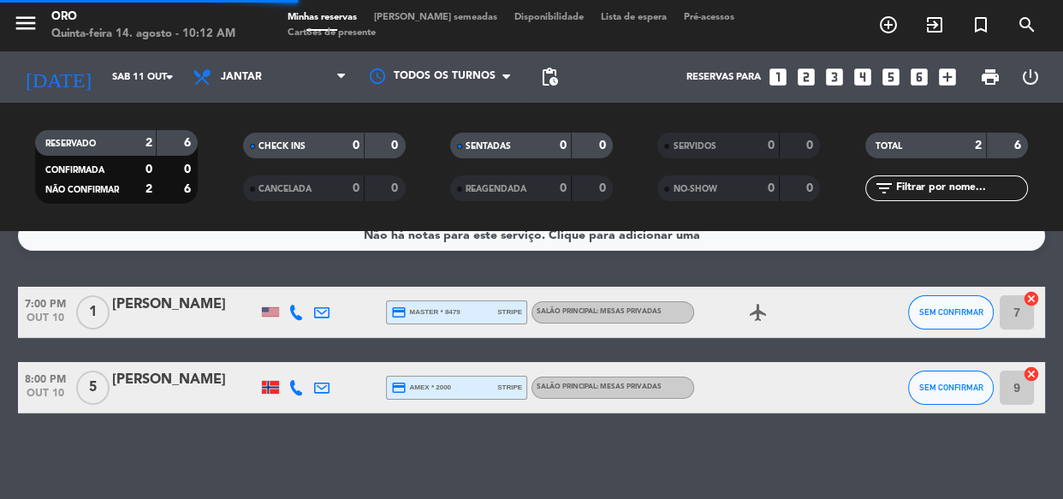
scroll to position [0, 0]
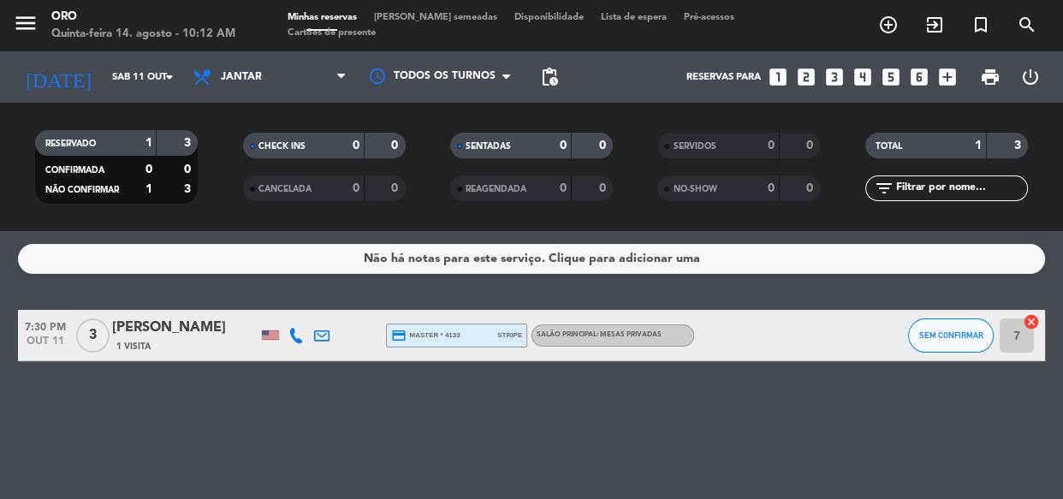
drag, startPoint x: 118, startPoint y: 96, endPoint x: 128, endPoint y: 98, distance: 10.6
click at [118, 93] on div "[DATE] Sáb 11 out arrow_drop_down" at bounding box center [98, 76] width 171 height 51
click at [104, 75] on input "Sáb 11 out" at bounding box center [170, 77] width 132 height 28
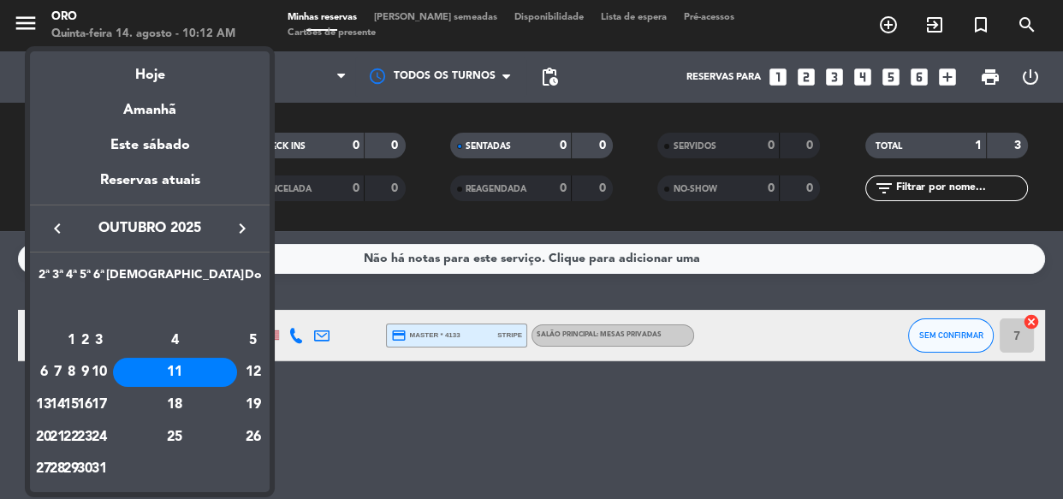
click at [64, 395] on div "14" at bounding box center [57, 404] width 13 height 29
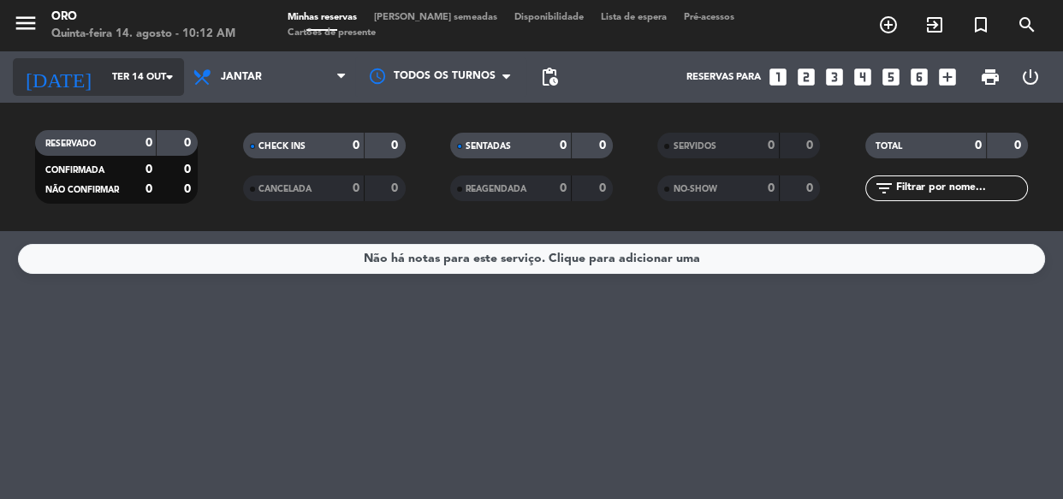
click at [139, 68] on input "Ter 14 out" at bounding box center [170, 77] width 132 height 28
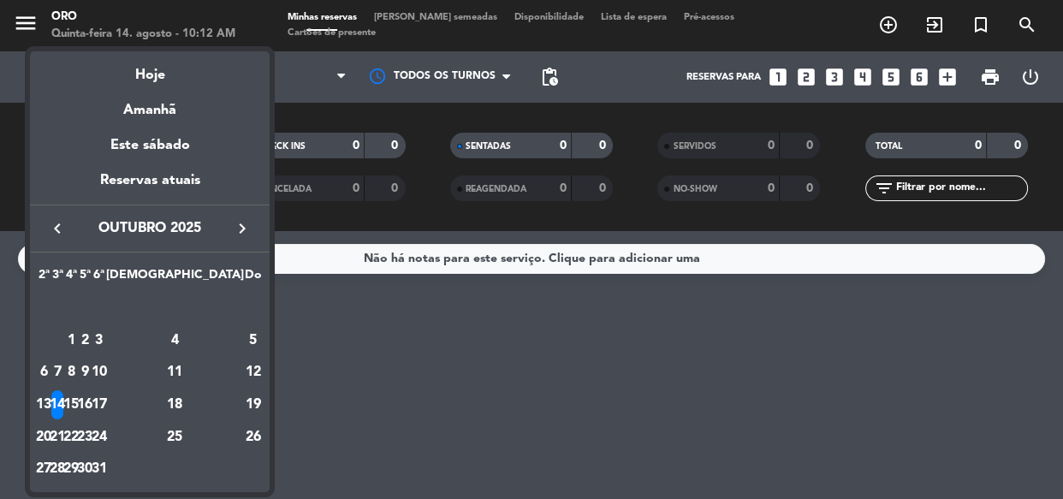
drag, startPoint x: 125, startPoint y: 406, endPoint x: 141, endPoint y: 409, distance: 16.6
click at [78, 405] on div "15" at bounding box center [71, 404] width 13 height 29
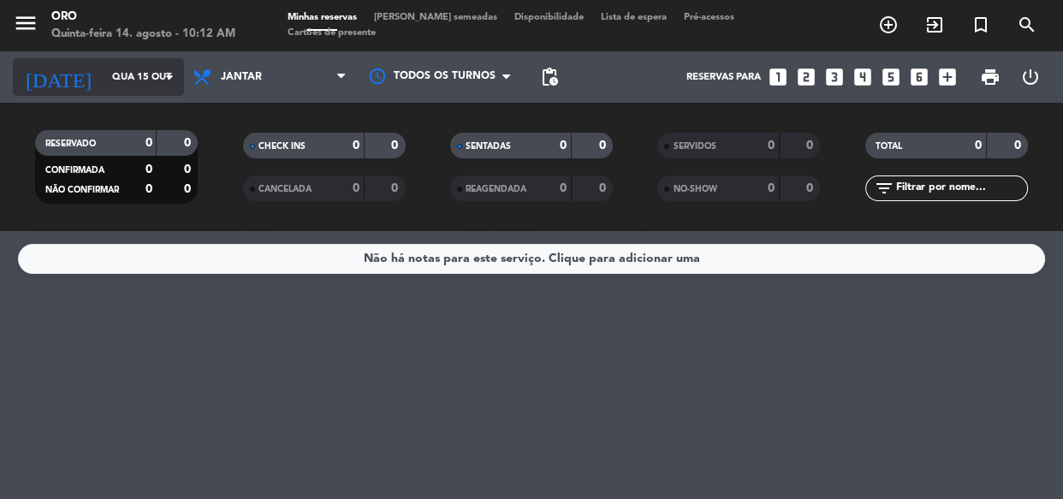
click at [146, 81] on input "Qua 15 out" at bounding box center [170, 77] width 132 height 28
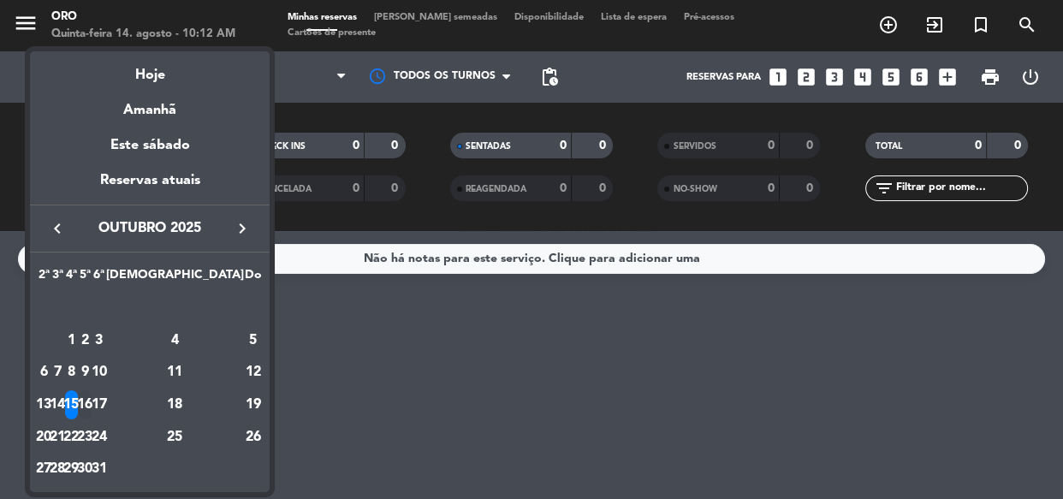
click at [92, 403] on div "16" at bounding box center [85, 404] width 13 height 29
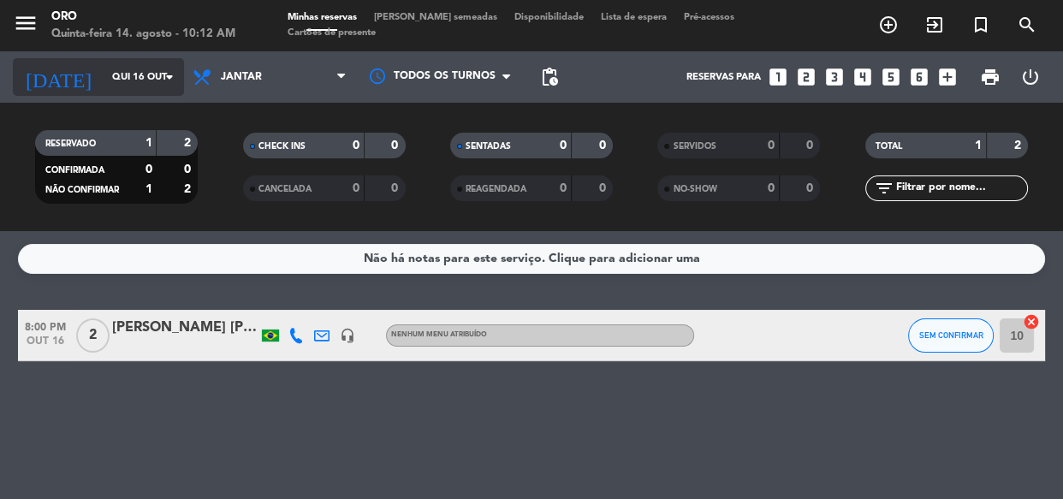
click at [142, 80] on input "Qui 16 out" at bounding box center [170, 77] width 132 height 28
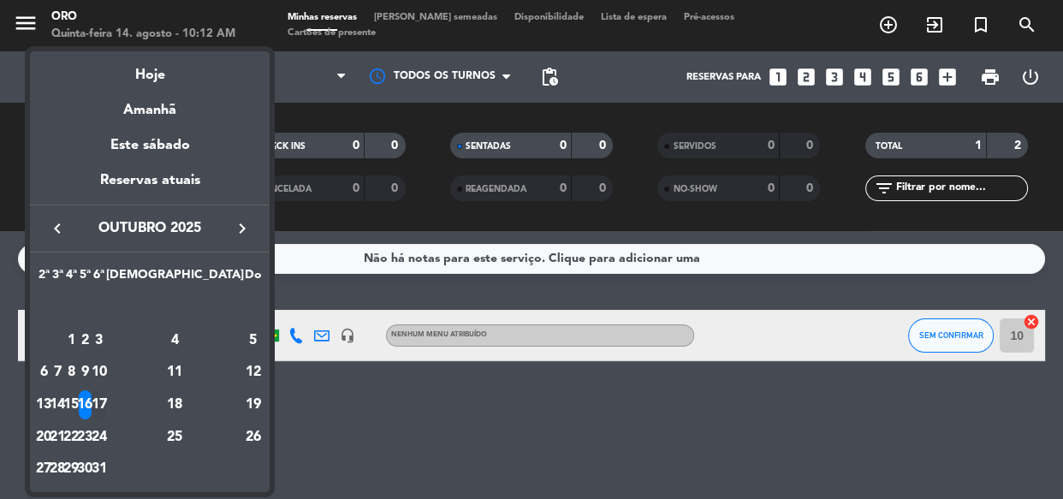
click at [105, 402] on div "17" at bounding box center [98, 404] width 13 height 29
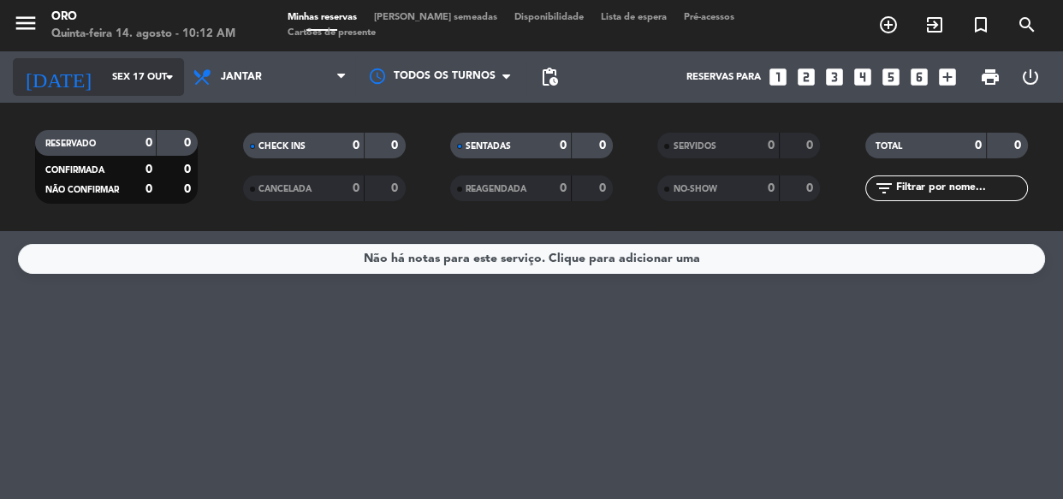
click at [141, 60] on div "[DATE] Sex 17 out arrow_drop_down" at bounding box center [98, 77] width 171 height 38
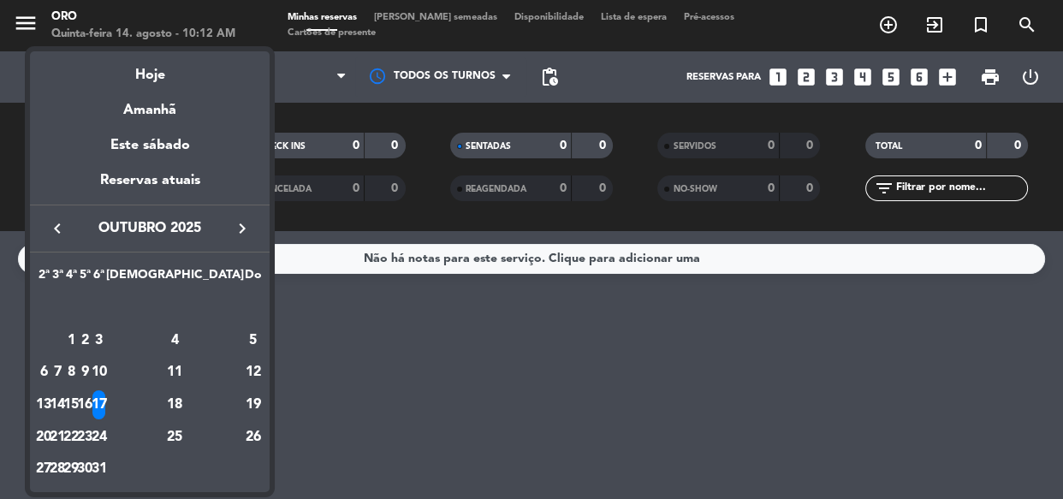
click at [220, 395] on div "18" at bounding box center [175, 404] width 124 height 29
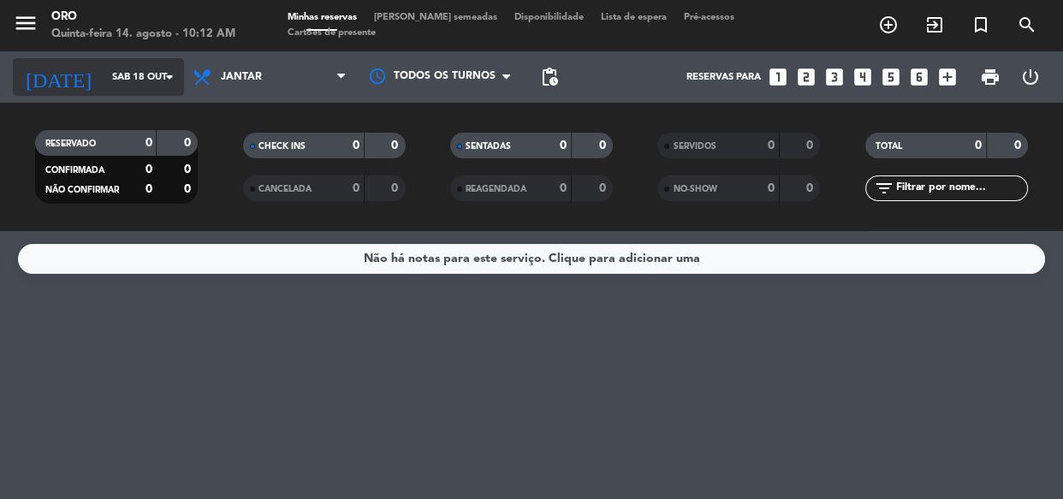
click at [138, 74] on input "Sáb 18 out" at bounding box center [170, 77] width 132 height 28
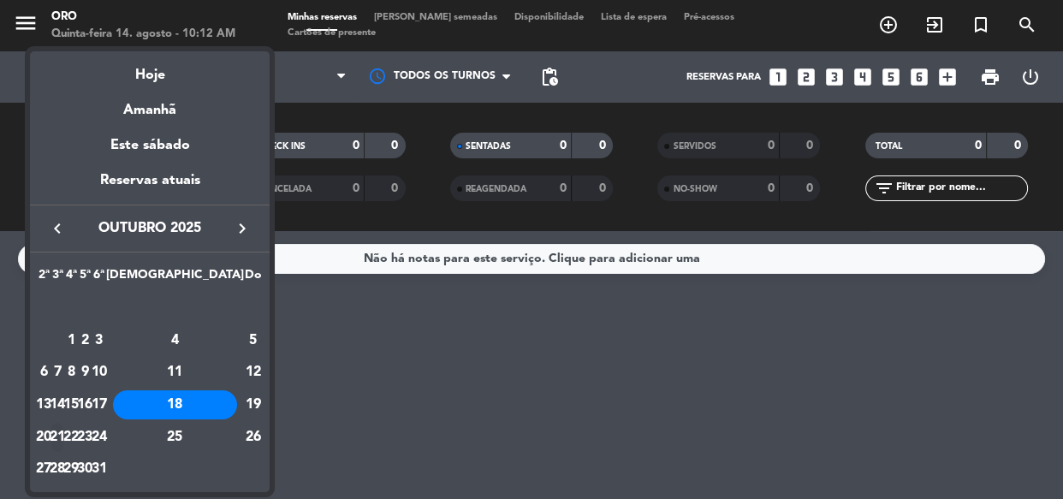
click at [64, 431] on div "21" at bounding box center [57, 437] width 13 height 29
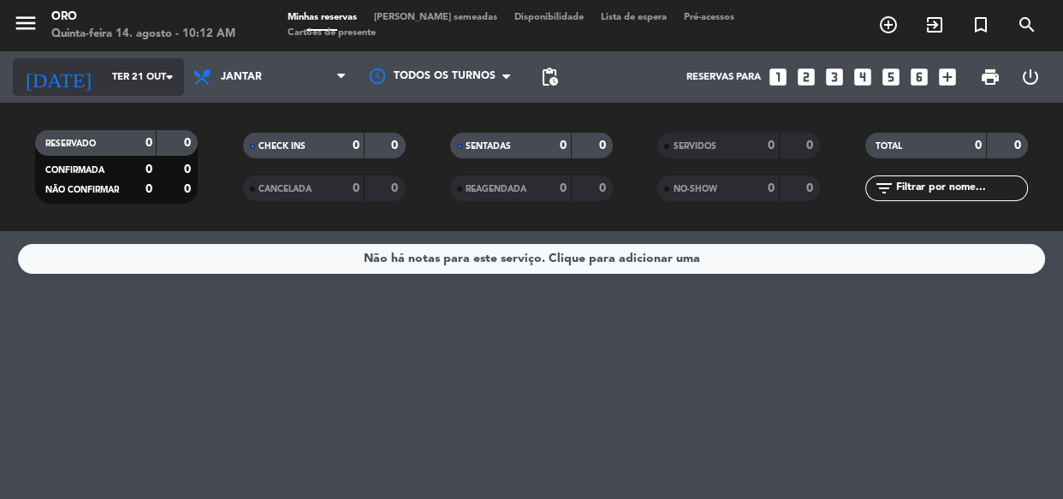
click at [123, 84] on input "Ter 21 out" at bounding box center [170, 77] width 132 height 28
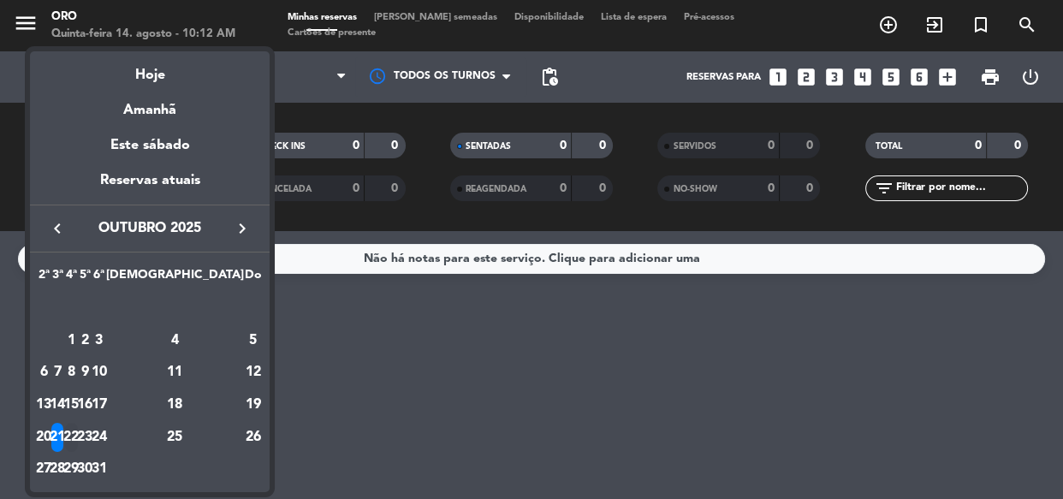
click at [78, 430] on div "22" at bounding box center [71, 437] width 13 height 29
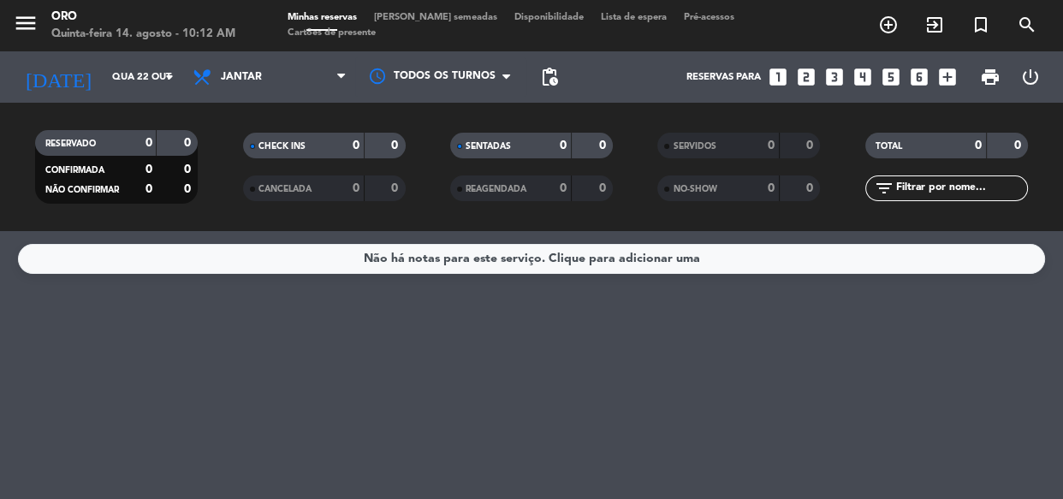
click at [134, 98] on div "[DATE] Qua 22 out arrow_drop_down" at bounding box center [98, 76] width 171 height 51
click at [130, 89] on input "Qua 22 out" at bounding box center [170, 77] width 132 height 28
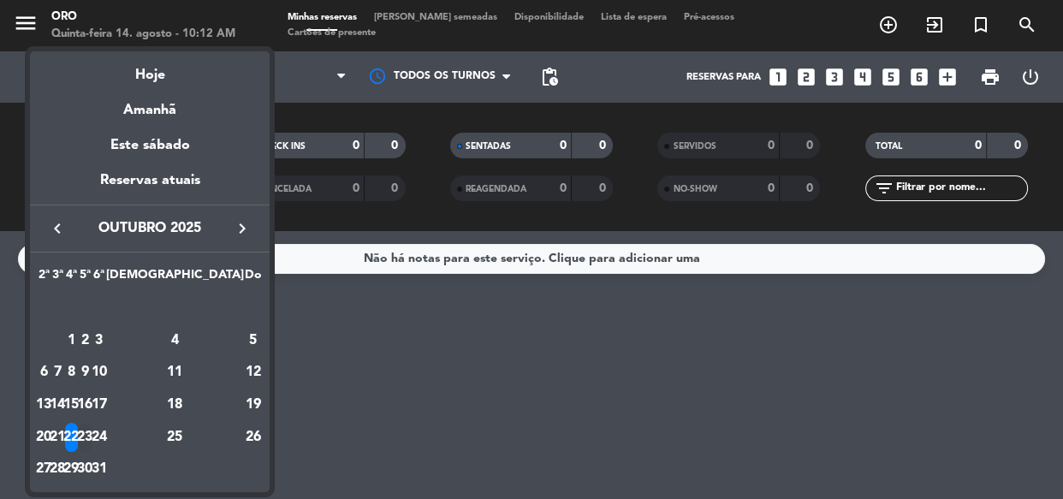
click at [92, 432] on div "23" at bounding box center [85, 437] width 13 height 29
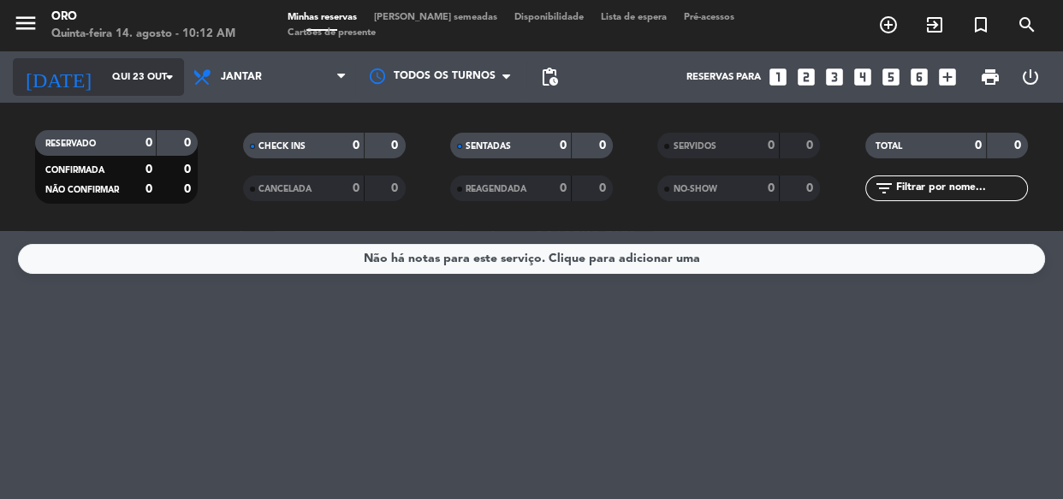
click at [134, 78] on input "Qui 23 out" at bounding box center [170, 77] width 132 height 28
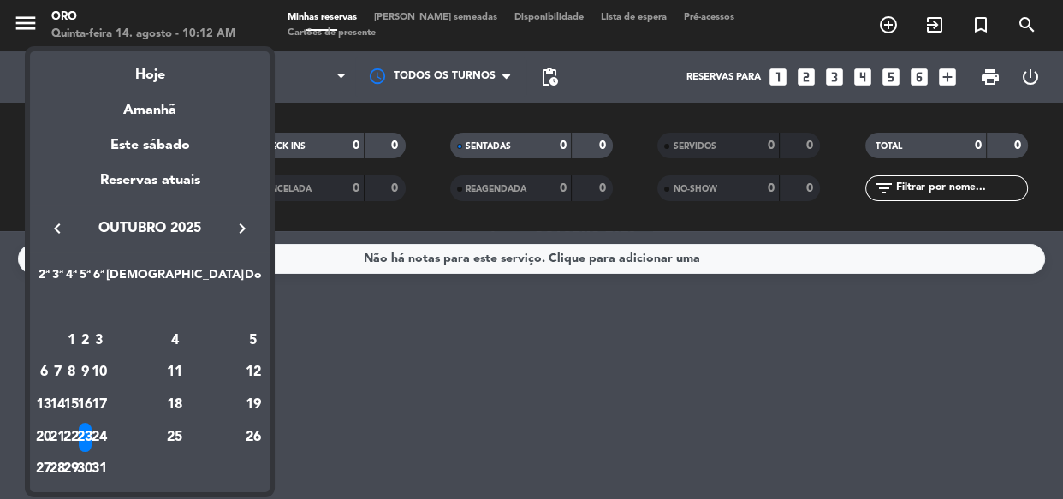
click at [105, 432] on div "24" at bounding box center [98, 437] width 13 height 29
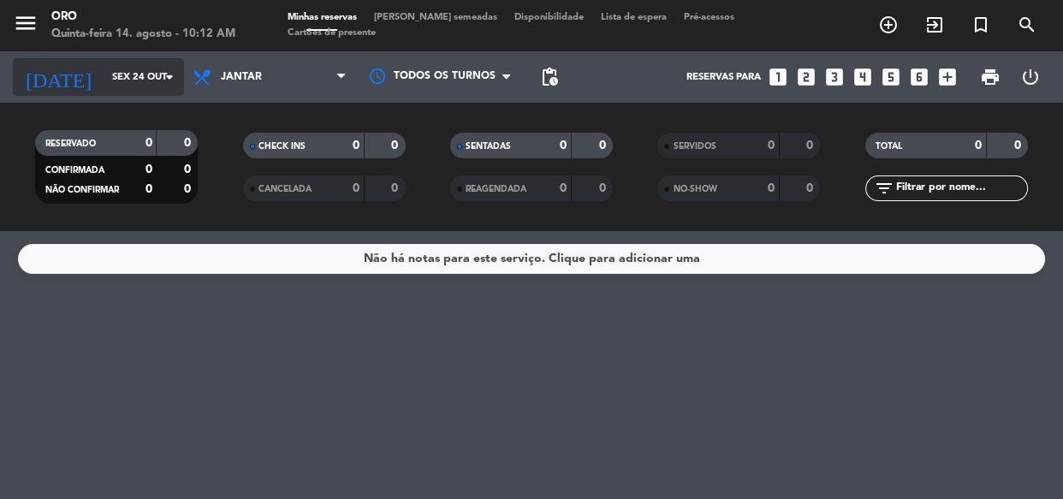
click at [109, 91] on input "Sex 24 out" at bounding box center [170, 77] width 132 height 28
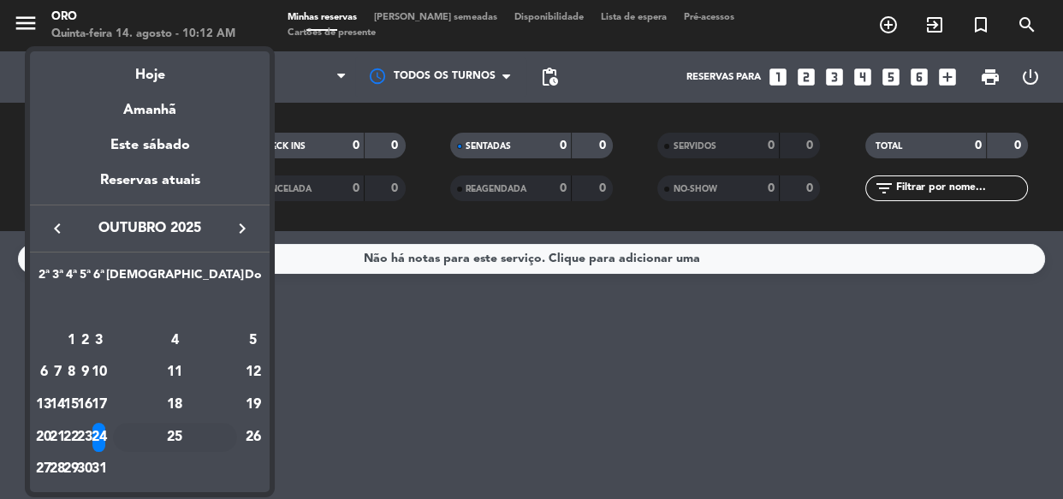
click at [210, 437] on div "25" at bounding box center [175, 437] width 124 height 29
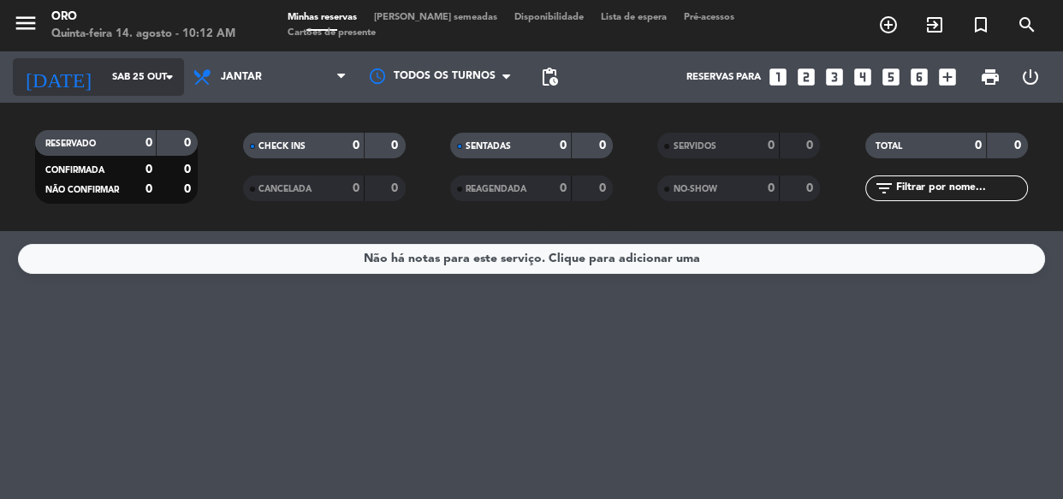
click at [136, 73] on input "Sáb 25 out" at bounding box center [170, 77] width 132 height 28
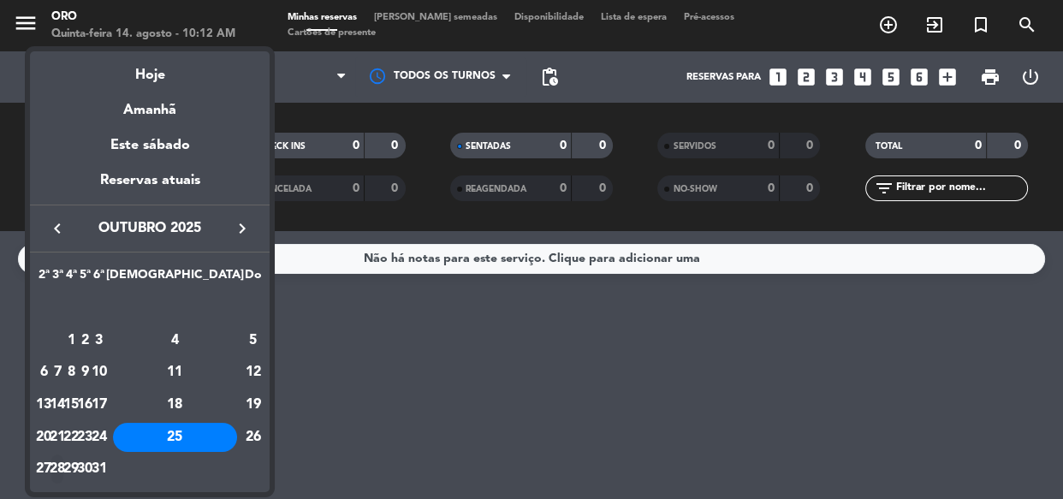
click at [64, 462] on div "28" at bounding box center [57, 469] width 13 height 29
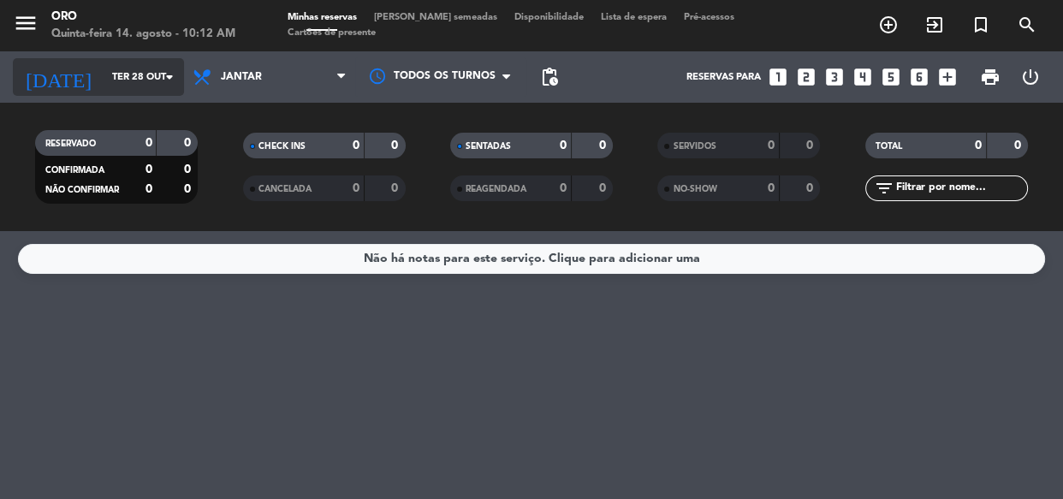
click at [129, 76] on input "Ter 28 out" at bounding box center [170, 77] width 132 height 28
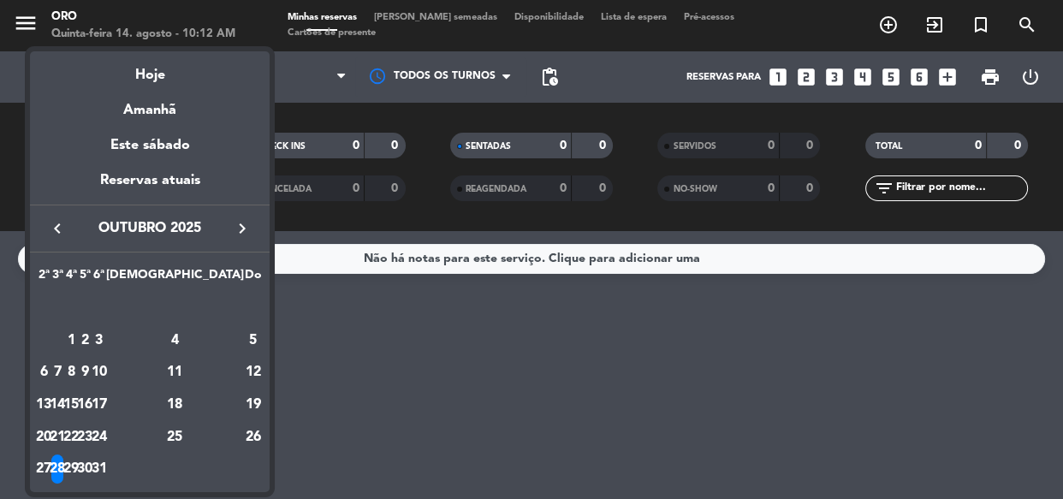
click at [78, 459] on div "29" at bounding box center [71, 469] width 13 height 29
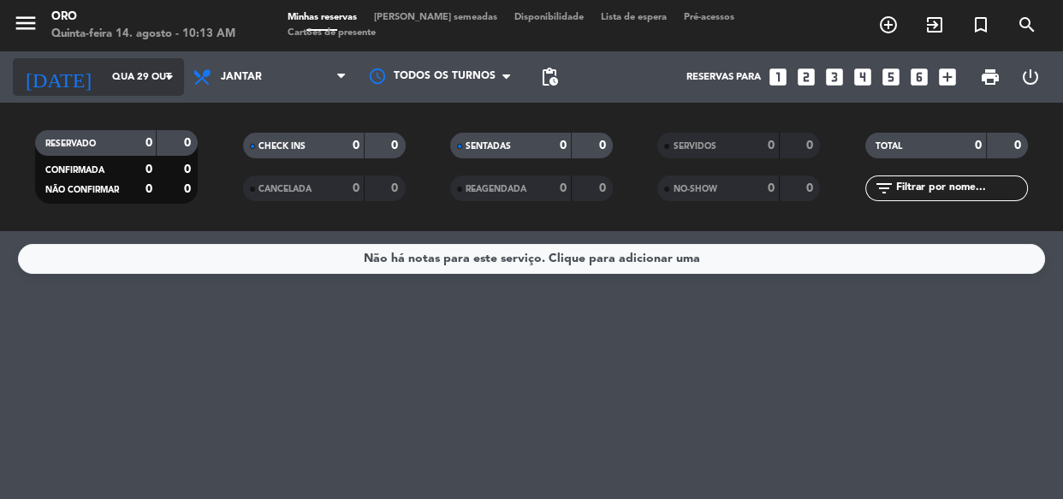
click at [134, 68] on input "Qua 29 out" at bounding box center [170, 77] width 132 height 28
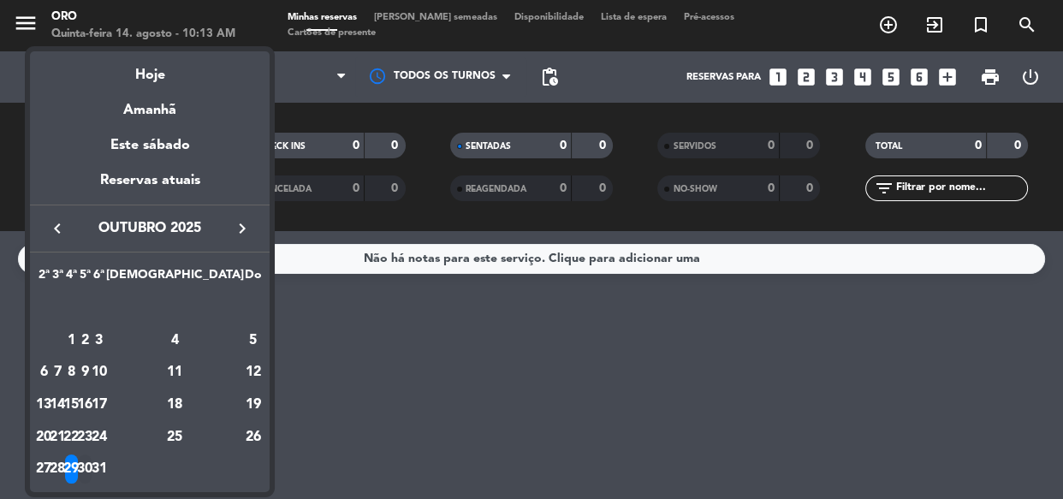
click at [92, 468] on div "30" at bounding box center [85, 469] width 13 height 29
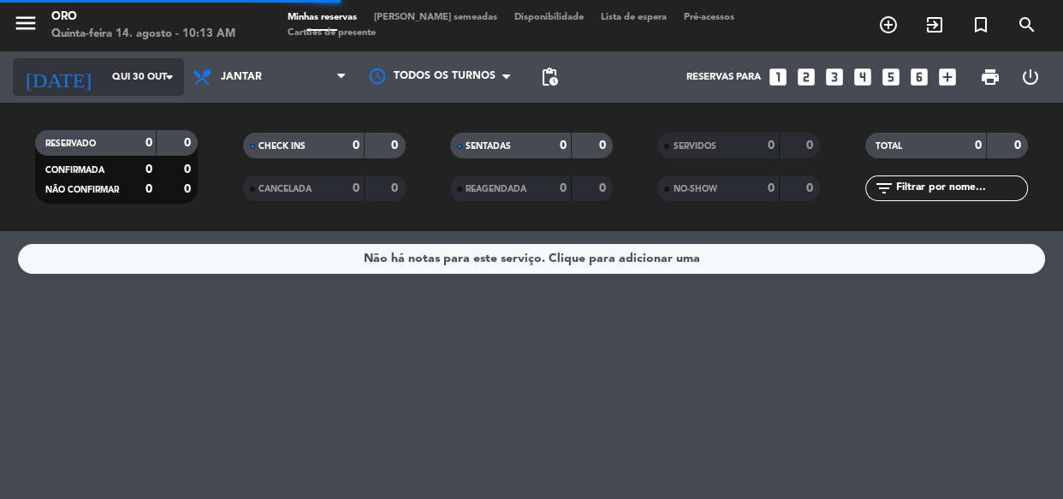
click at [130, 92] on div "[DATE] Qui 30 out arrow_drop_down" at bounding box center [98, 77] width 171 height 38
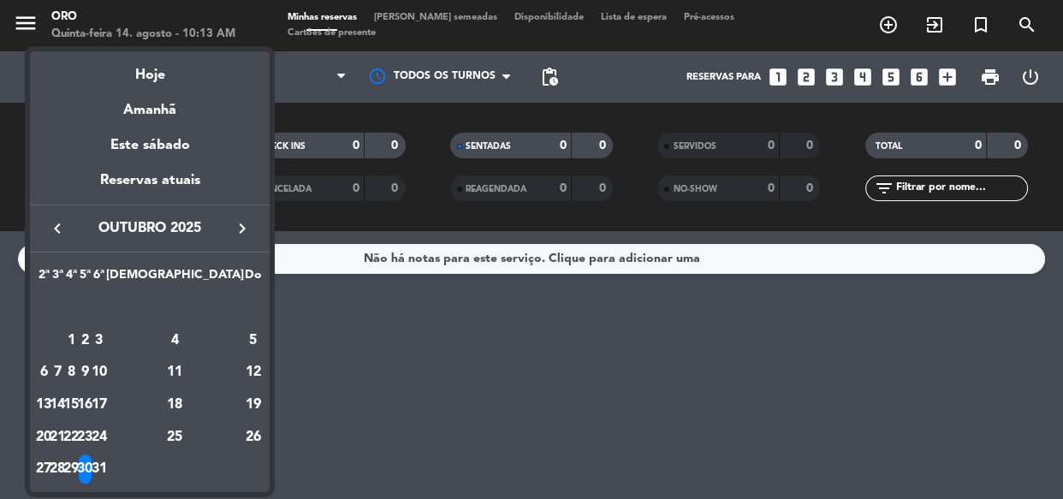
click at [105, 471] on div "31" at bounding box center [98, 469] width 13 height 29
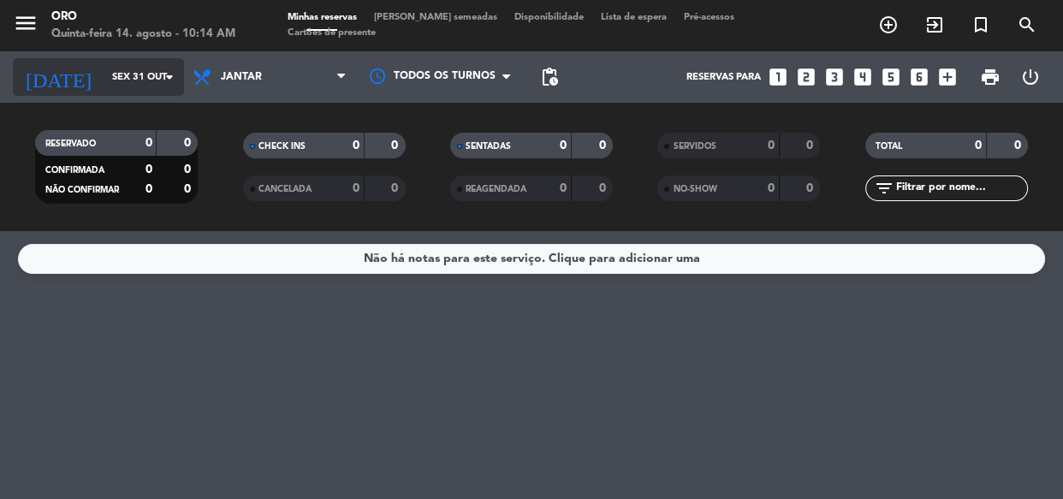
click at [150, 67] on input "Sex 31 out" at bounding box center [170, 77] width 132 height 28
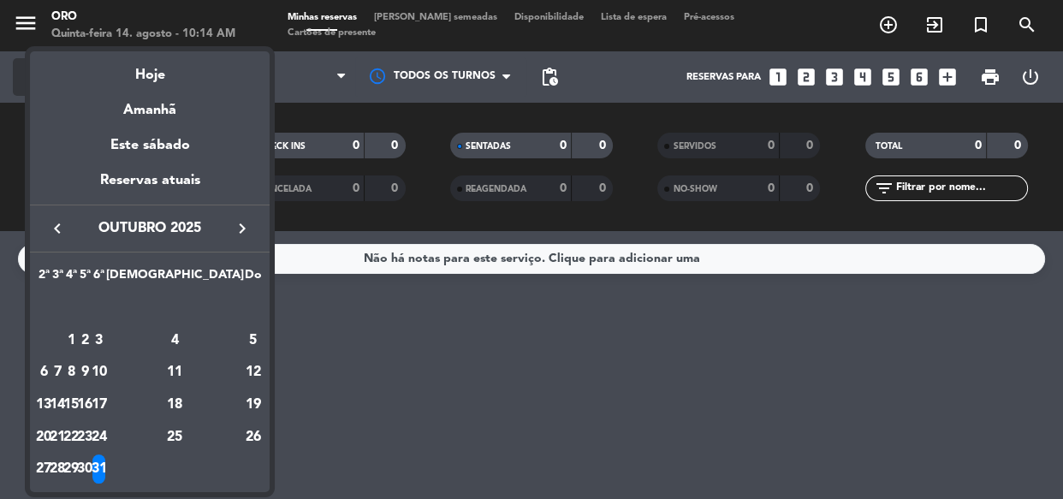
click at [146, 68] on div "Hoje" at bounding box center [150, 68] width 240 height 35
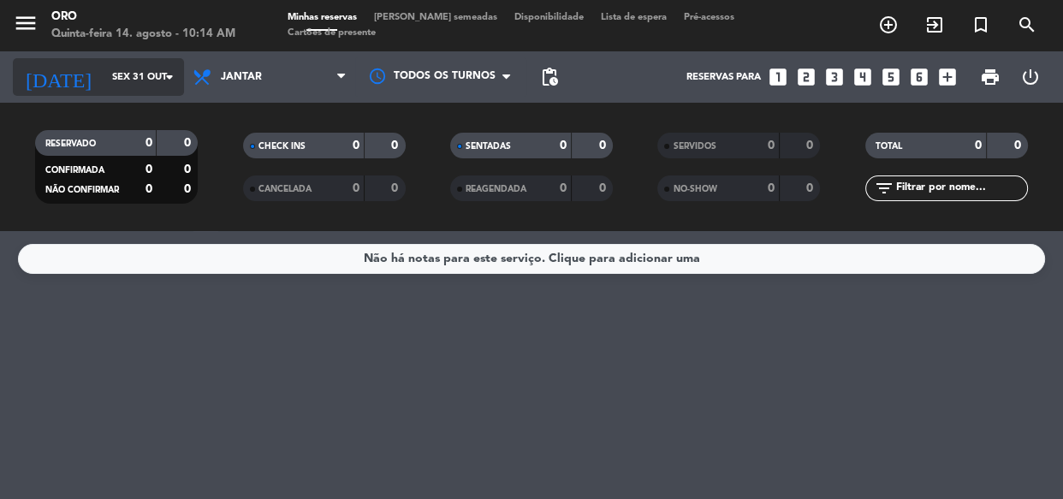
type input "Qui 14 ago"
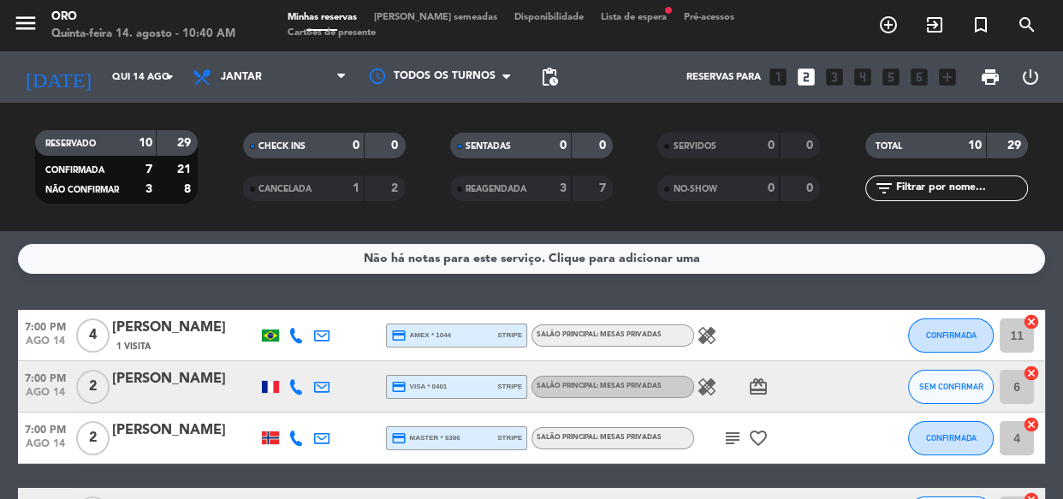
click at [432, 13] on span "[PERSON_NAME] semeadas" at bounding box center [436, 17] width 140 height 9
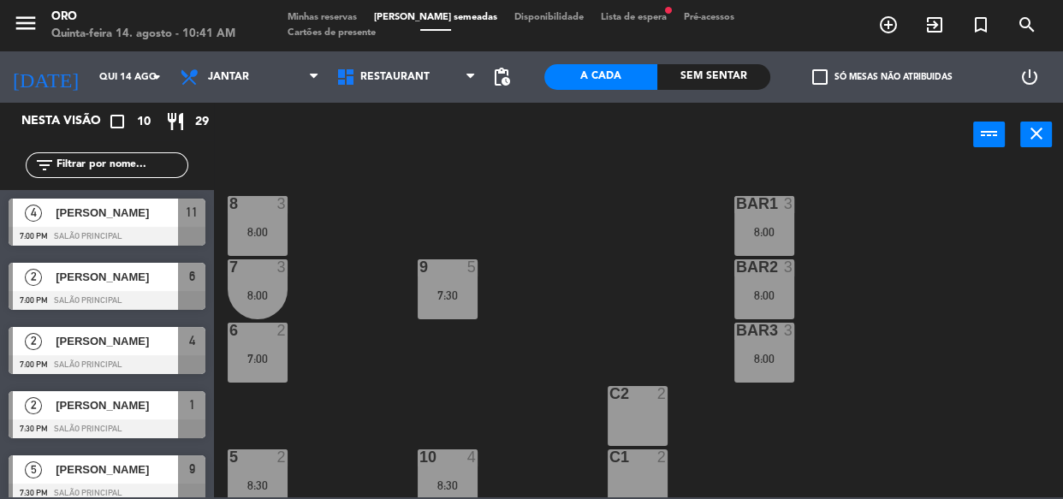
click at [727, 67] on div "Sem sentar" at bounding box center [714, 77] width 113 height 26
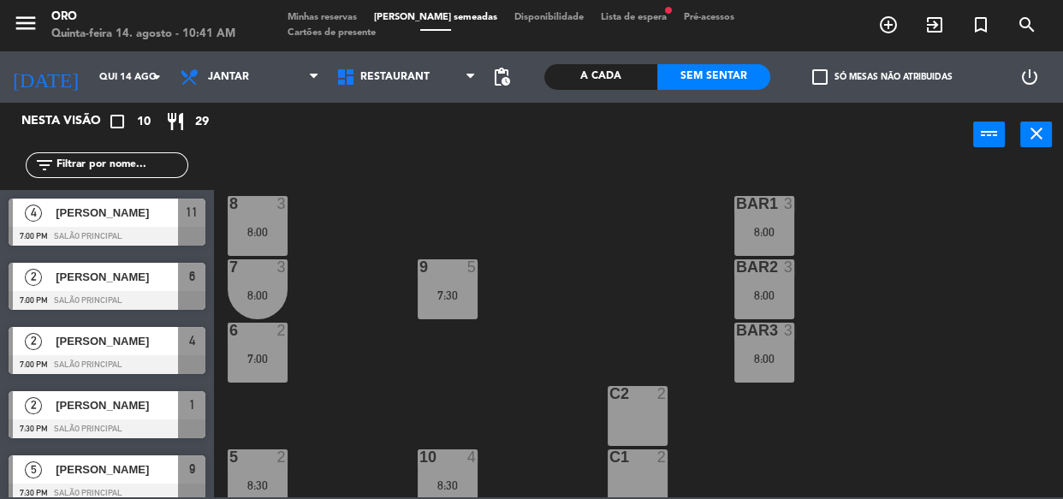
click at [578, 68] on div "A cada" at bounding box center [601, 77] width 113 height 26
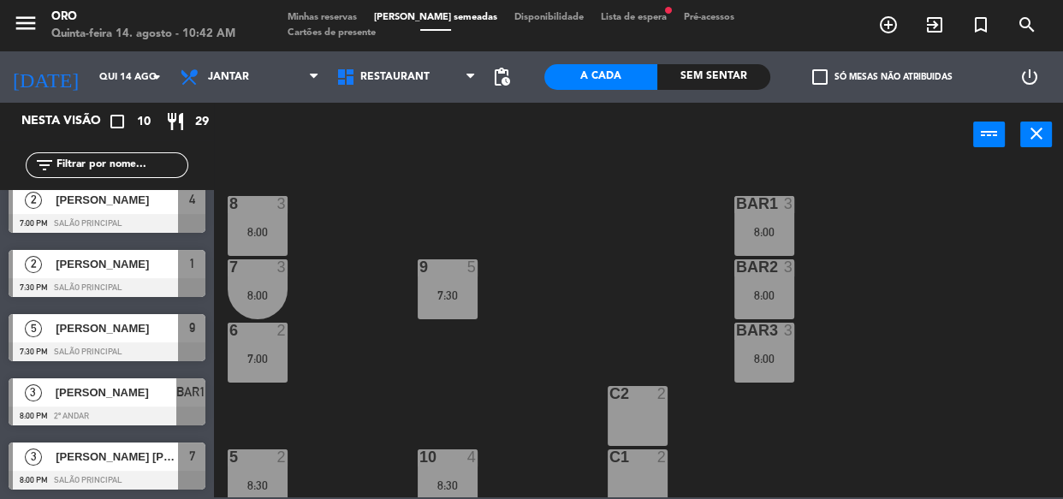
scroll to position [334, 0]
click at [514, 15] on span "Disponibilidade" at bounding box center [549, 17] width 86 height 9
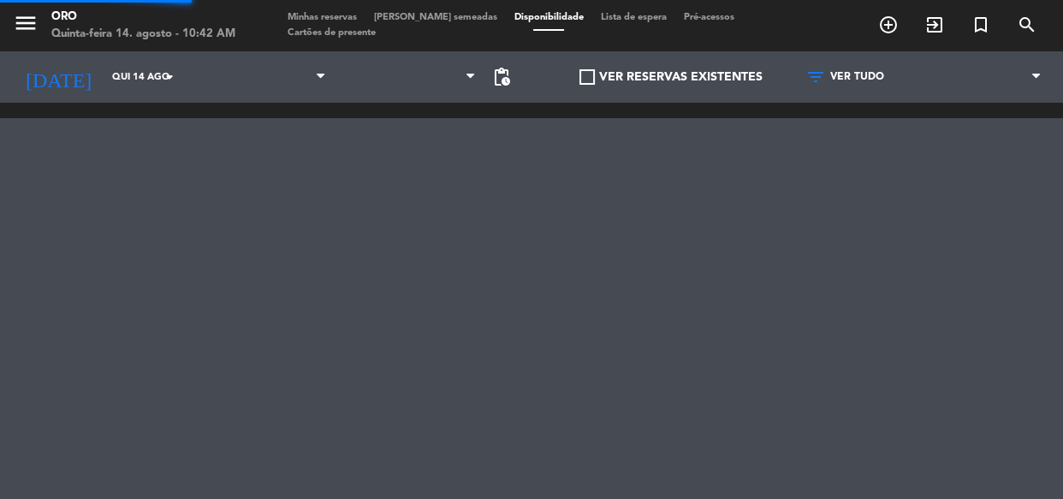
click at [526, 17] on span "Disponibilidade" at bounding box center [549, 17] width 86 height 9
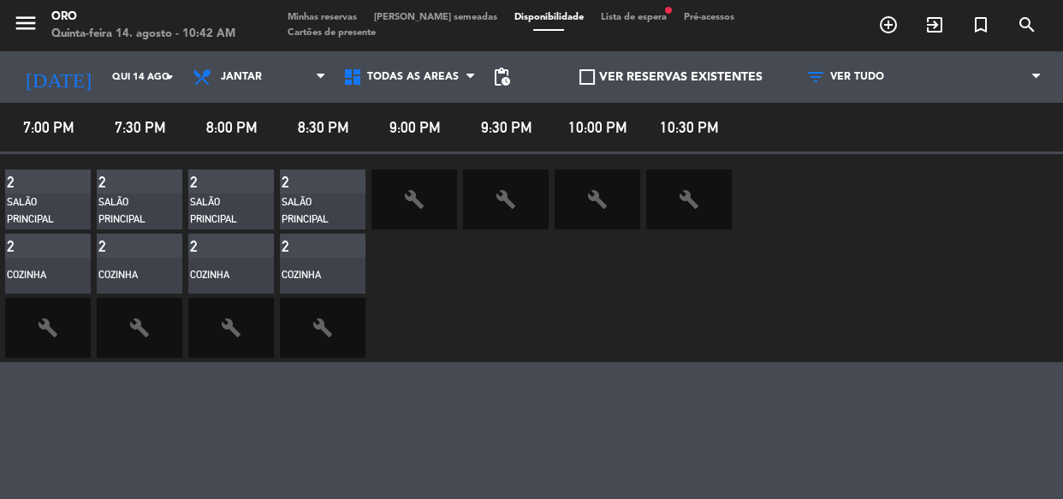
click at [52, 187] on div "2" at bounding box center [48, 182] width 86 height 24
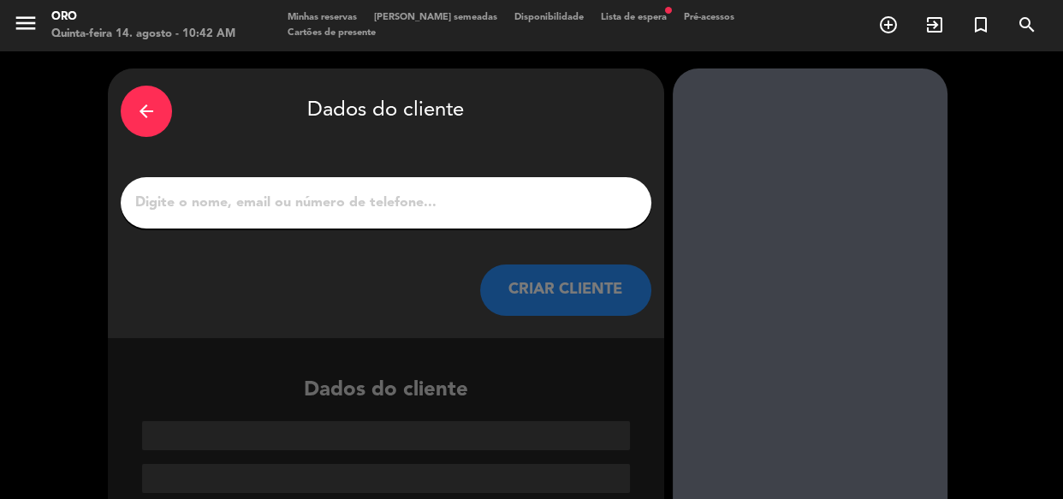
drag, startPoint x: 135, startPoint y: 116, endPoint x: 147, endPoint y: 136, distance: 23.8
click at [136, 118] on icon "arrow_back" at bounding box center [146, 111] width 21 height 21
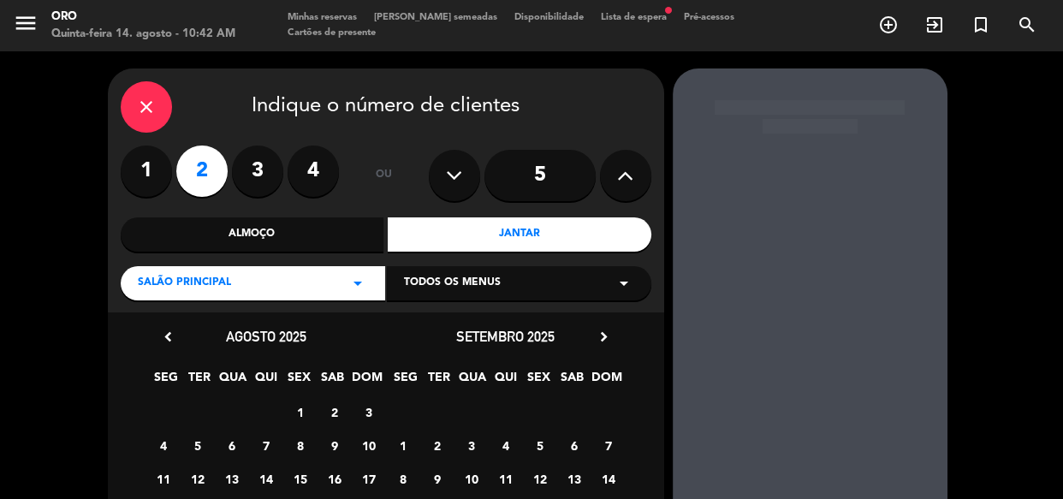
click at [158, 91] on div "close" at bounding box center [146, 106] width 51 height 51
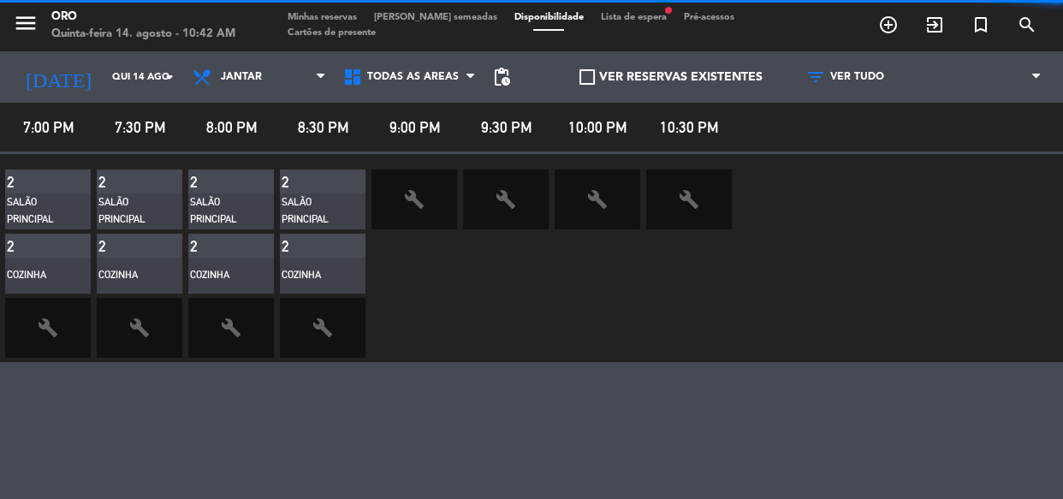
click at [598, 25] on div "Minhas reservas Mesas semeadas Disponibilidade Lista de espera fiber_manual_rec…" at bounding box center [532, 25] width 506 height 31
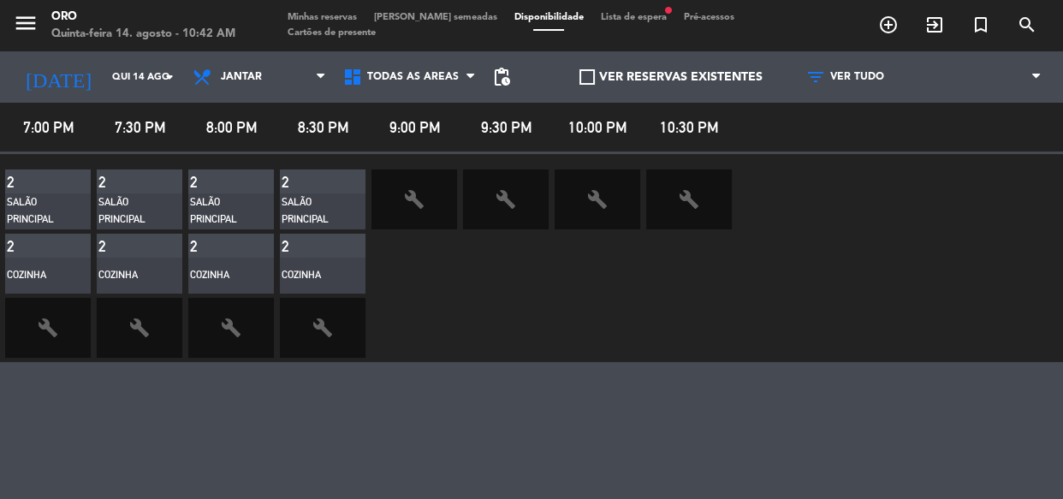
click at [599, 15] on span "Lista de espera fiber_manual_record" at bounding box center [633, 17] width 83 height 9
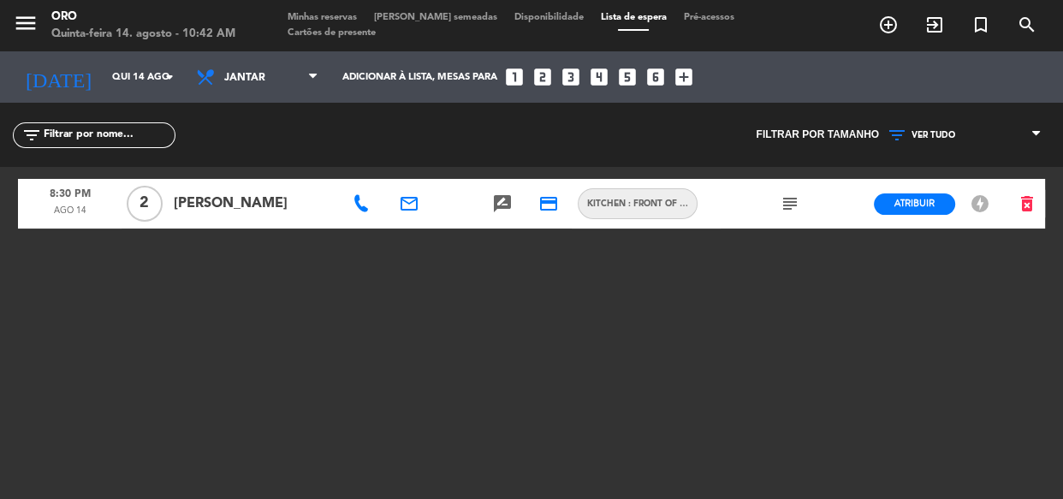
click at [695, 27] on div "Minhas reservas Mesas semeadas Disponibilidade Lista de espera Pré-acessos Cart…" at bounding box center [532, 25] width 506 height 31
click at [695, 17] on span "Pré-acessos" at bounding box center [710, 17] width 68 height 9
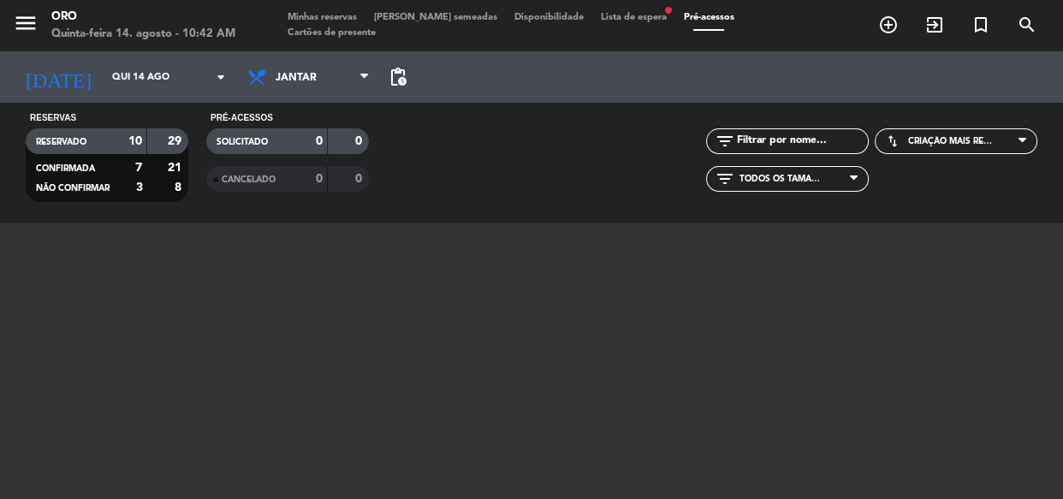
click at [384, 28] on span "Cartões de presente" at bounding box center [331, 32] width 105 height 9
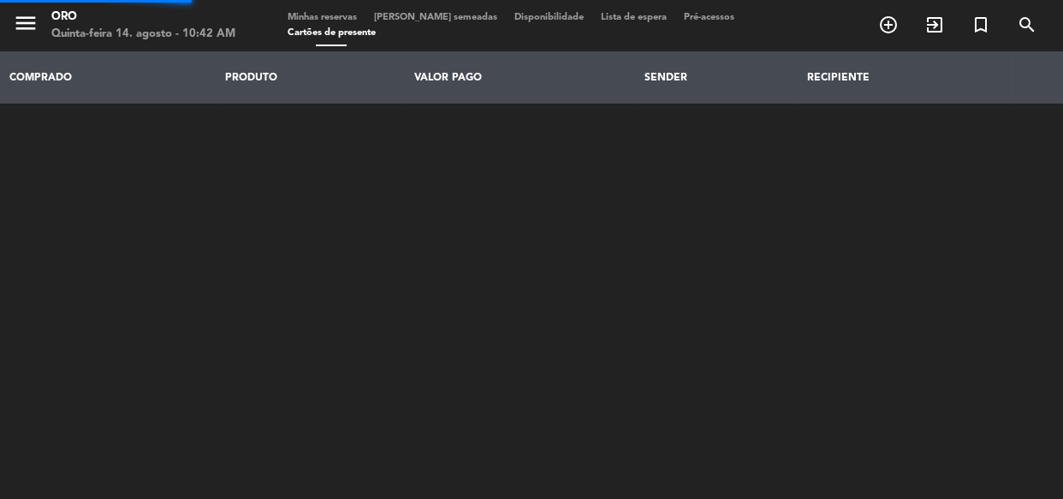
click at [384, 28] on span "Cartões de presente" at bounding box center [331, 32] width 105 height 9
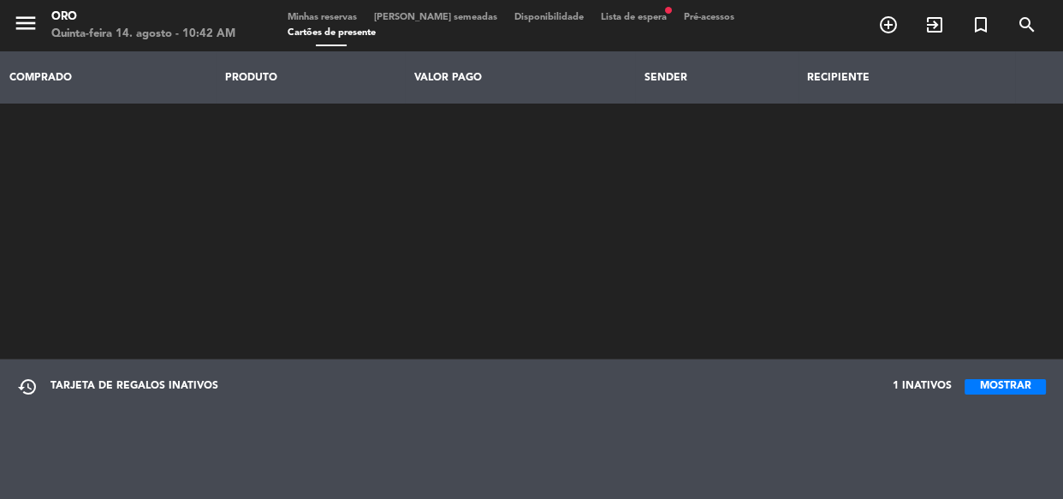
click at [331, 13] on span "Minhas reservas" at bounding box center [322, 17] width 86 height 9
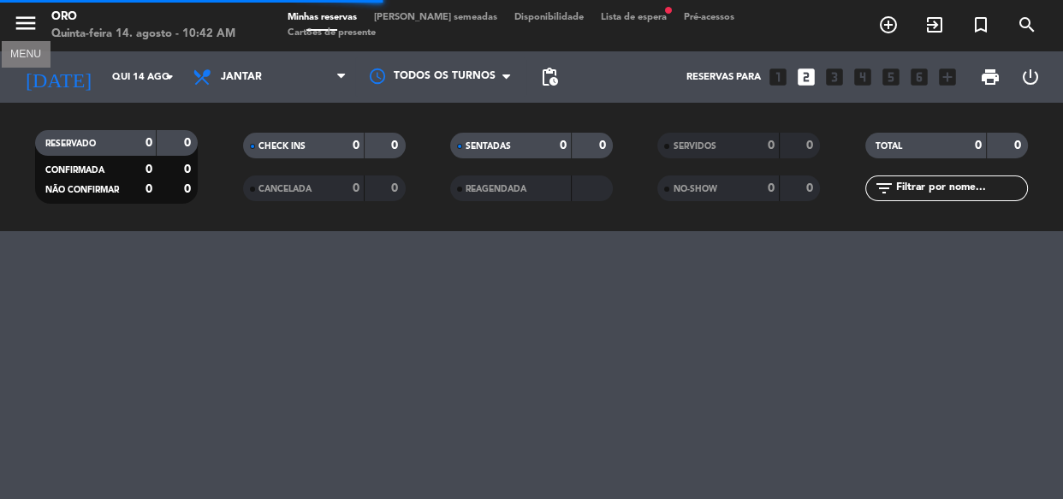
click at [17, 19] on icon "menu" at bounding box center [26, 23] width 26 height 26
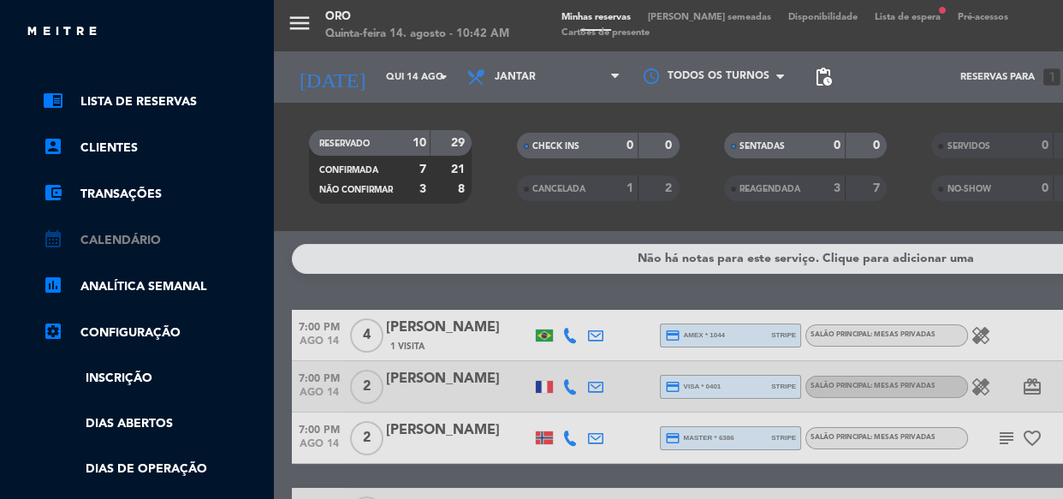
scroll to position [77, 0]
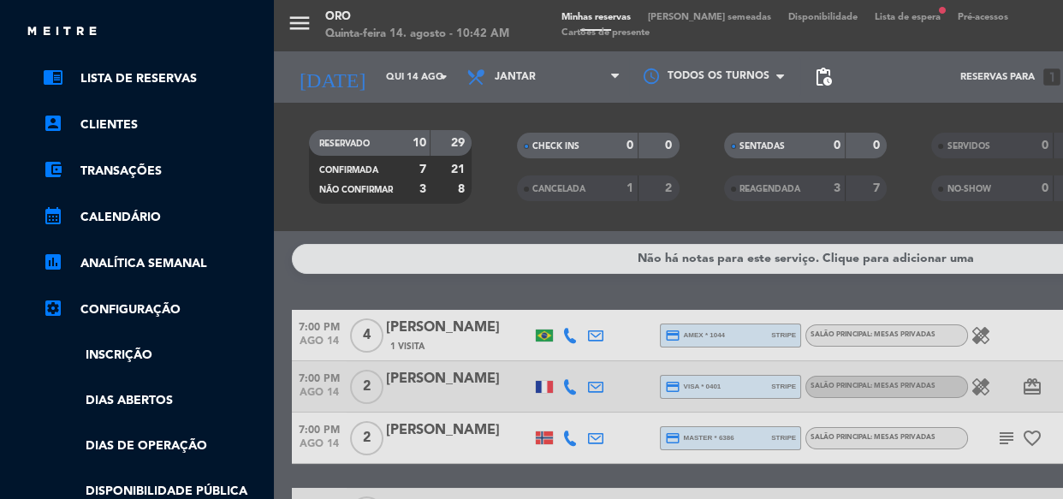
click at [134, 161] on link "account_balance_wallet Transações" at bounding box center [154, 171] width 223 height 21
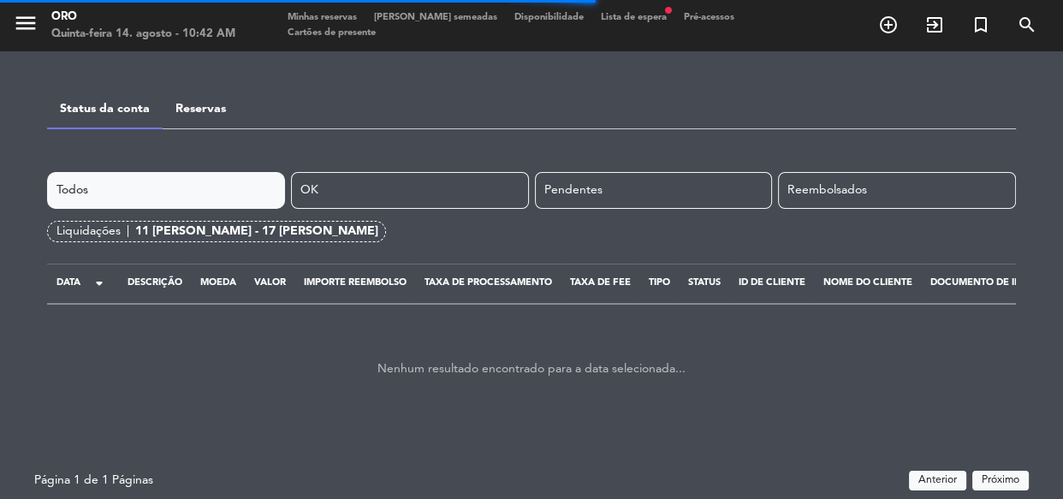
click at [9, 18] on div "menu Oro Quinta-feira 14. agosto - 10:42 AM" at bounding box center [133, 26] width 266 height 40
click at [23, 26] on icon "menu" at bounding box center [26, 23] width 26 height 26
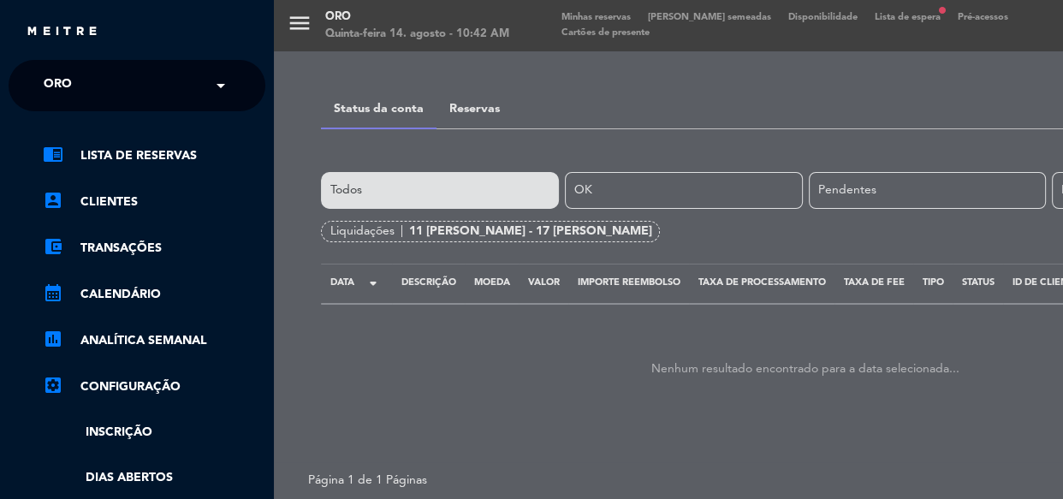
click at [128, 156] on link "chrome_reader_mode Lista de Reservas" at bounding box center [154, 156] width 223 height 21
